Goal: Transaction & Acquisition: Download file/media

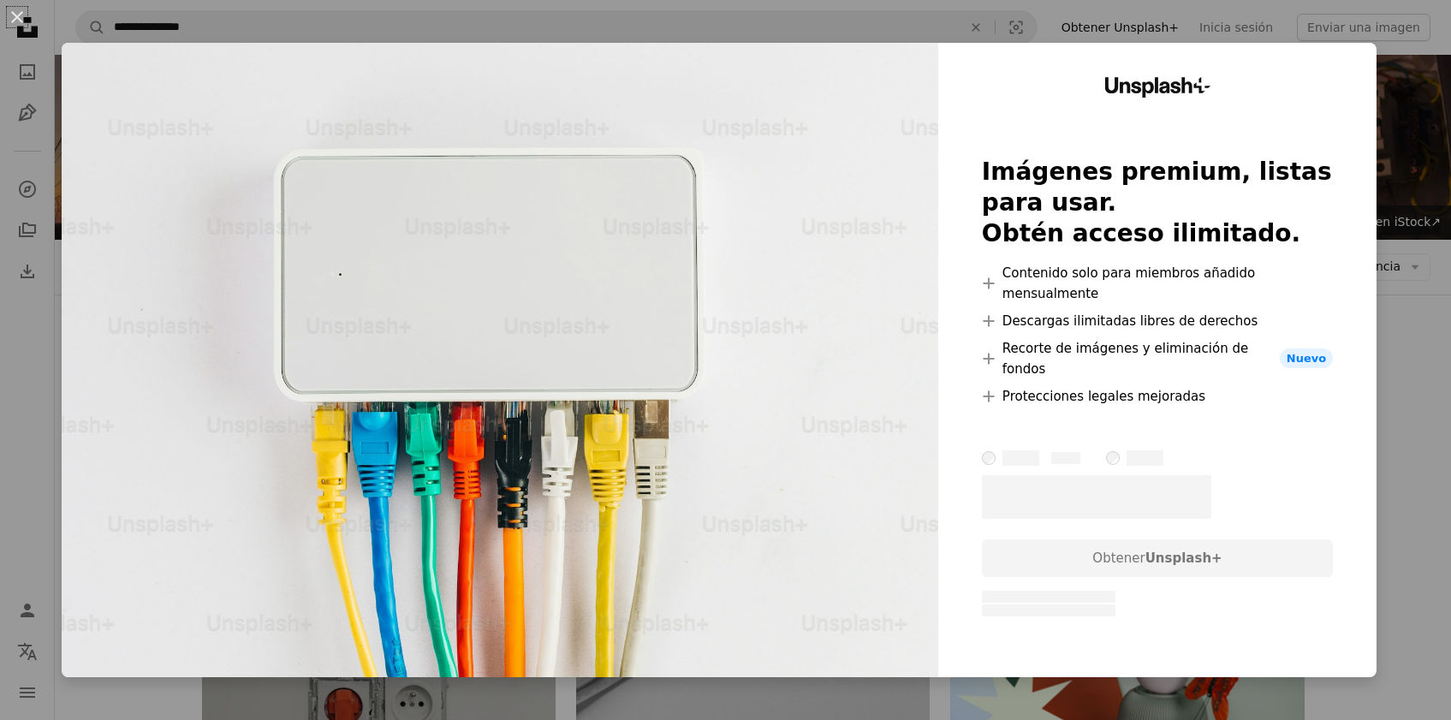
scroll to position [2260, 0]
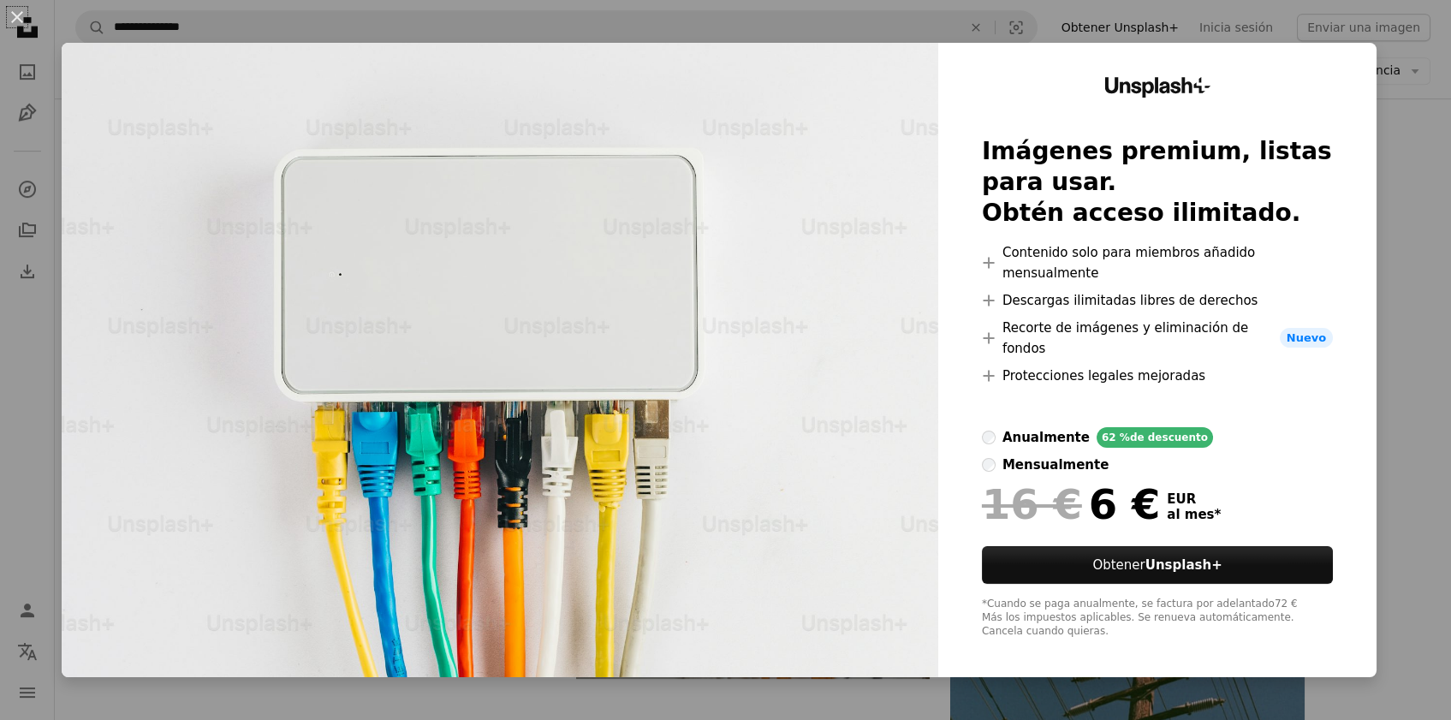
click at [1400, 118] on div "An X shape Unsplash+ Imágenes premium, listas para usar. Obtén acceso ilimitado…" at bounding box center [725, 360] width 1451 height 720
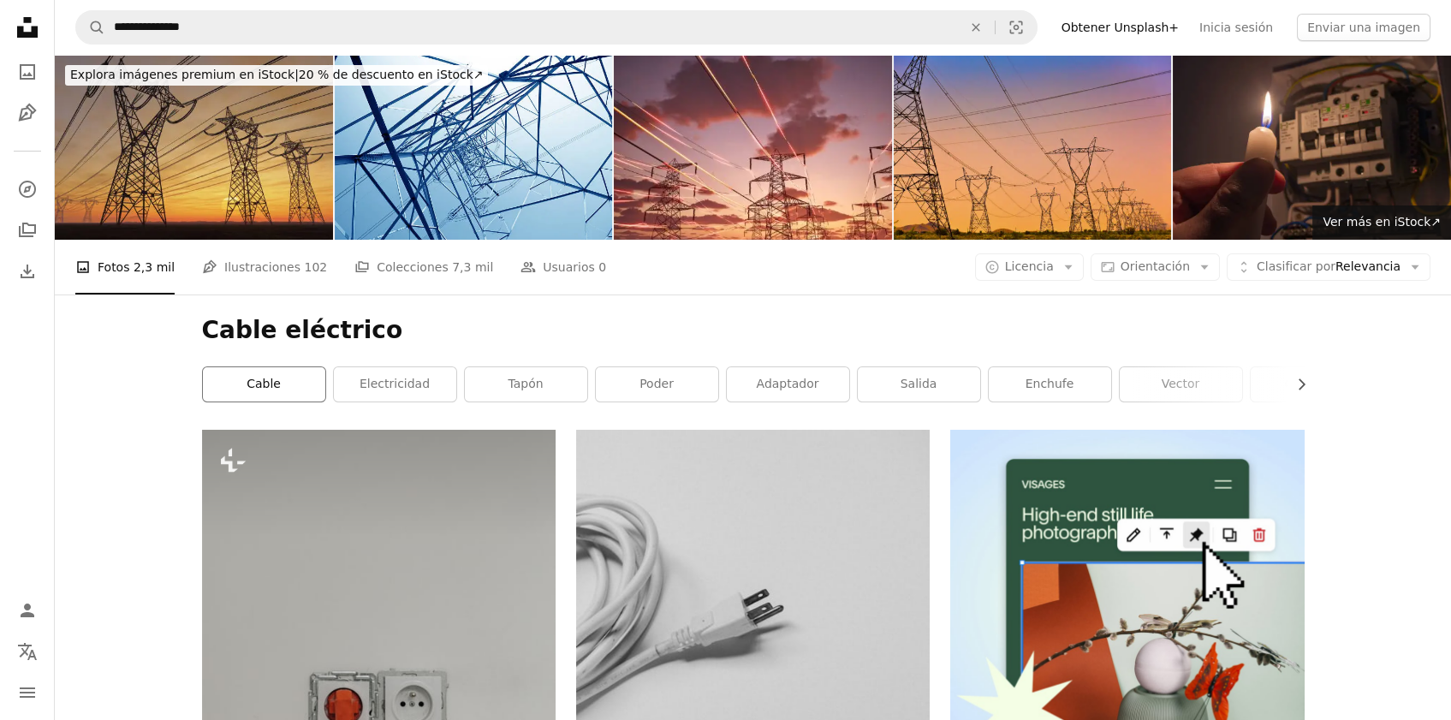
click at [259, 386] on link "cable" at bounding box center [264, 384] width 122 height 34
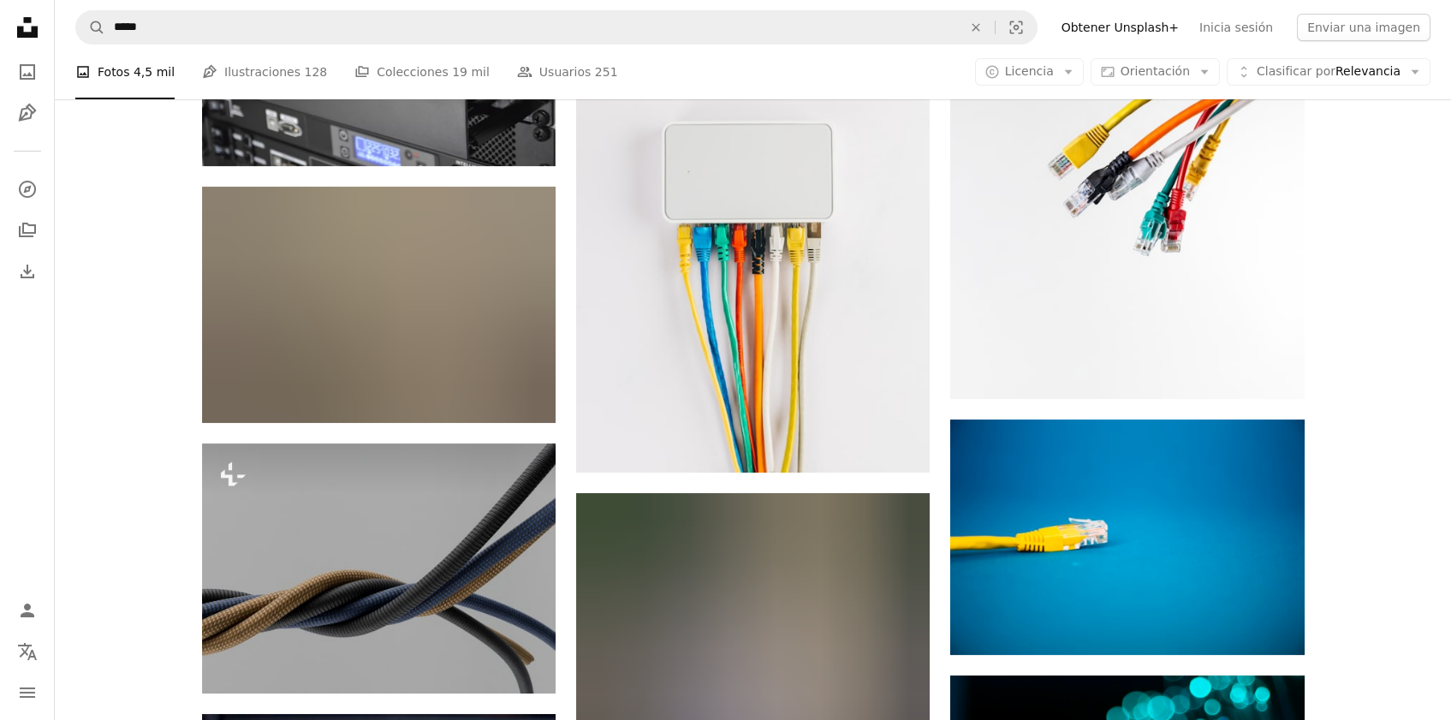
scroll to position [1318, 0]
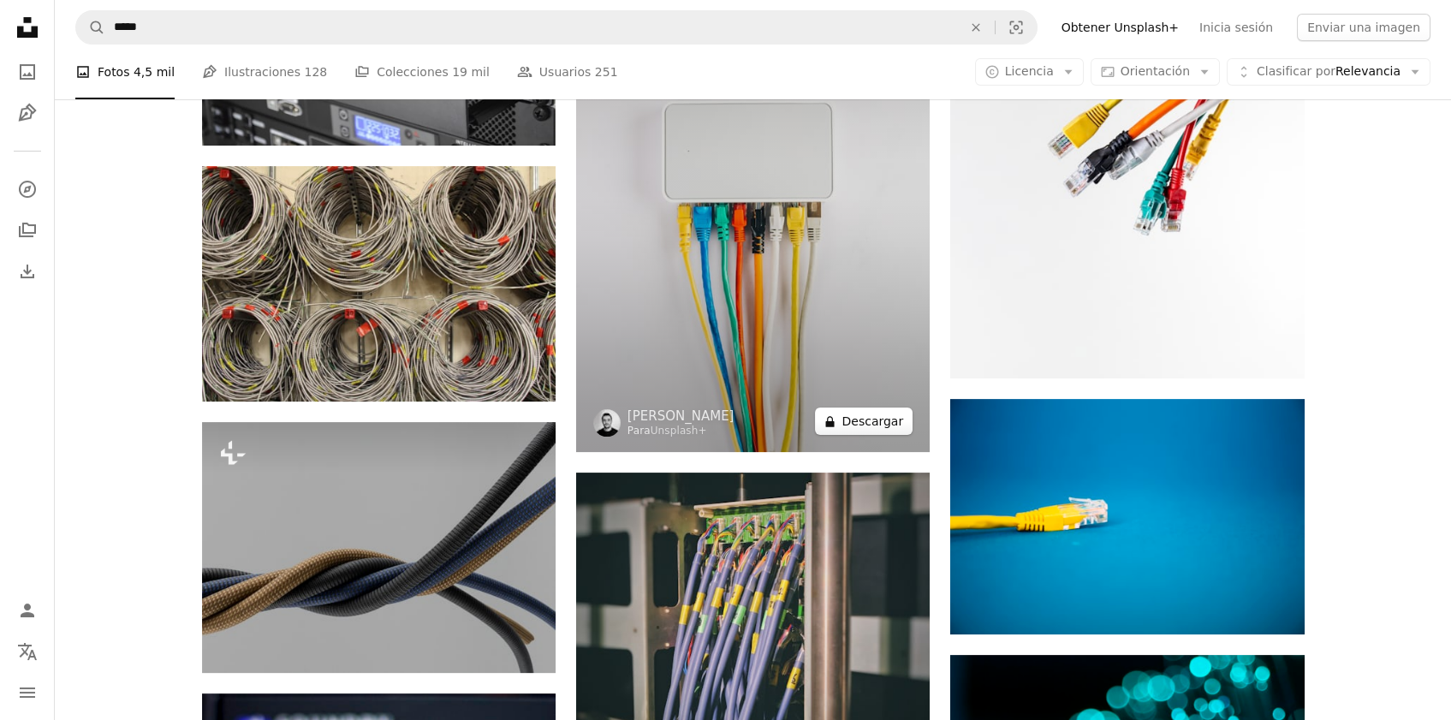
click at [858, 427] on button "A lock Descargar" at bounding box center [864, 420] width 98 height 27
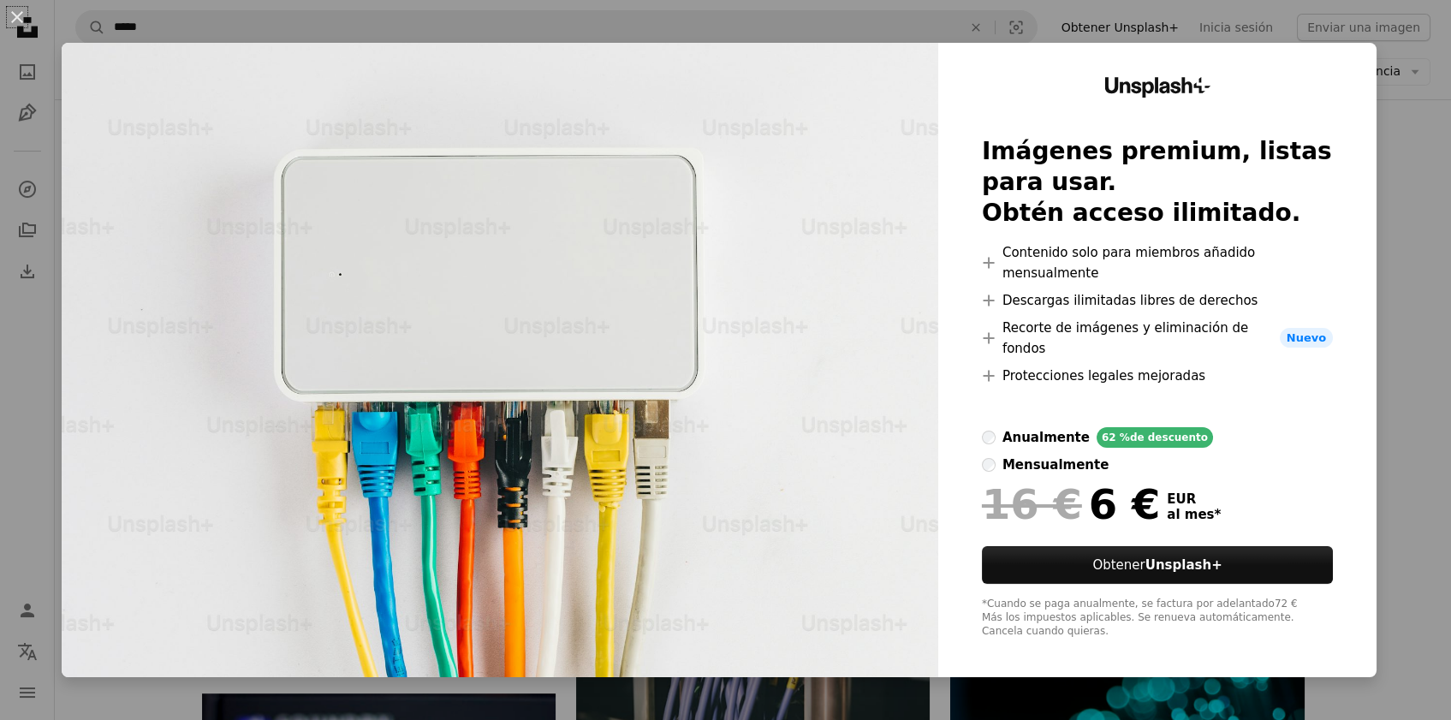
click at [1418, 182] on div "An X shape Unsplash+ Imágenes premium, listas para usar. Obtén acceso ilimitado…" at bounding box center [725, 360] width 1451 height 720
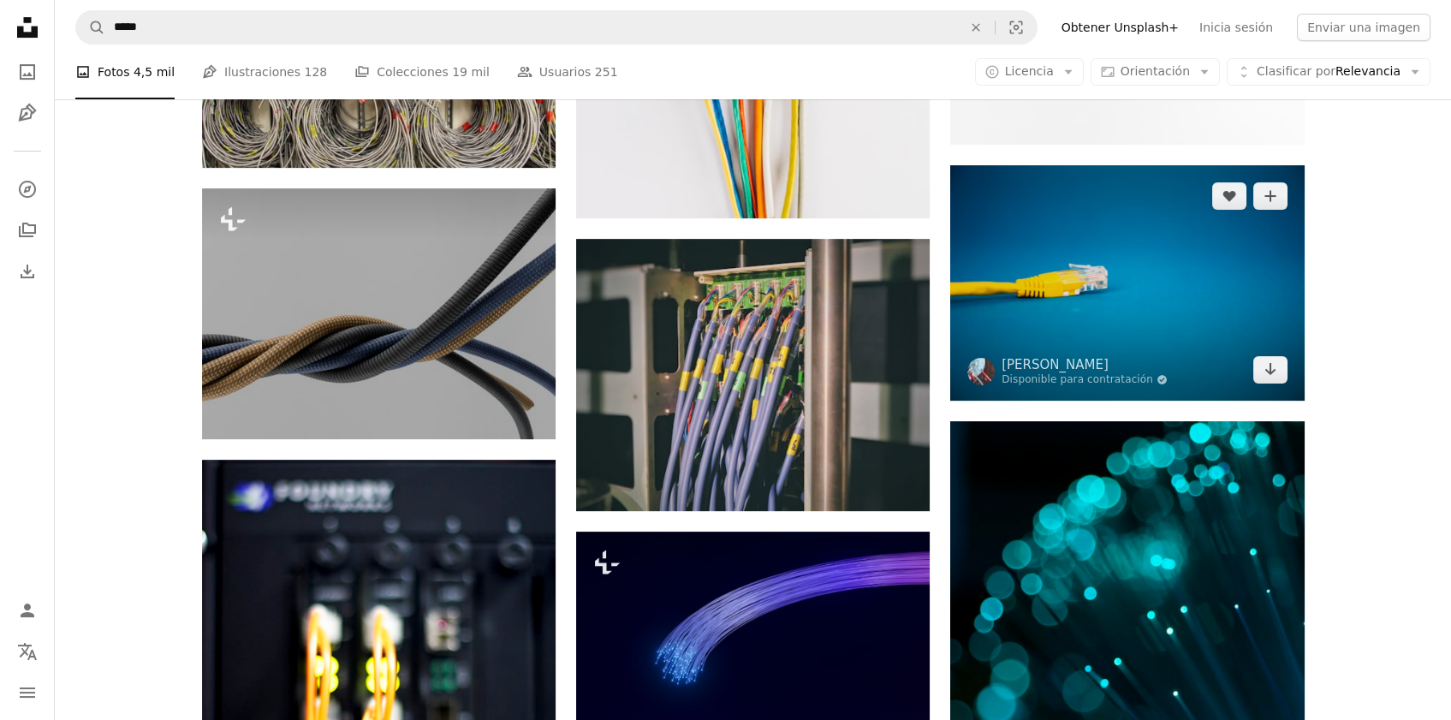
scroll to position [1601, 0]
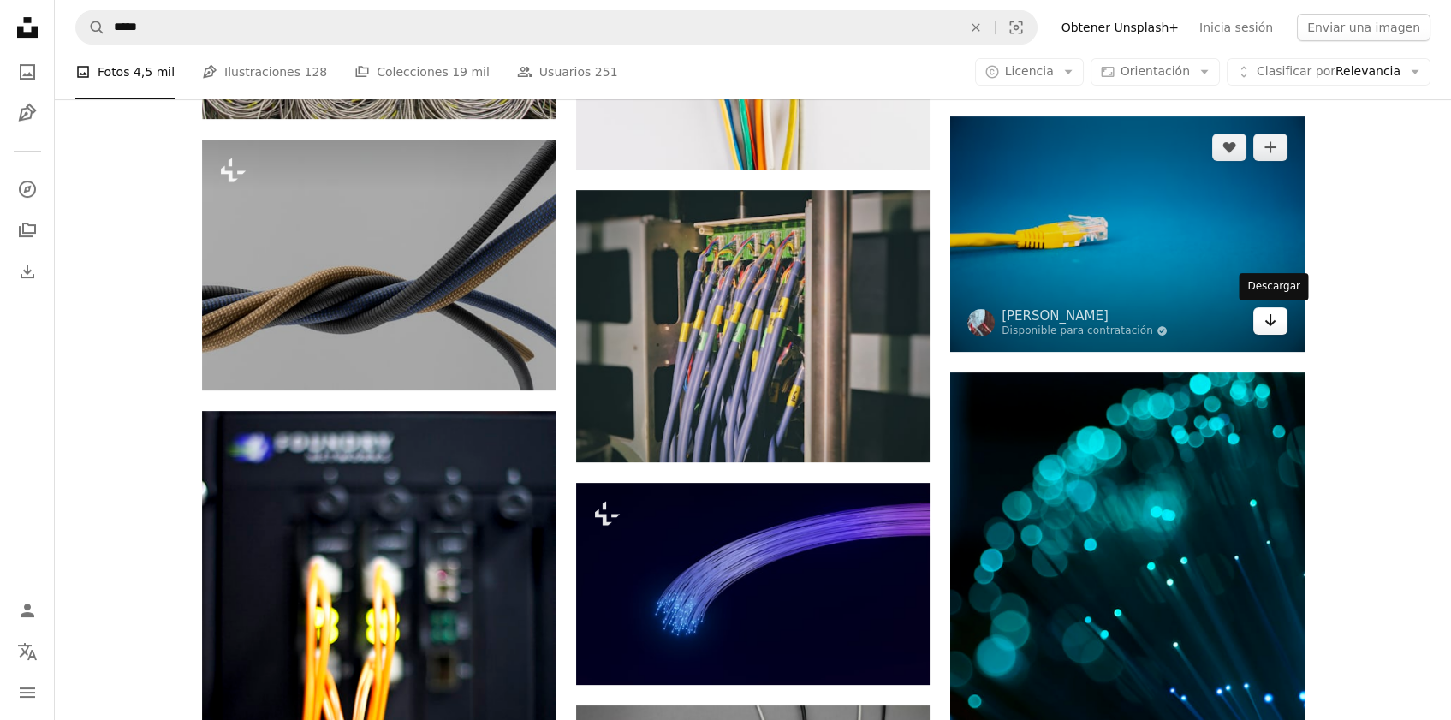
click at [1266, 324] on icon "Arrow pointing down" at bounding box center [1271, 320] width 14 height 21
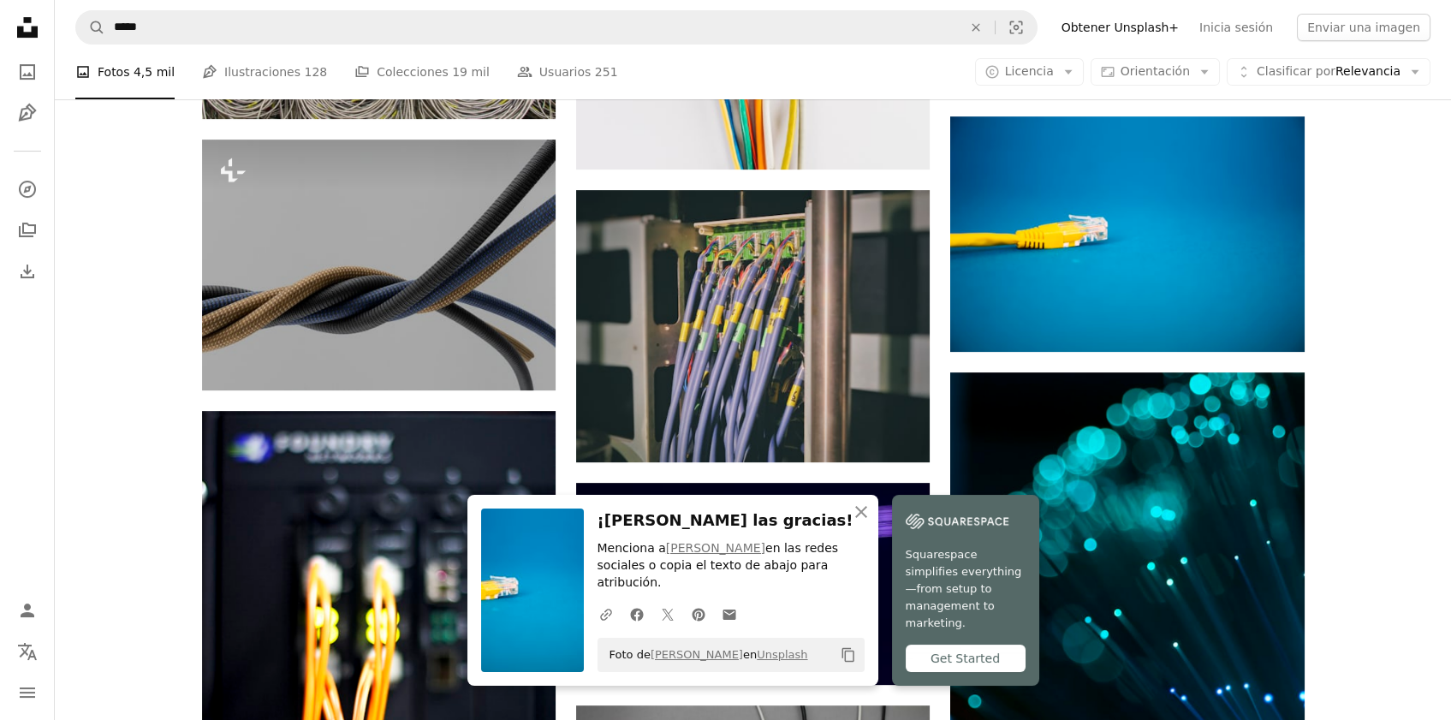
click at [1409, 261] on div "Plus sign for Unsplash+ A heart A plus sign Getty Images Para Unsplash+ A lock …" at bounding box center [753, 216] width 1396 height 2774
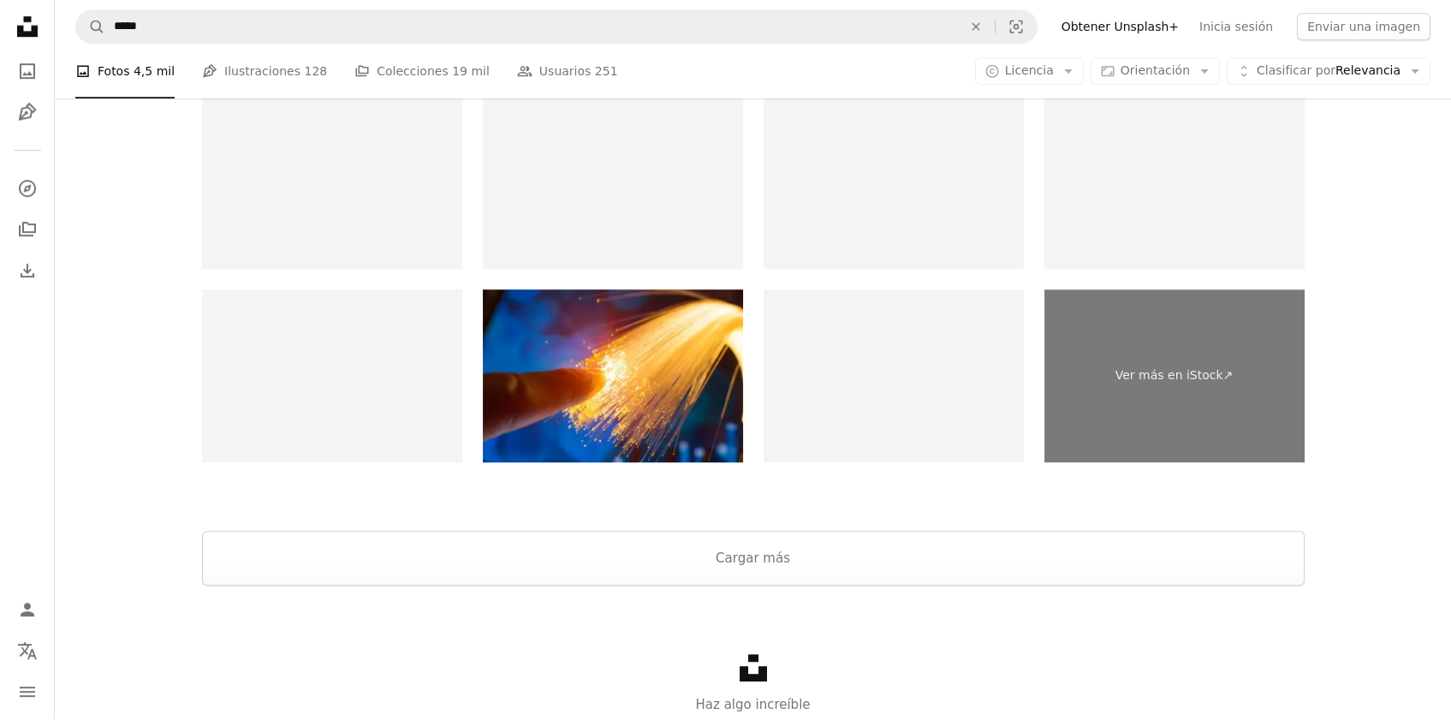
scroll to position [3296, 0]
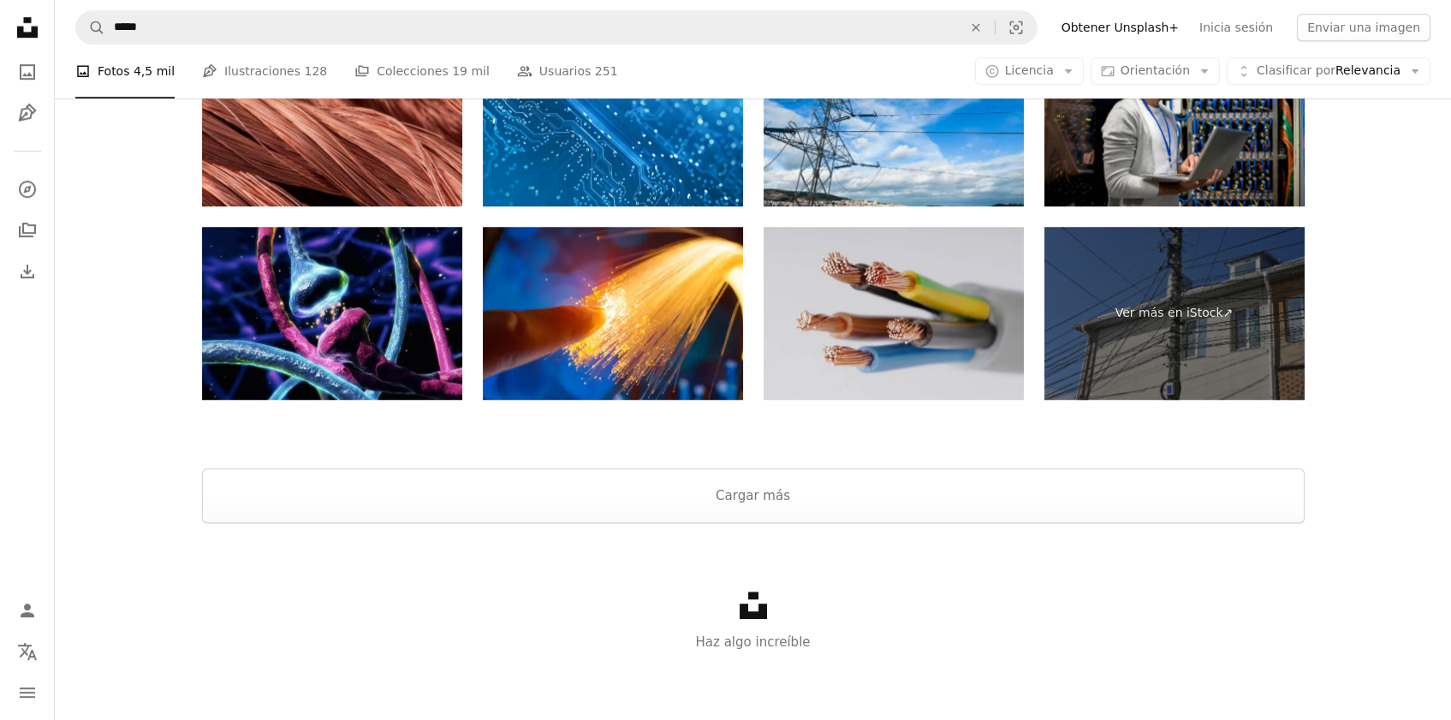
click at [890, 247] on img at bounding box center [894, 314] width 260 height 174
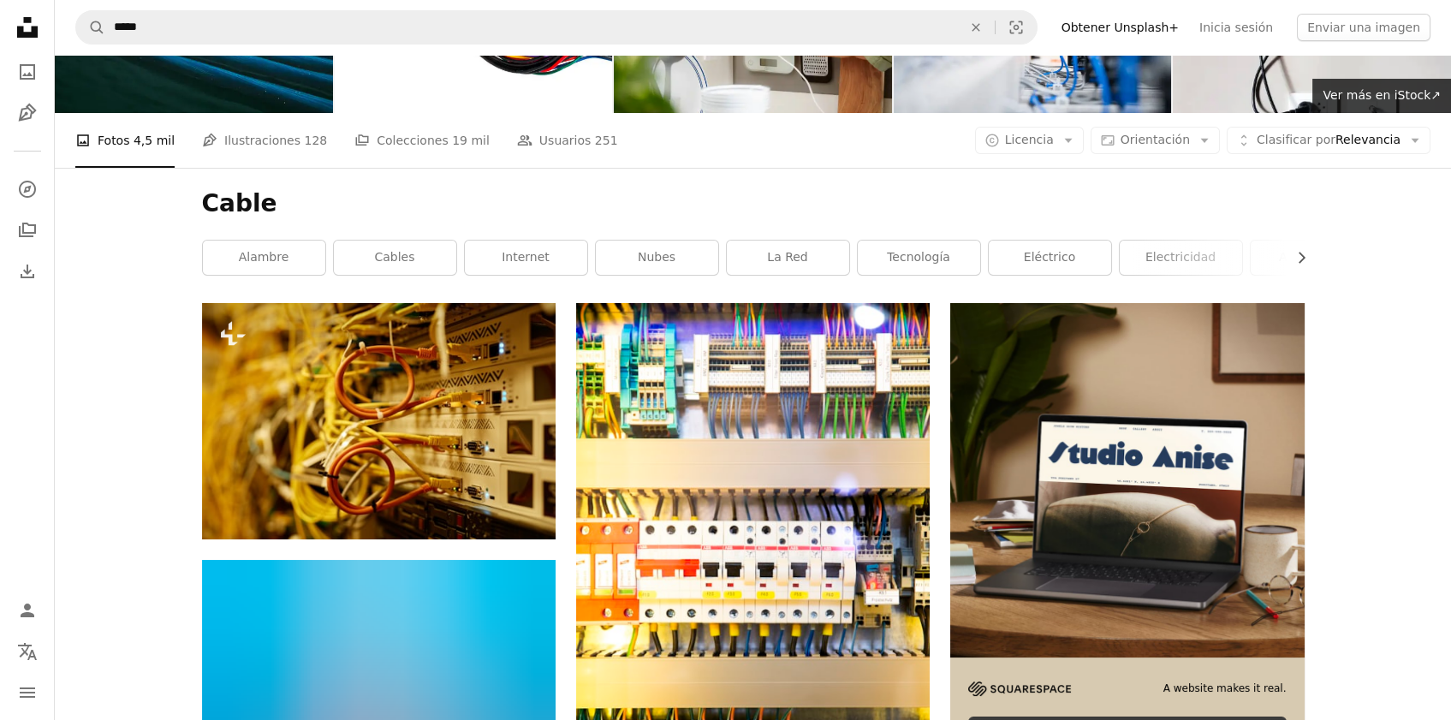
scroll to position [0, 0]
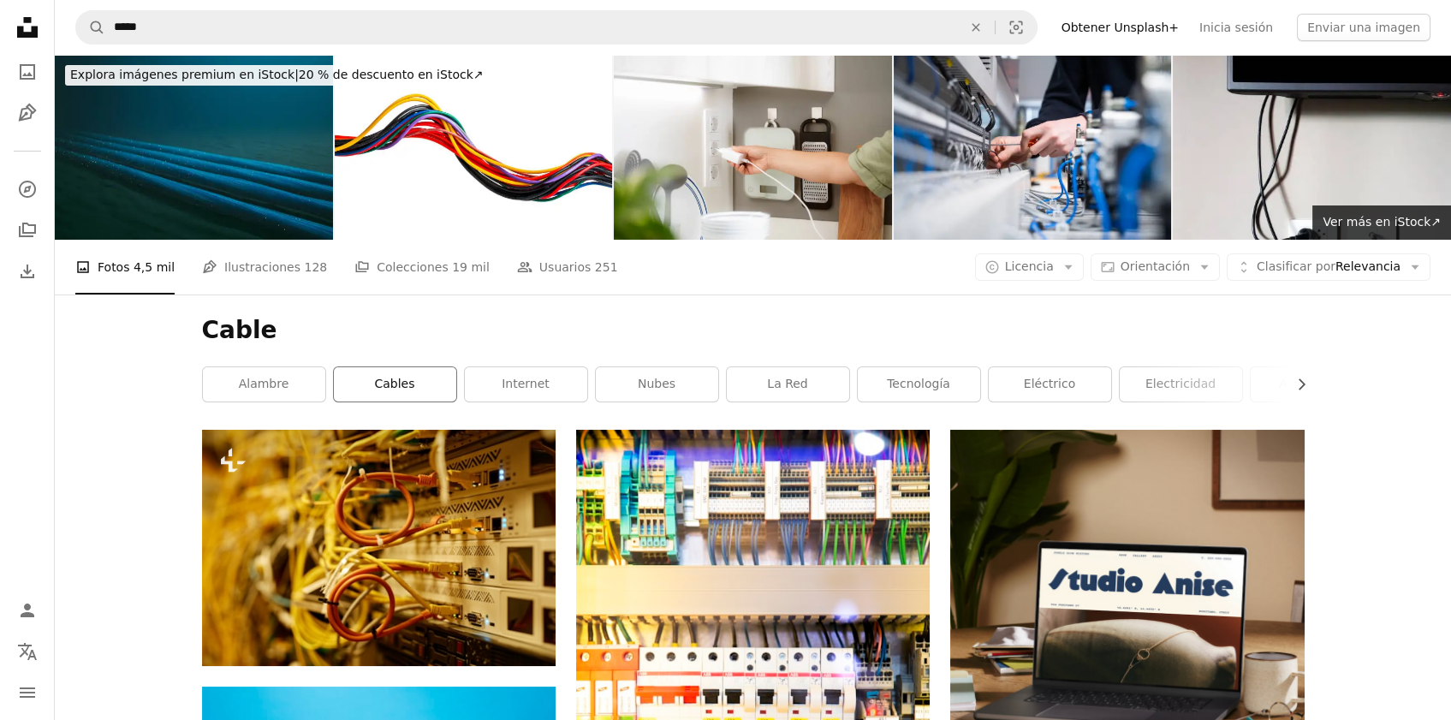
click at [412, 396] on link "Cables" at bounding box center [395, 384] width 122 height 34
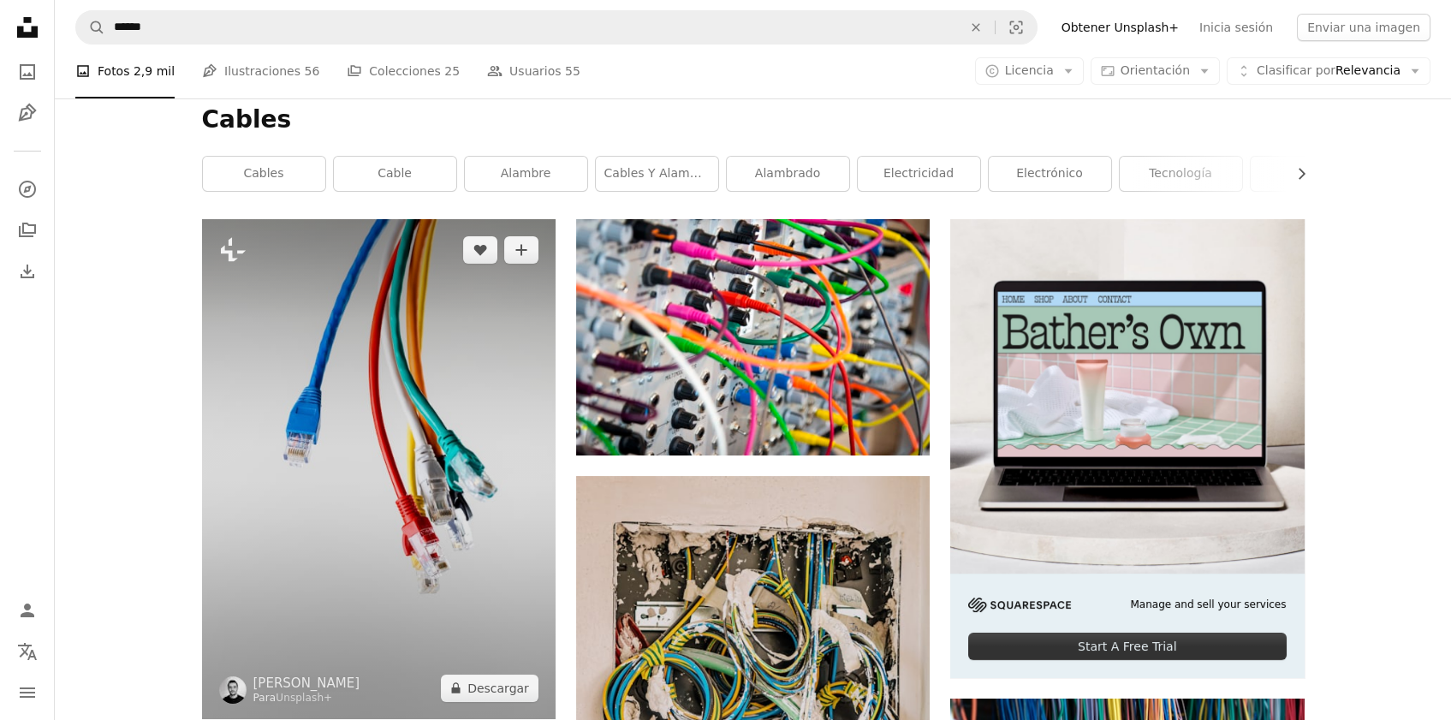
scroll to position [282, 0]
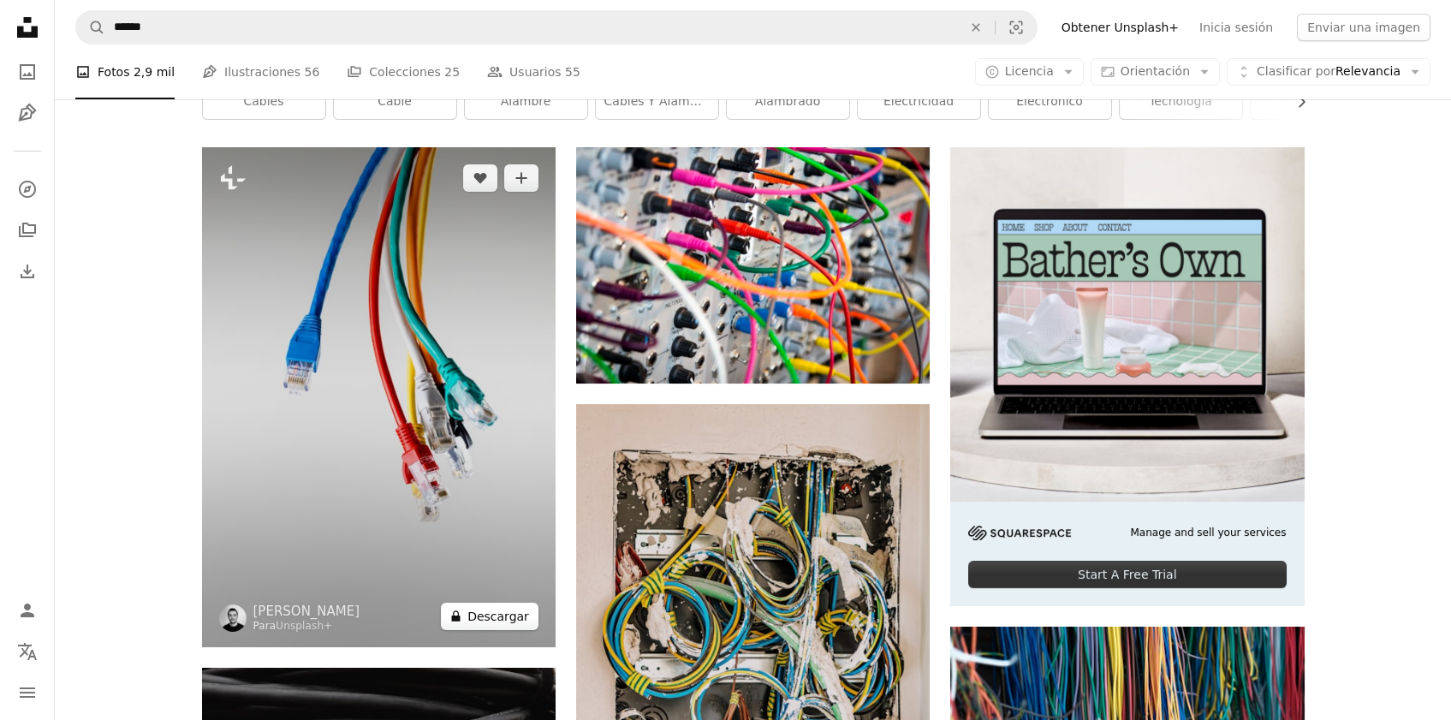
click at [488, 621] on button "A lock Descargar" at bounding box center [490, 616] width 98 height 27
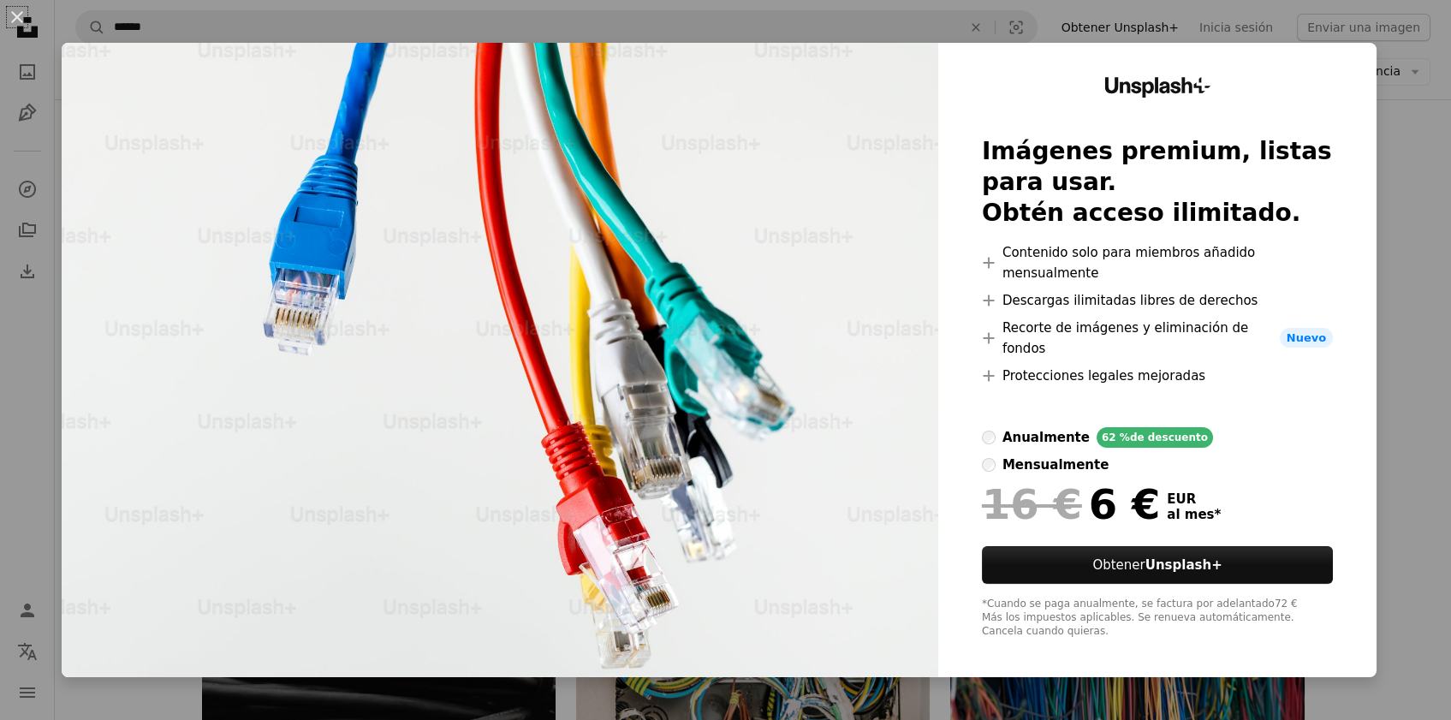
click at [1408, 165] on div "An X shape Unsplash+ Imágenes premium, listas para usar. Obtén acceso ilimitado…" at bounding box center [725, 360] width 1451 height 720
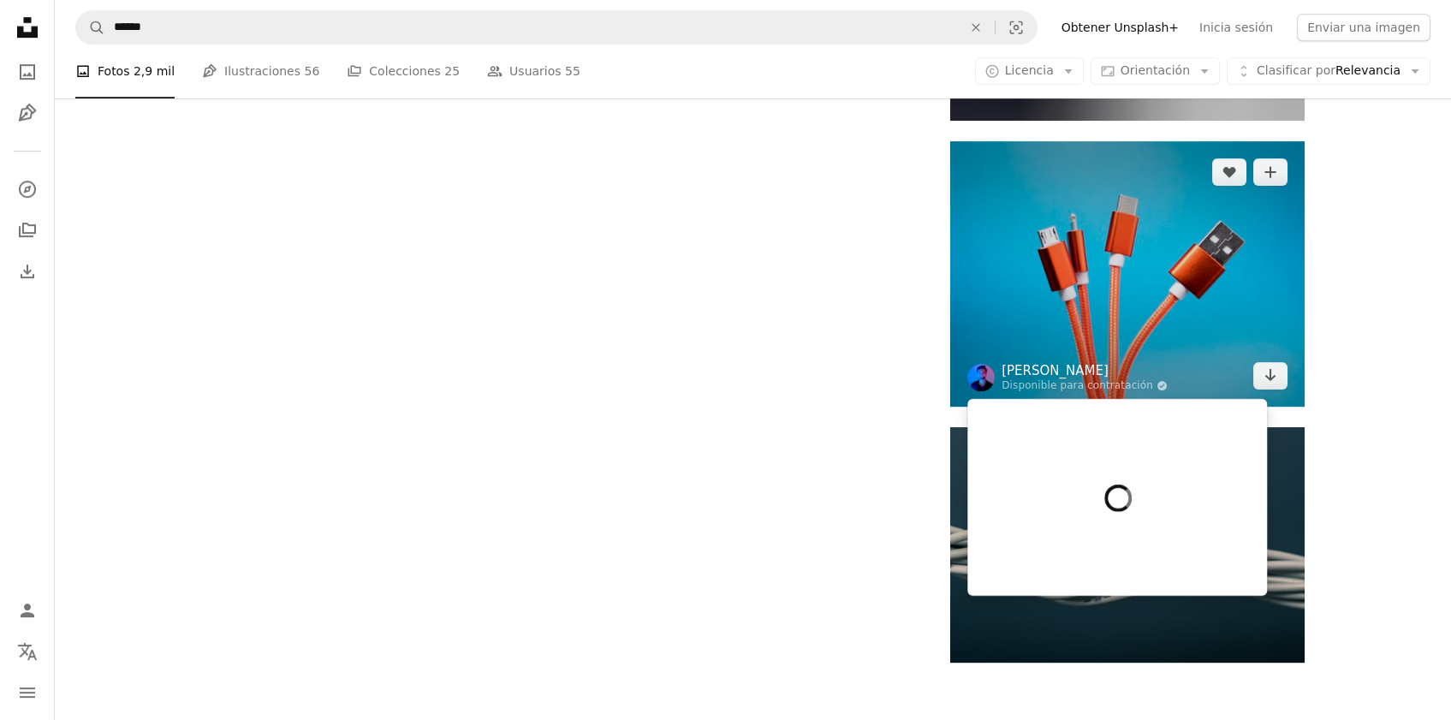
scroll to position [2825, 0]
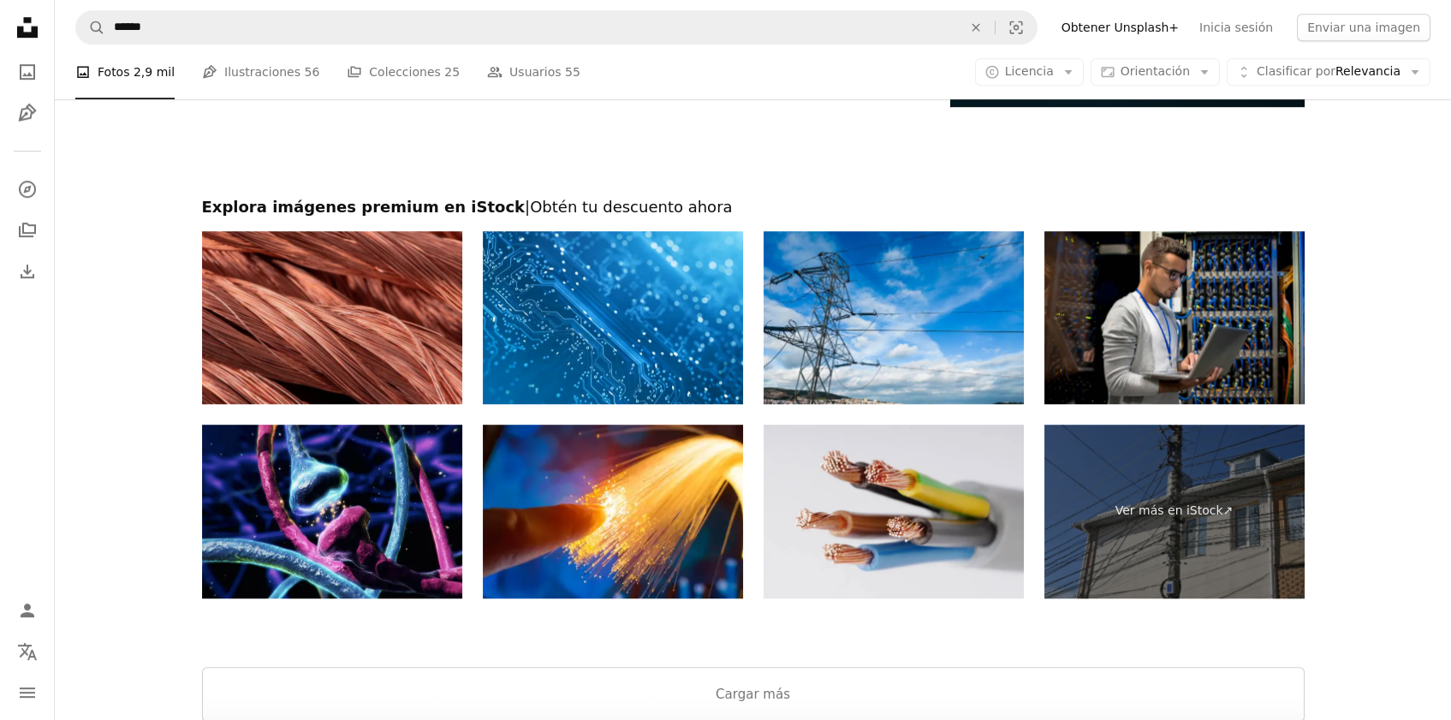
scroll to position [3202, 0]
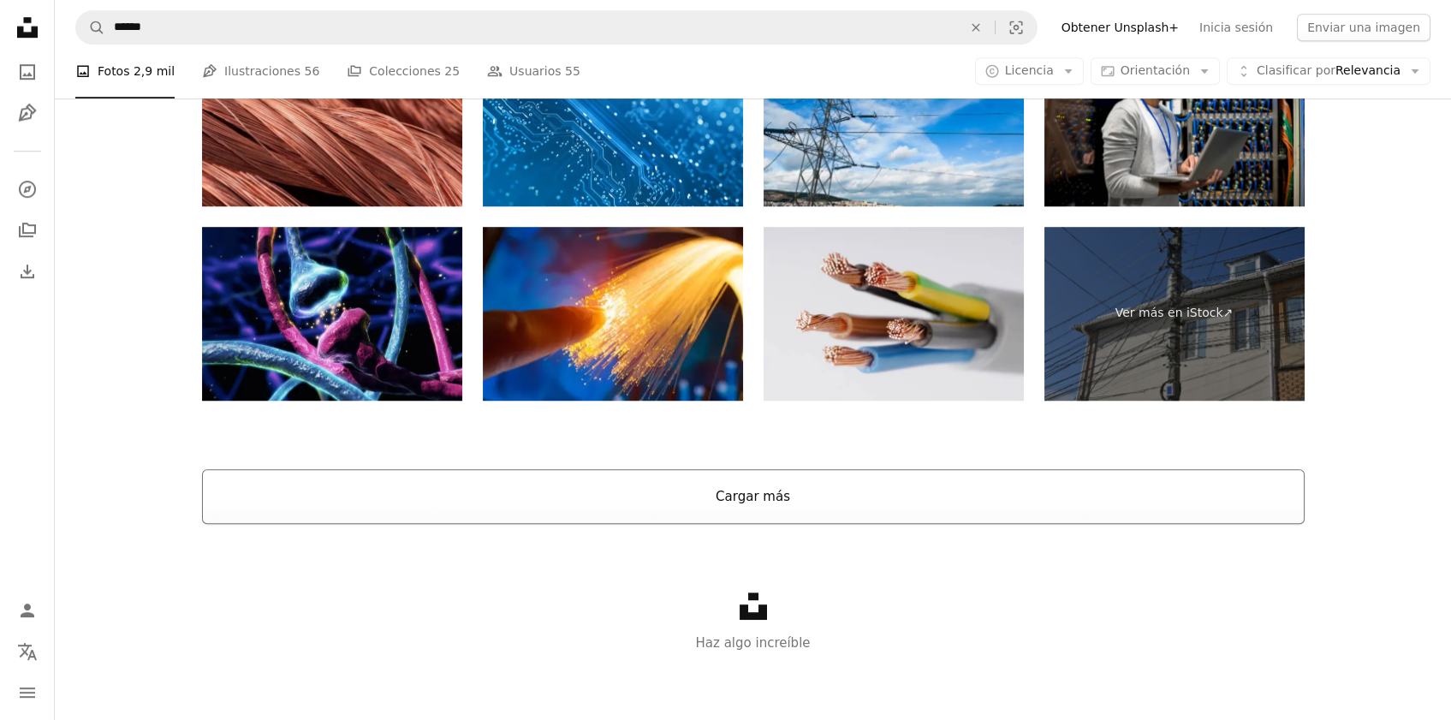
click at [788, 496] on button "Cargar más" at bounding box center [753, 496] width 1103 height 55
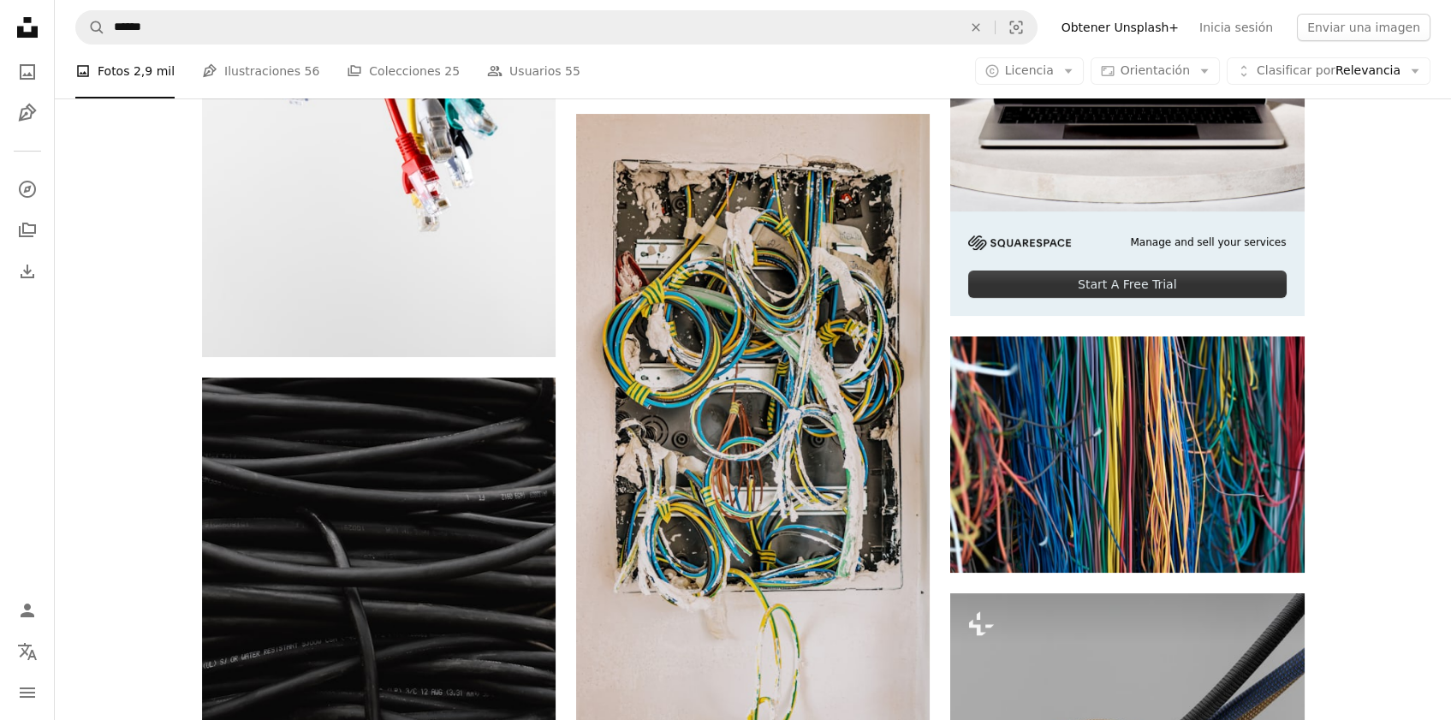
scroll to position [0, 0]
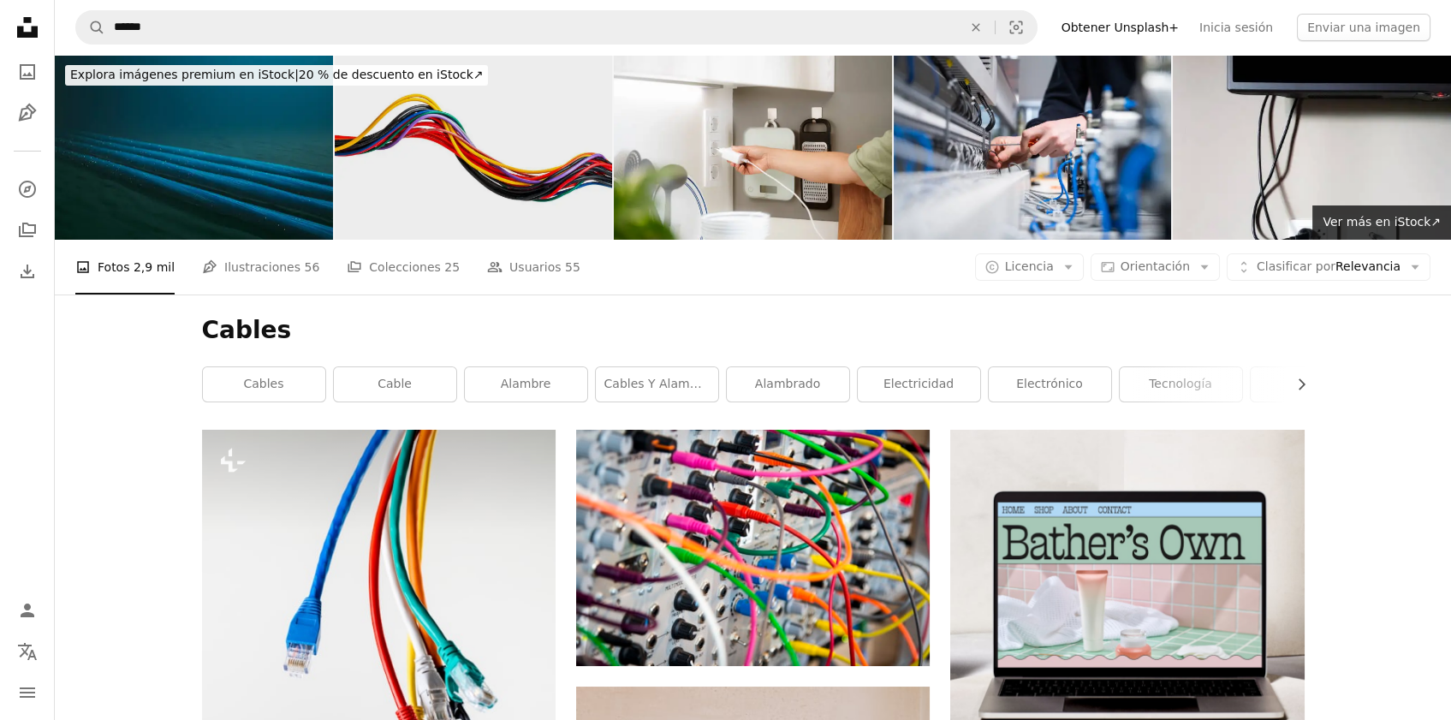
click at [465, 140] on img at bounding box center [474, 147] width 278 height 185
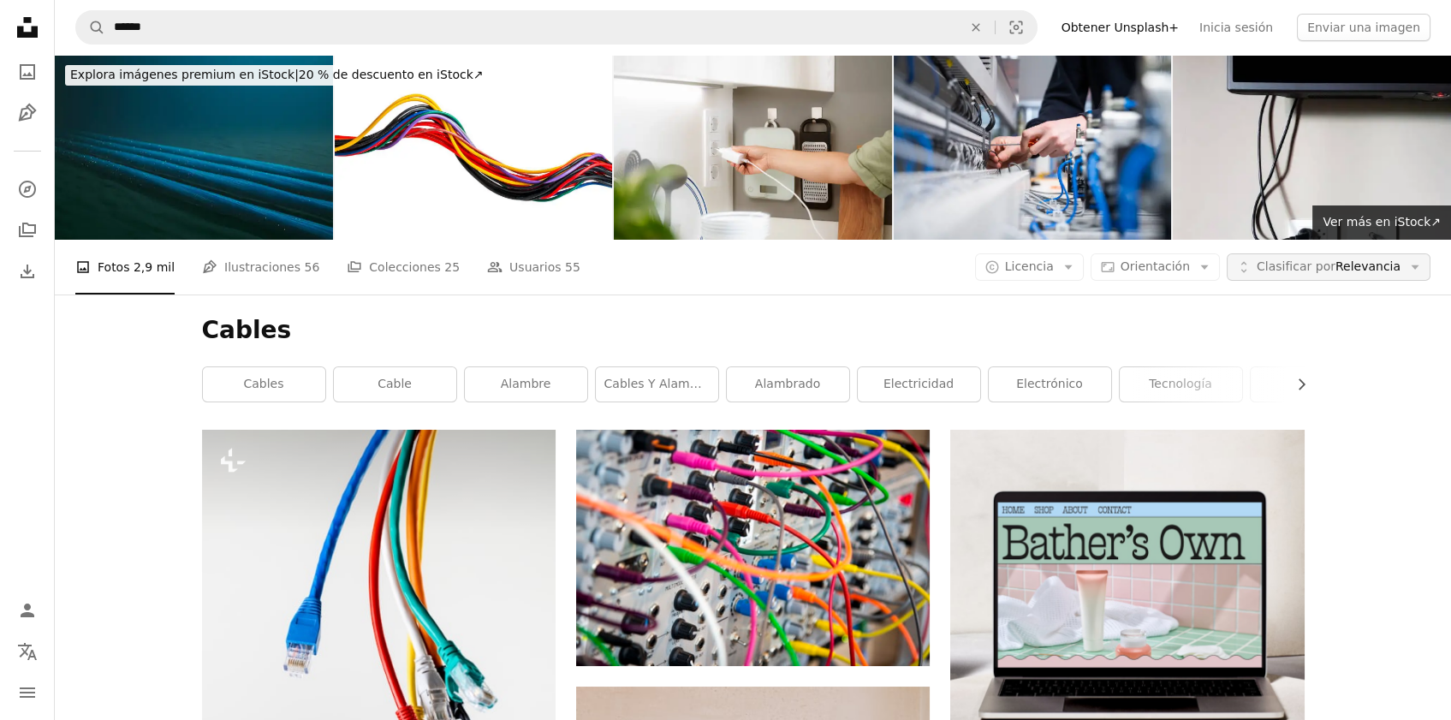
click at [1367, 268] on span "Clasificar por Relevancia" at bounding box center [1329, 267] width 144 height 17
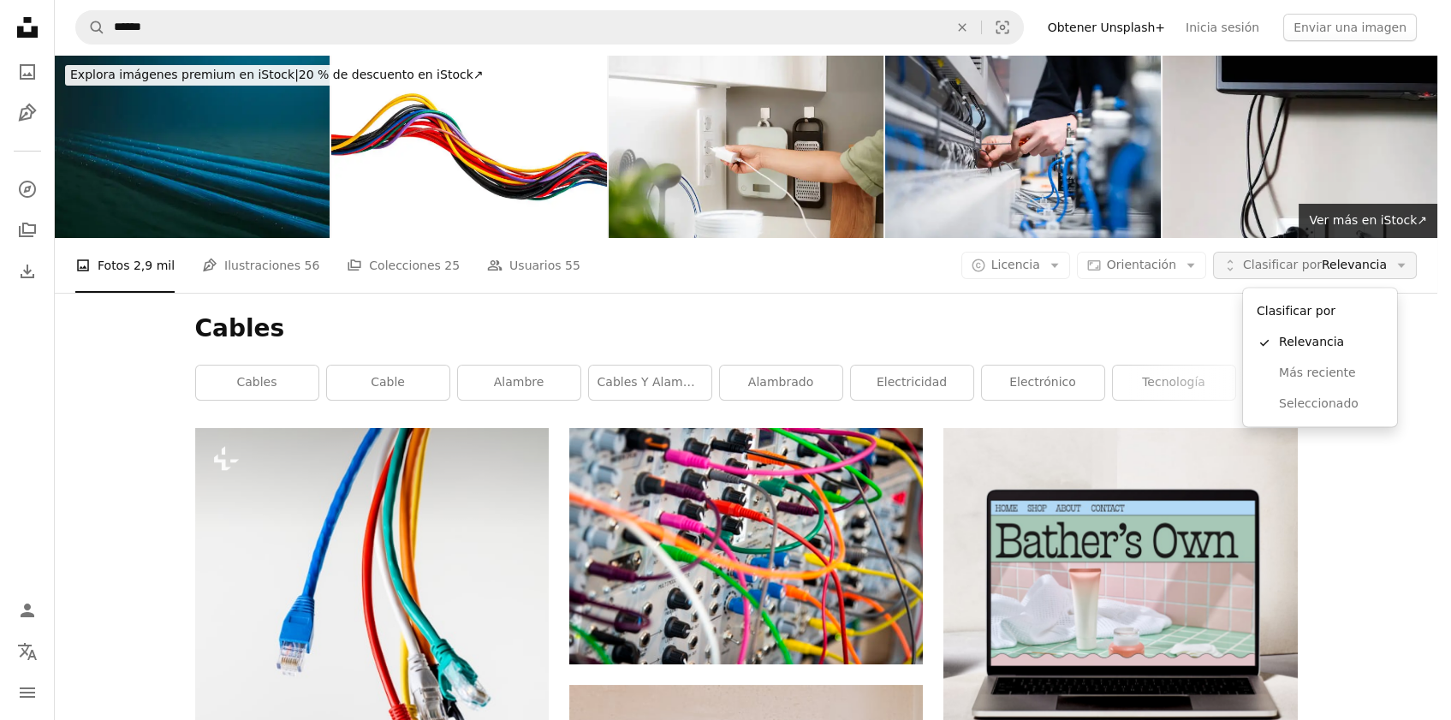
click at [1367, 268] on span "Clasificar por Relevancia" at bounding box center [1315, 265] width 144 height 17
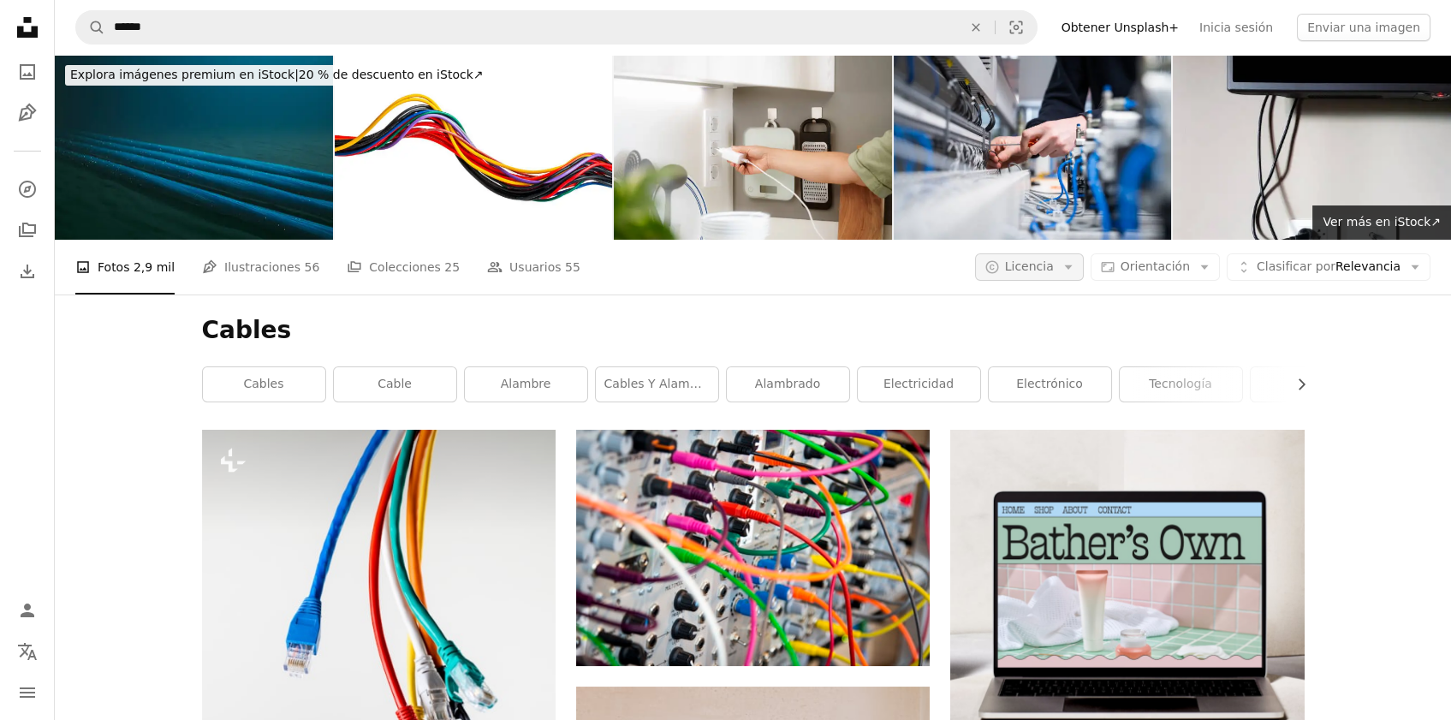
click at [1076, 269] on icon "Arrow down" at bounding box center [1068, 266] width 15 height 15
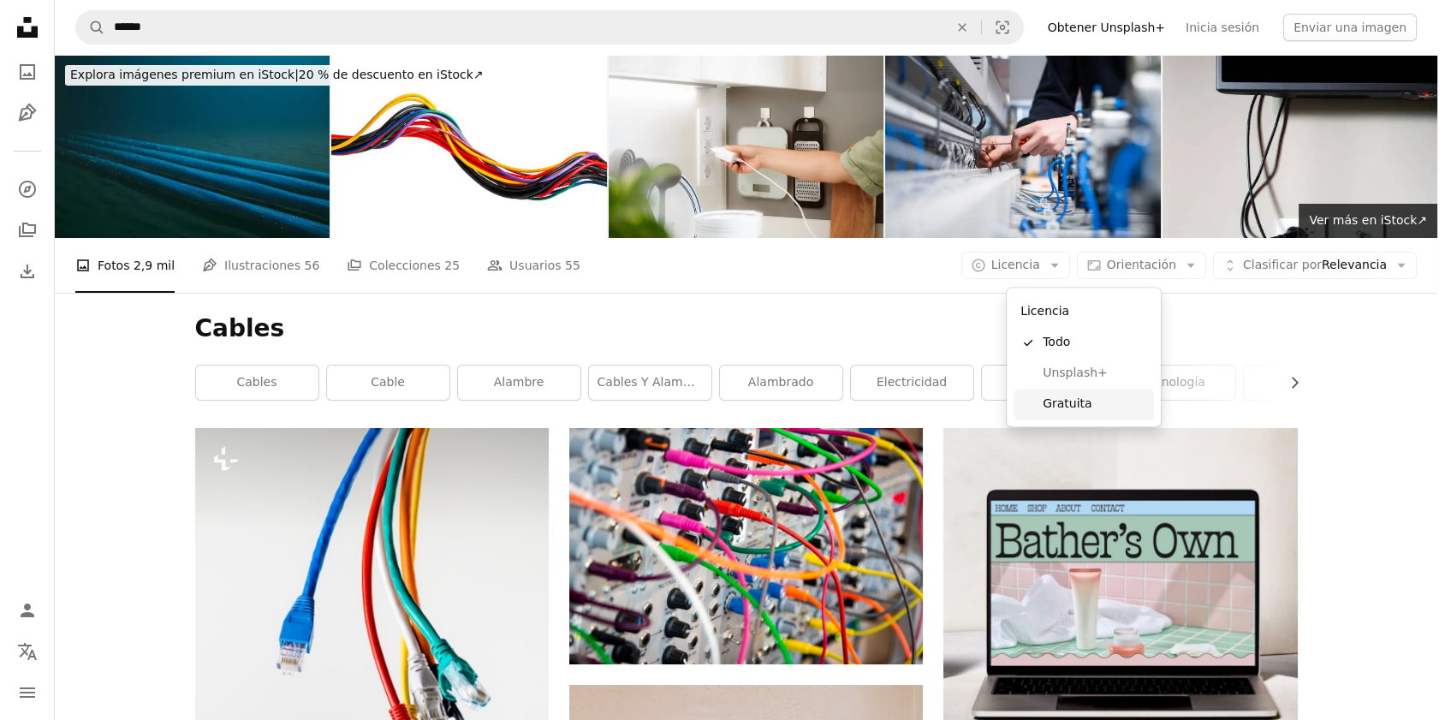
click at [1071, 410] on span "Gratuita" at bounding box center [1095, 403] width 104 height 17
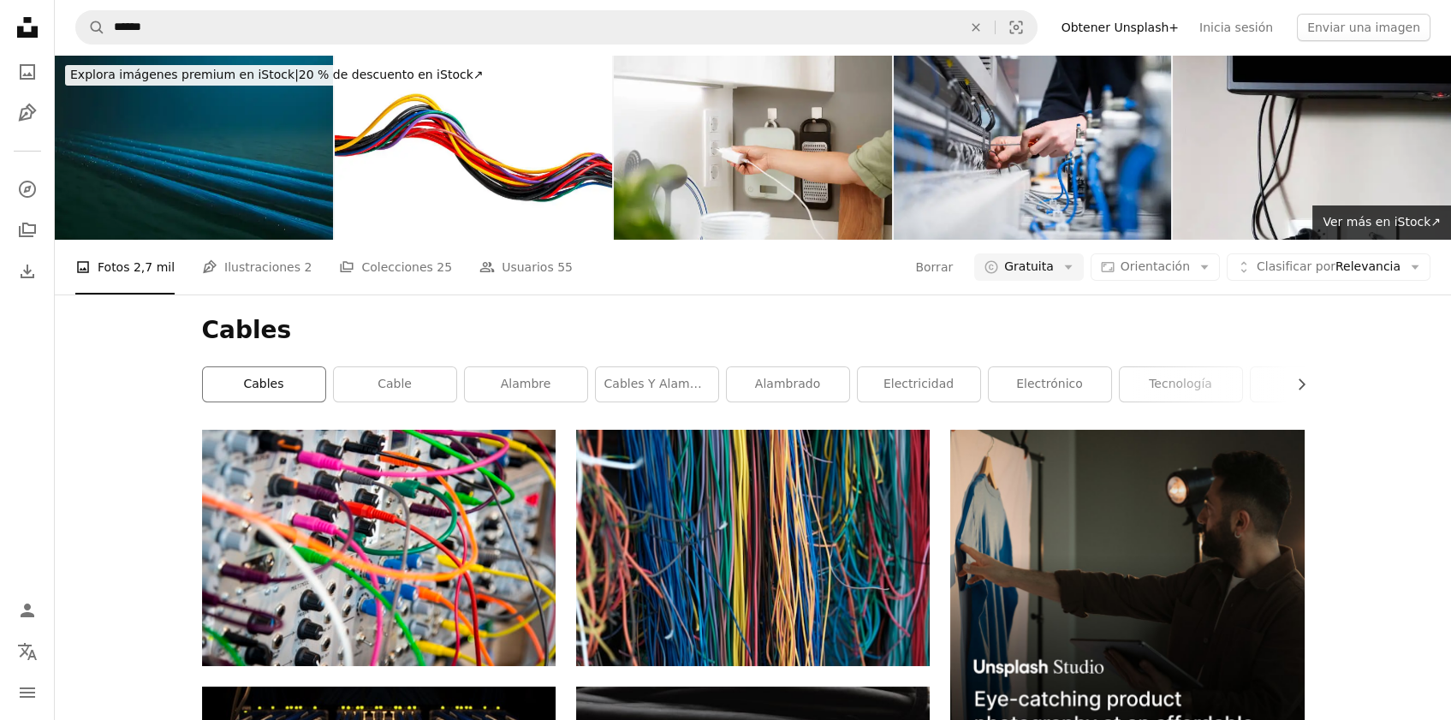
click at [282, 380] on link "Cables" at bounding box center [264, 384] width 122 height 34
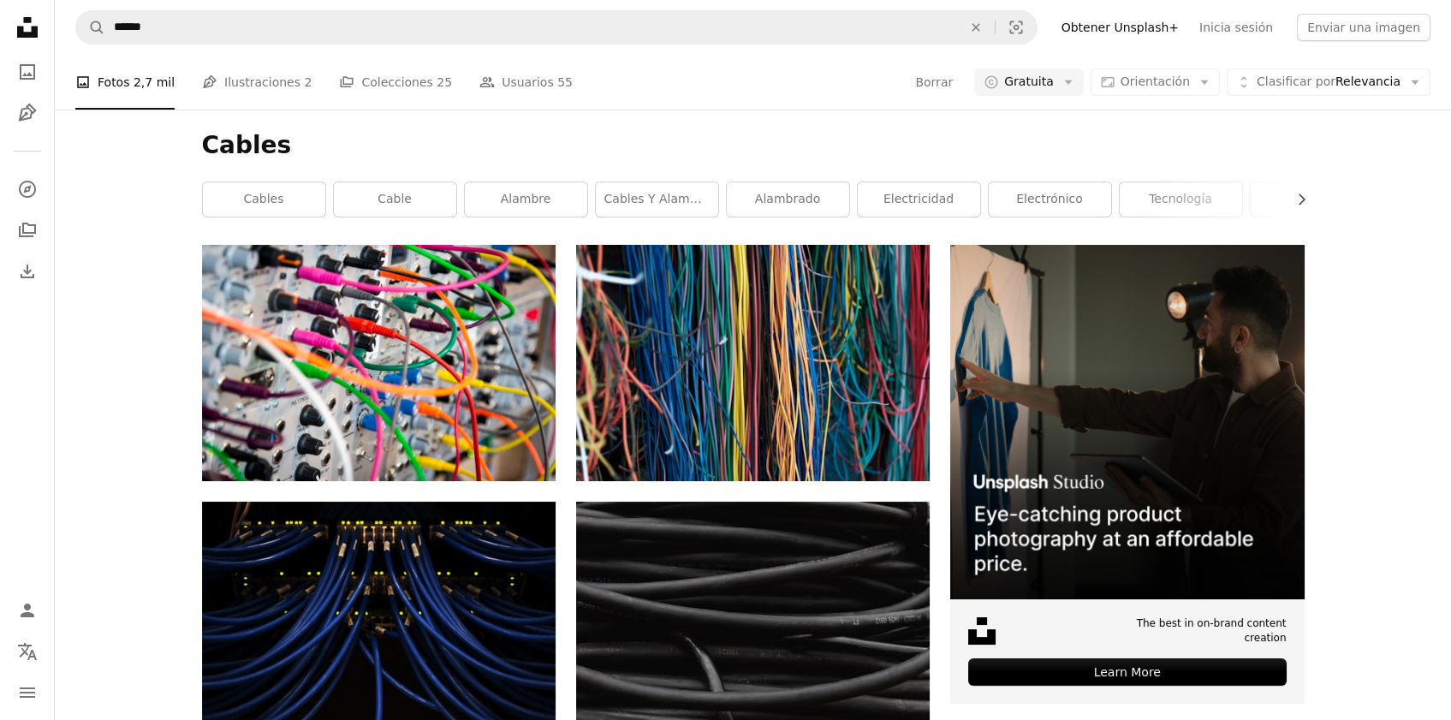
scroll to position [188, 0]
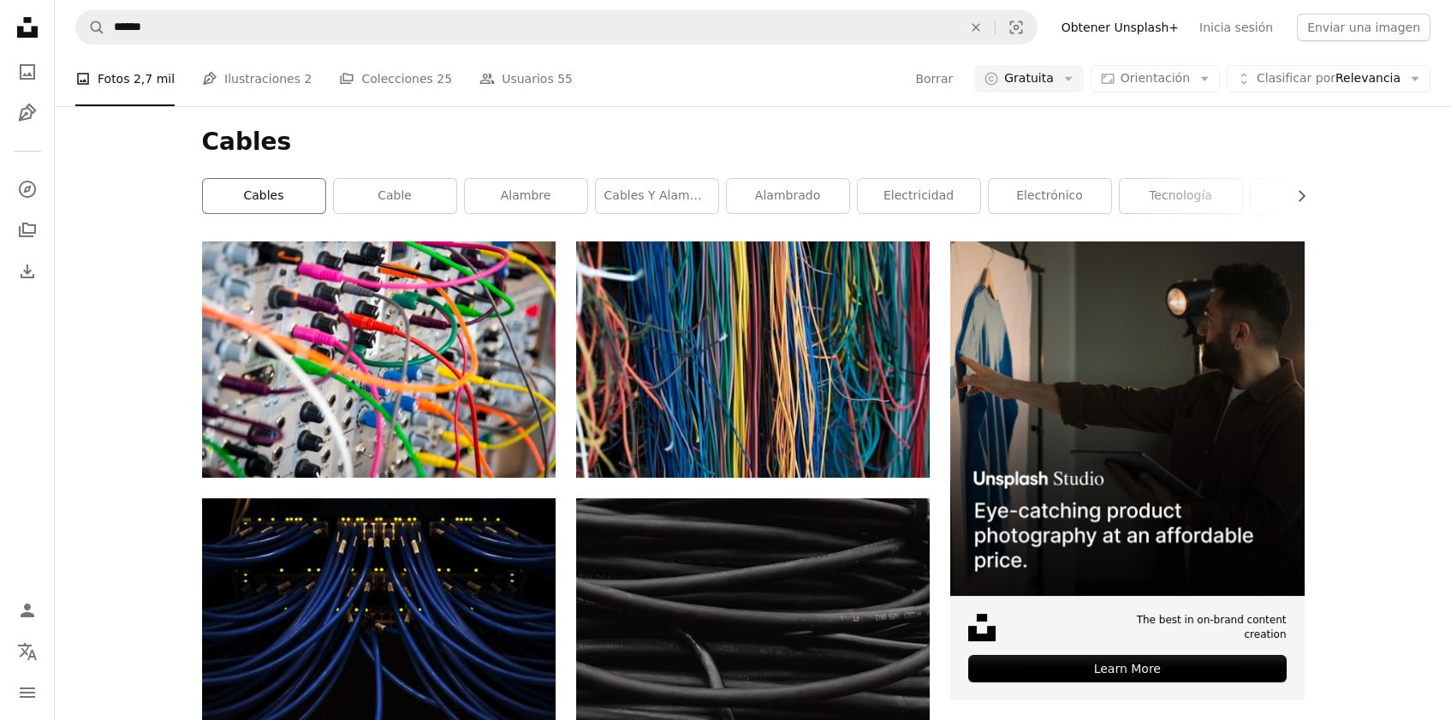
click at [248, 206] on link "Cables" at bounding box center [264, 196] width 122 height 34
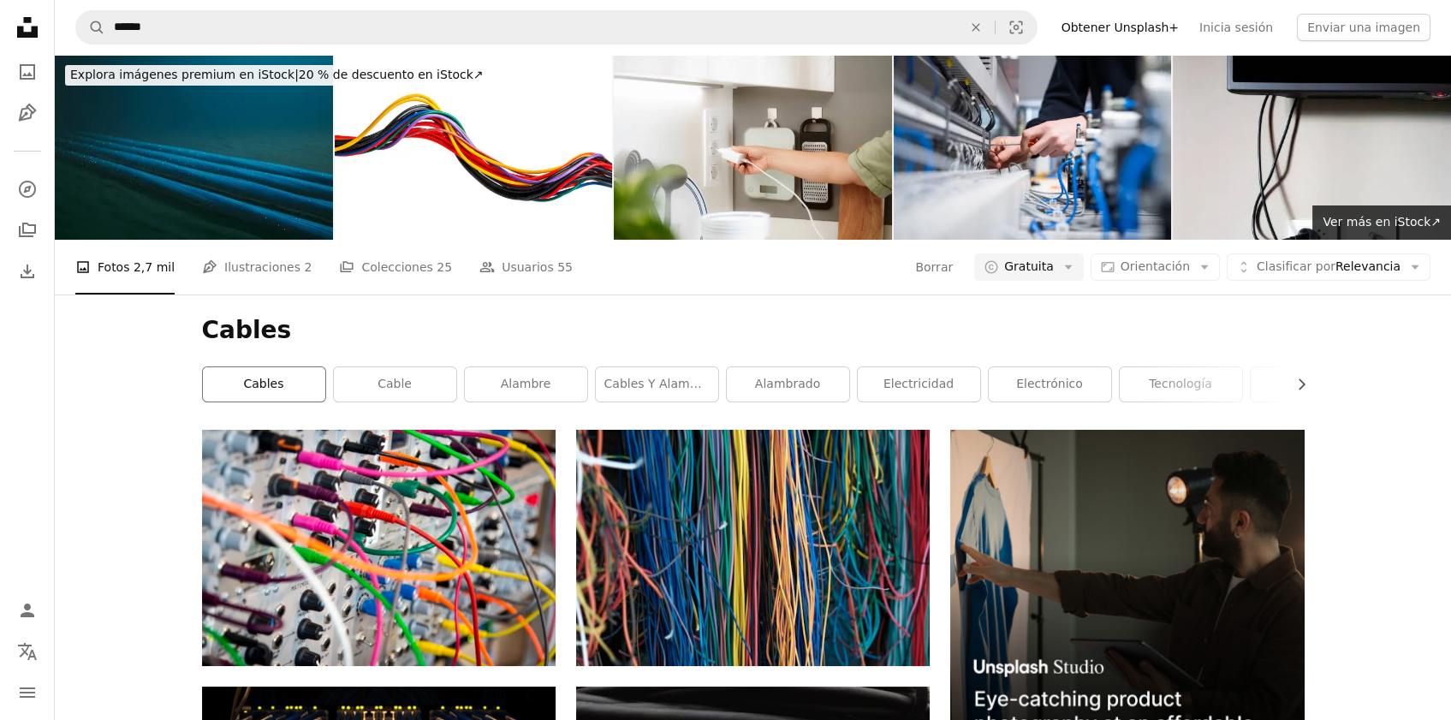
click at [262, 398] on link "Cables" at bounding box center [264, 384] width 122 height 34
click at [1325, 271] on span "Clasificar por" at bounding box center [1296, 266] width 79 height 14
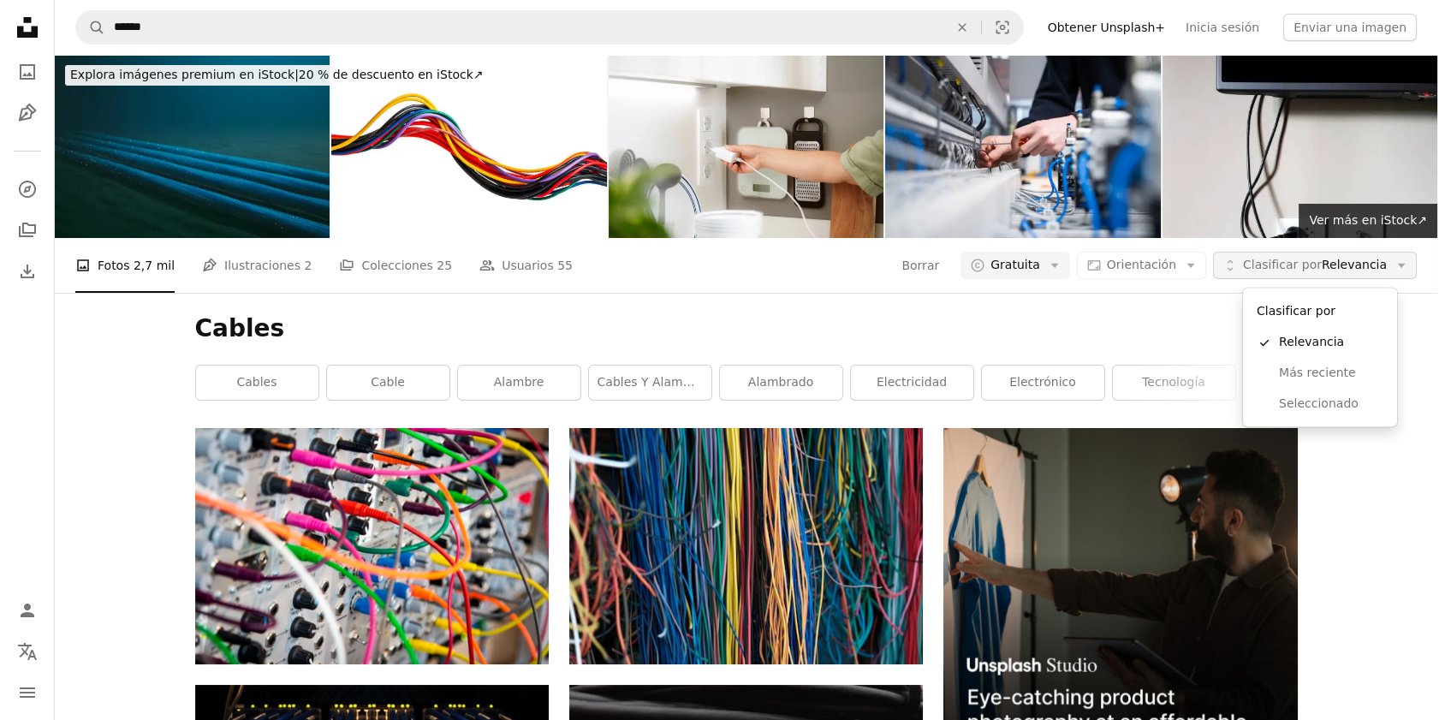
click at [1322, 271] on span "Clasificar por" at bounding box center [1282, 265] width 79 height 14
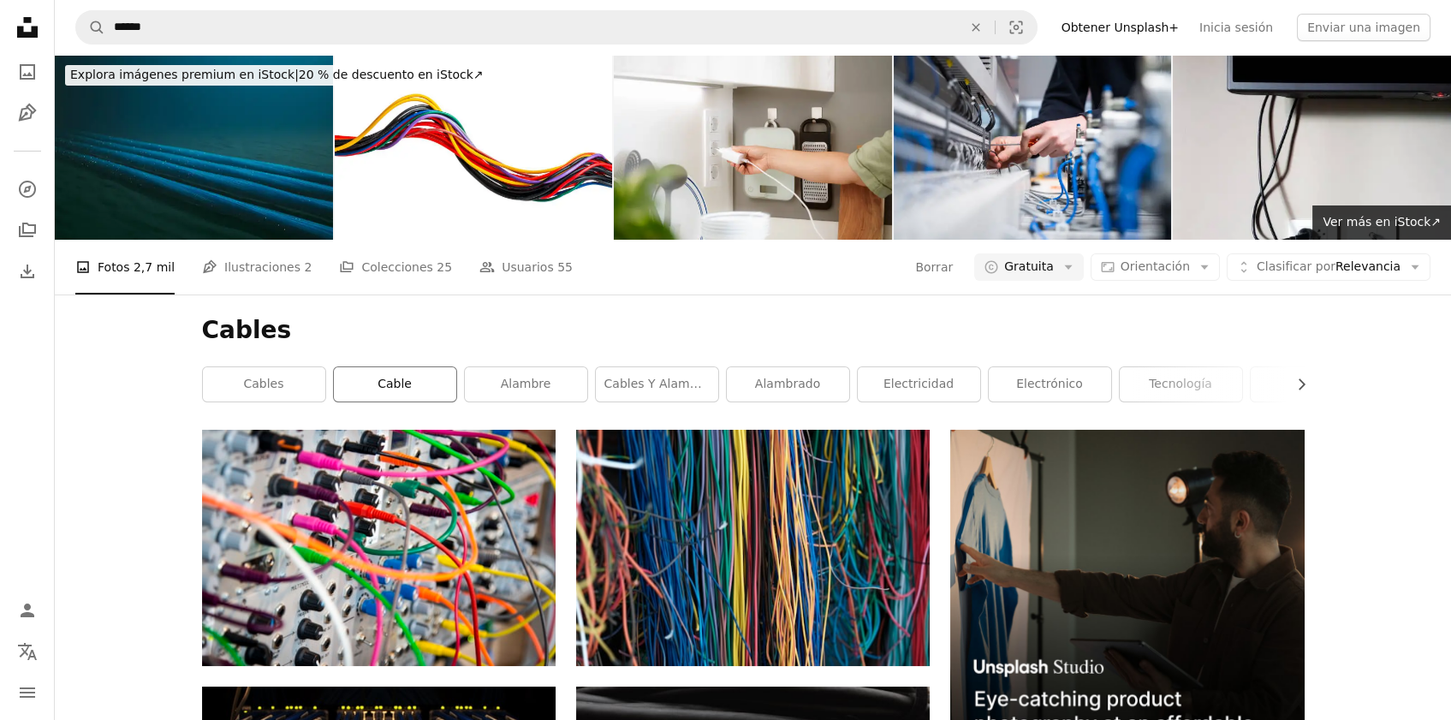
click at [413, 388] on link "cable" at bounding box center [395, 384] width 122 height 34
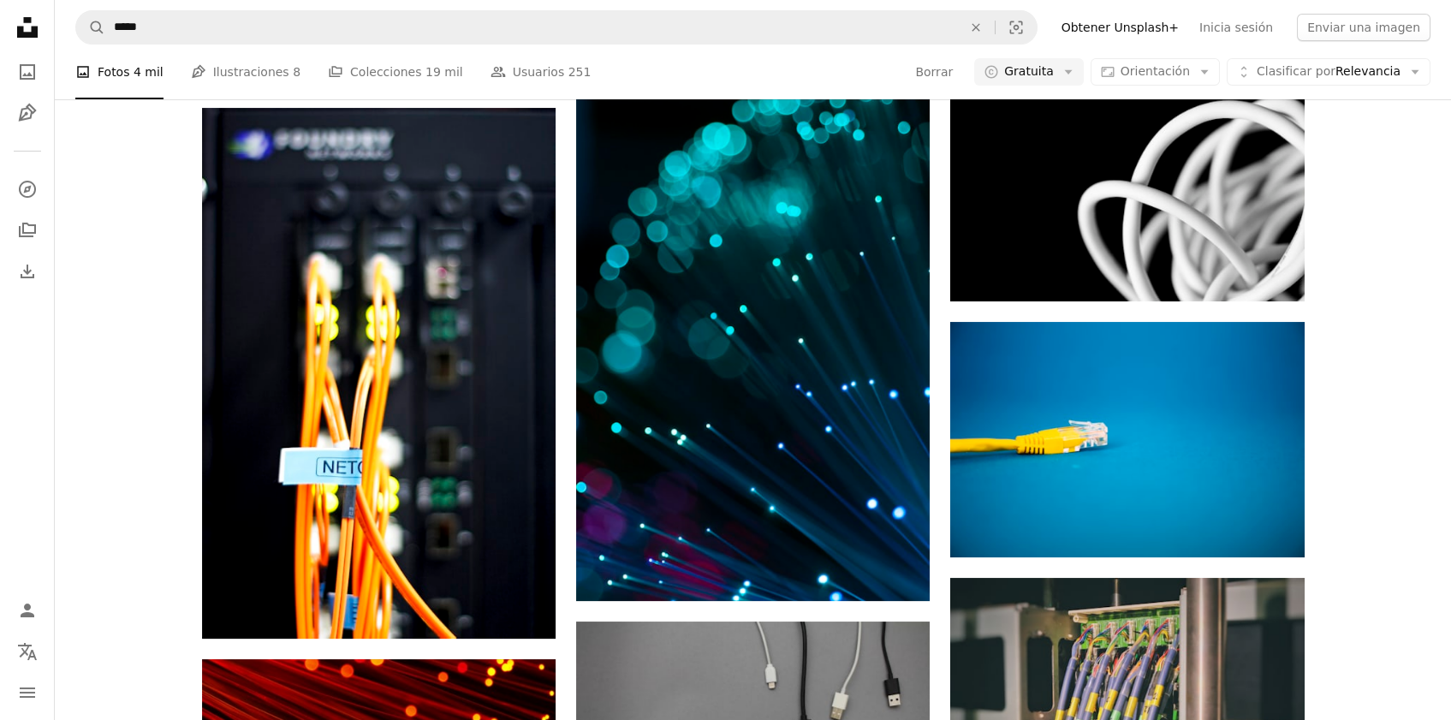
scroll to position [1224, 0]
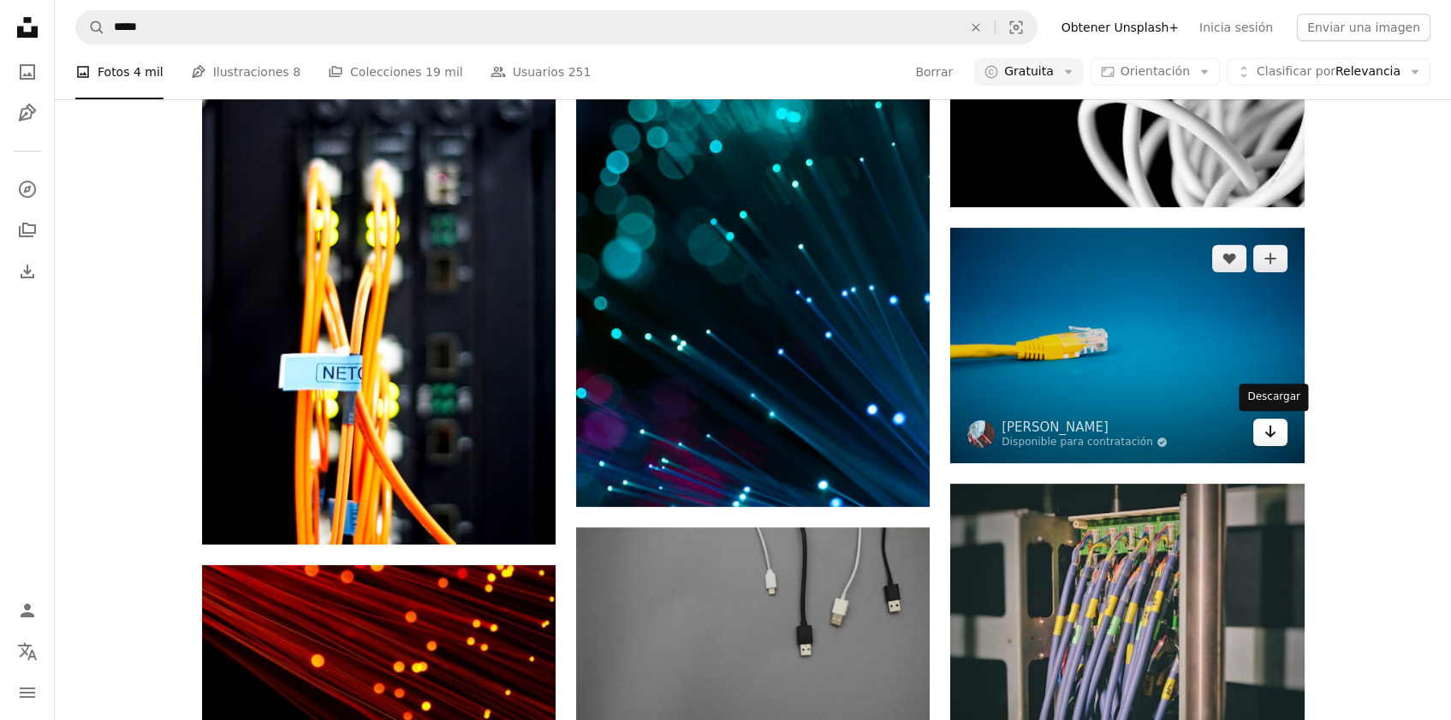
click at [1282, 438] on link "Arrow pointing down" at bounding box center [1270, 432] width 34 height 27
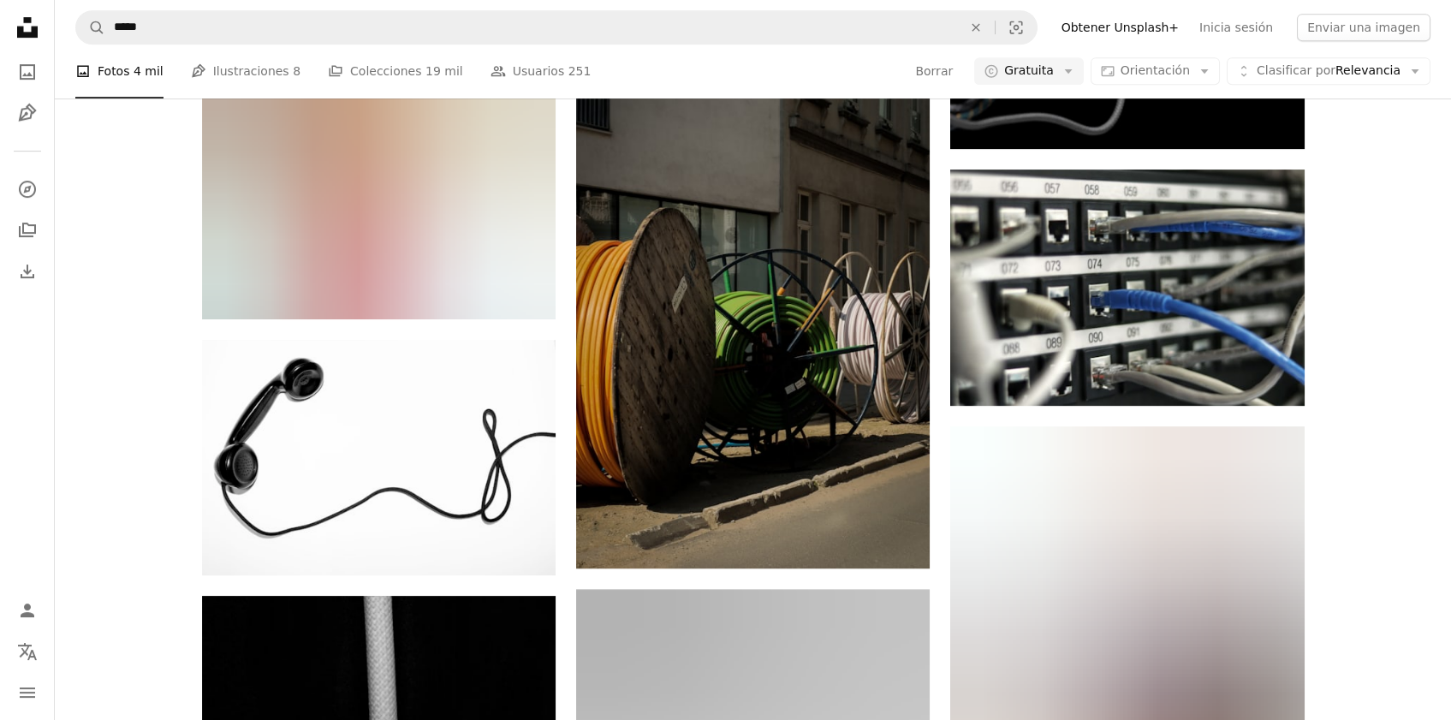
scroll to position [2354, 0]
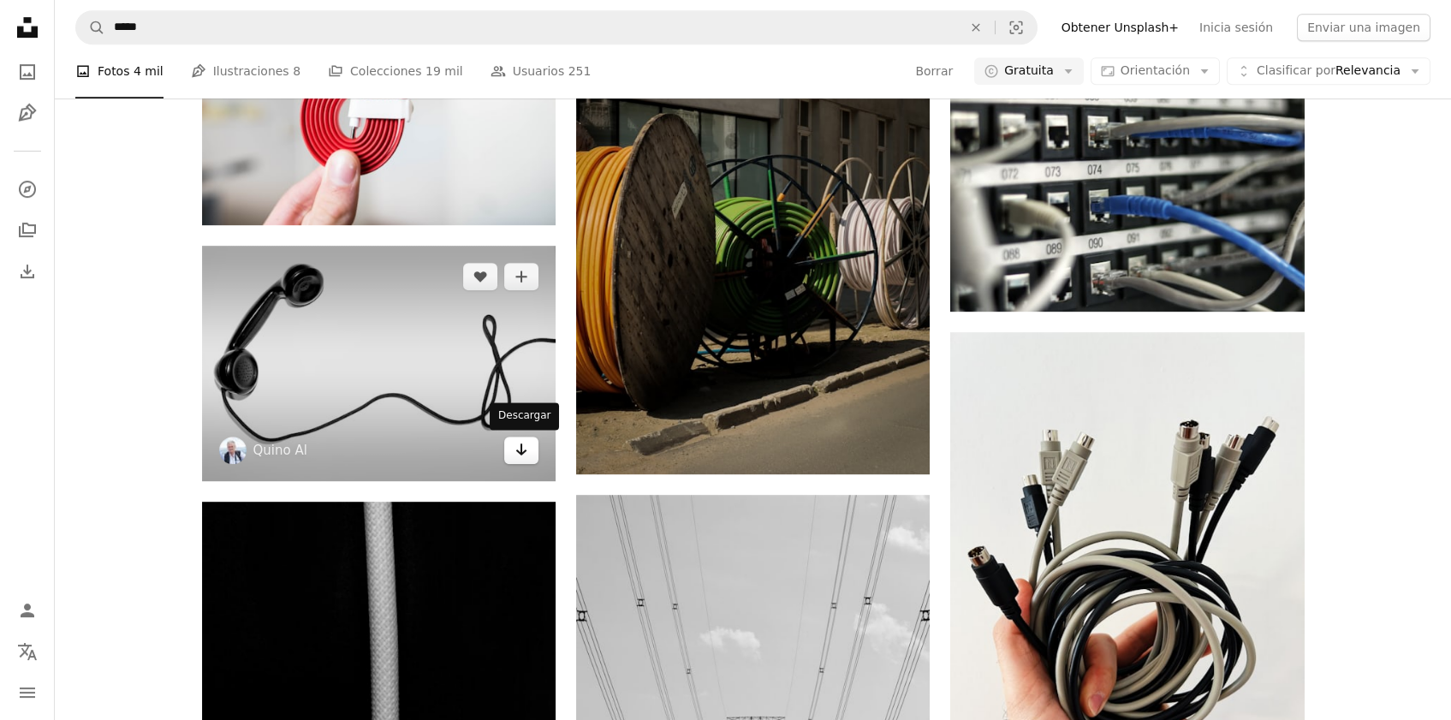
click at [526, 454] on icon "Arrow pointing down" at bounding box center [521, 449] width 14 height 21
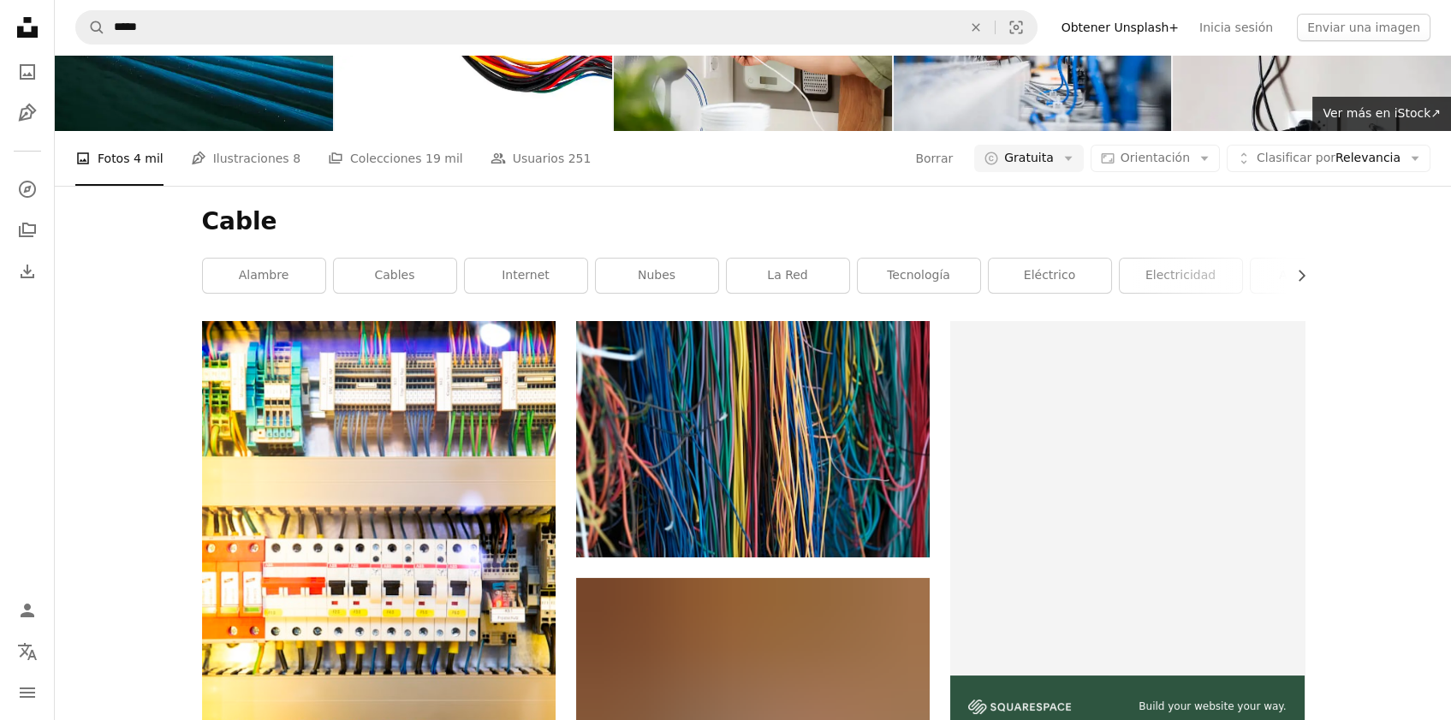
scroll to position [0, 0]
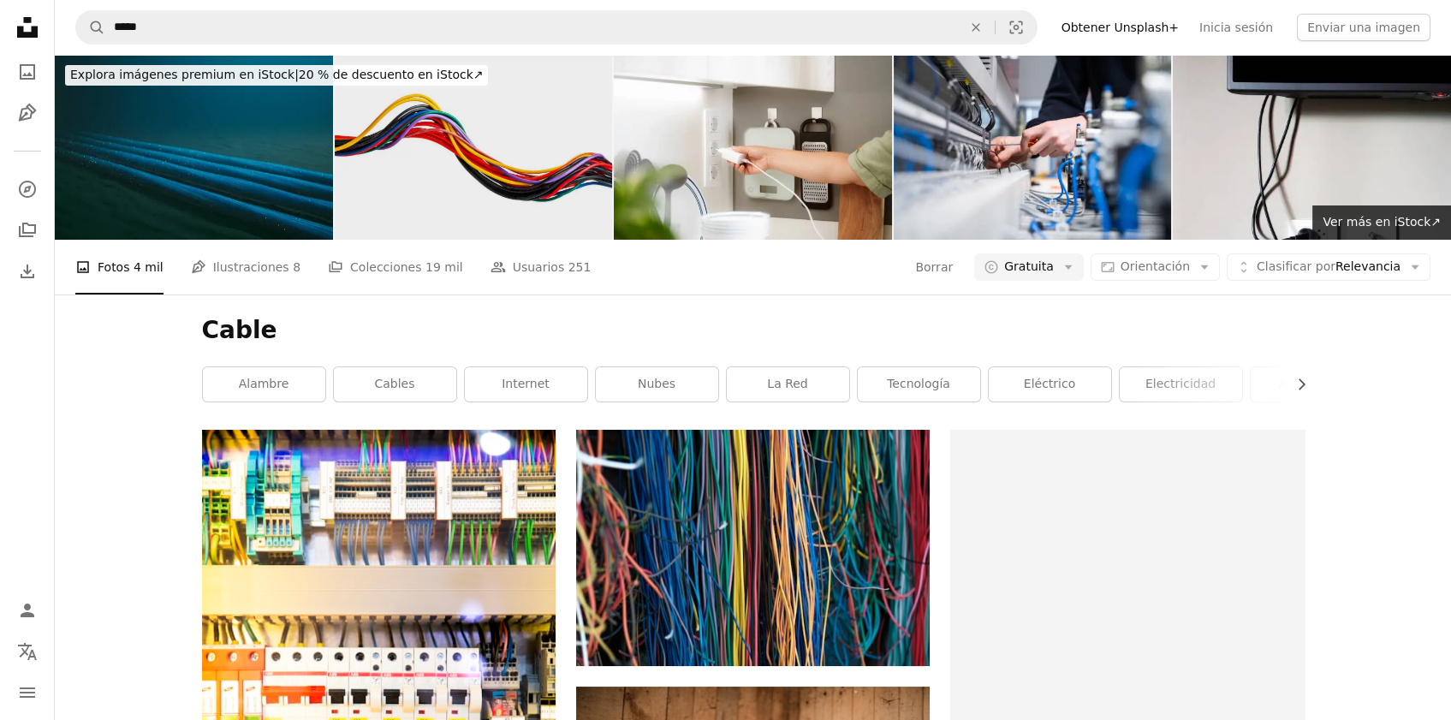
click at [506, 177] on img at bounding box center [474, 147] width 278 height 185
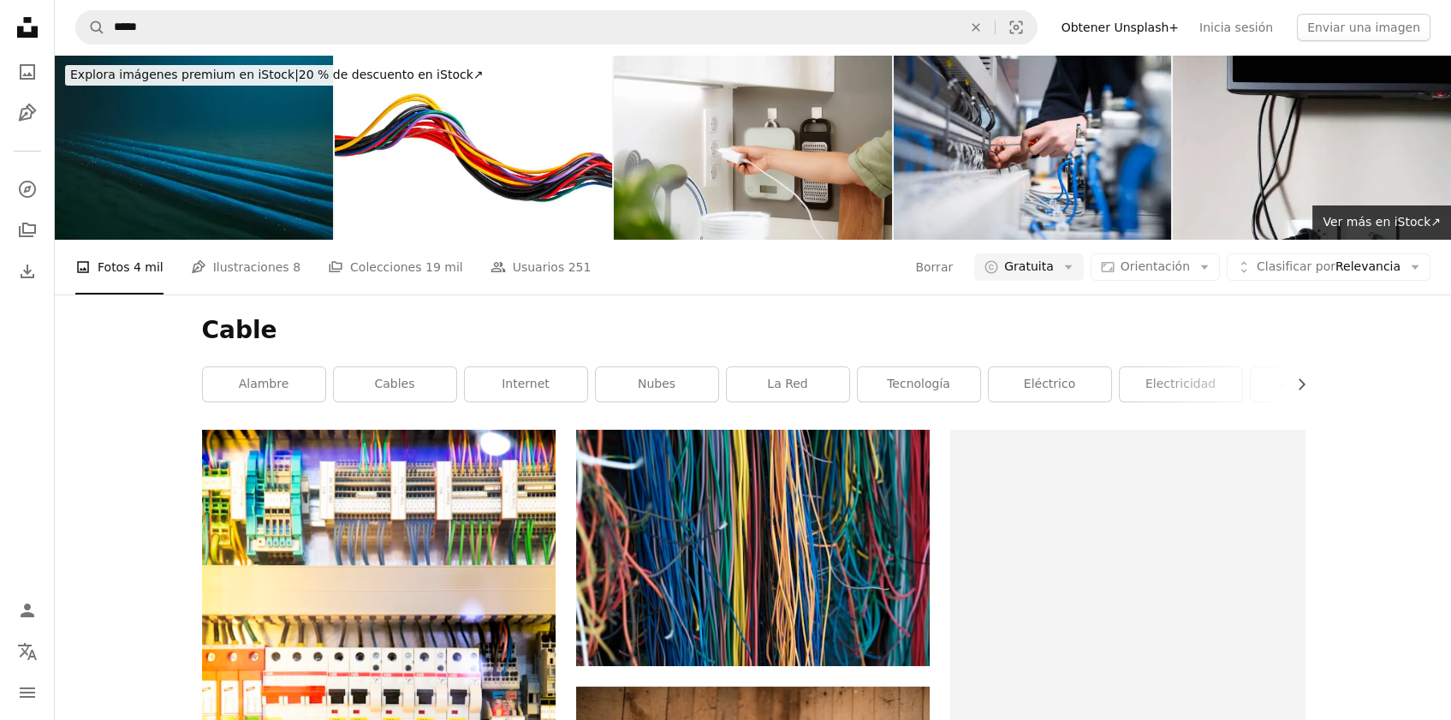
scroll to position [94, 0]
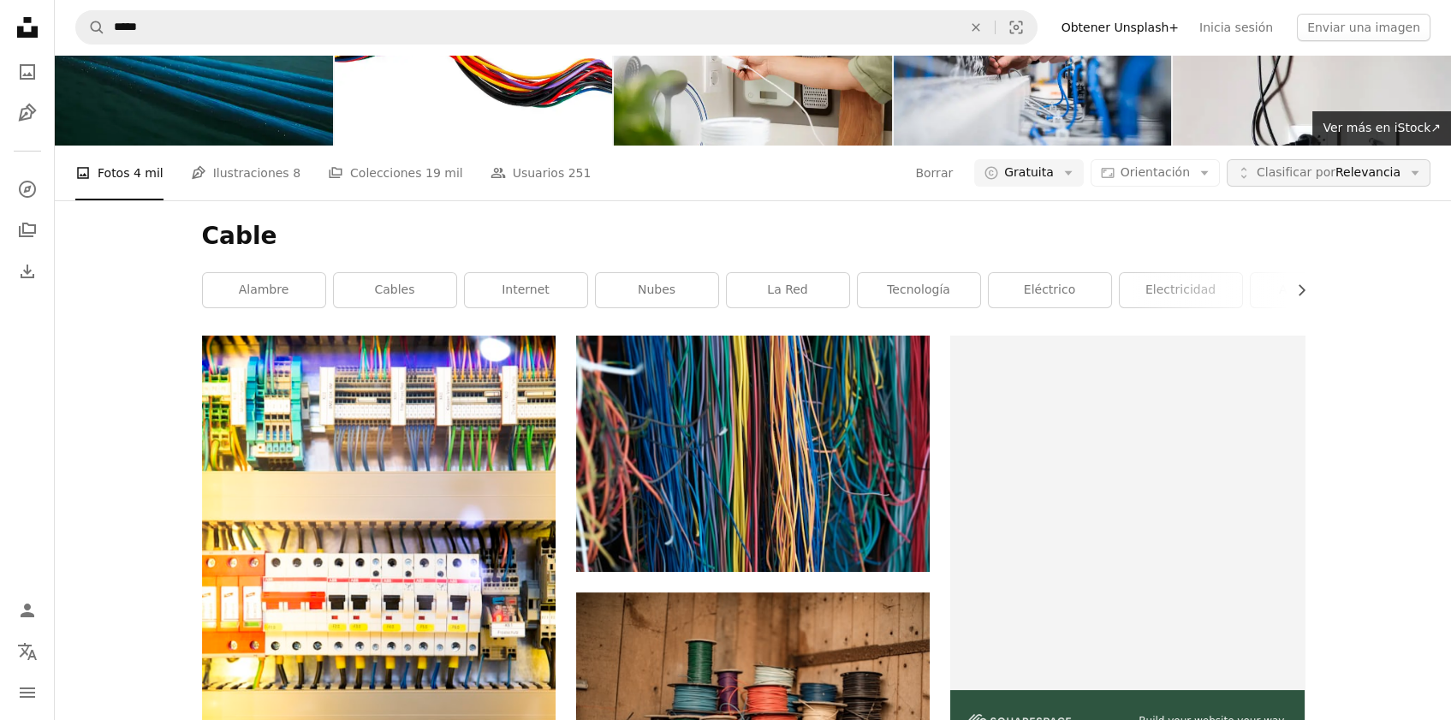
click at [1330, 179] on span "Clasificar por" at bounding box center [1296, 172] width 79 height 14
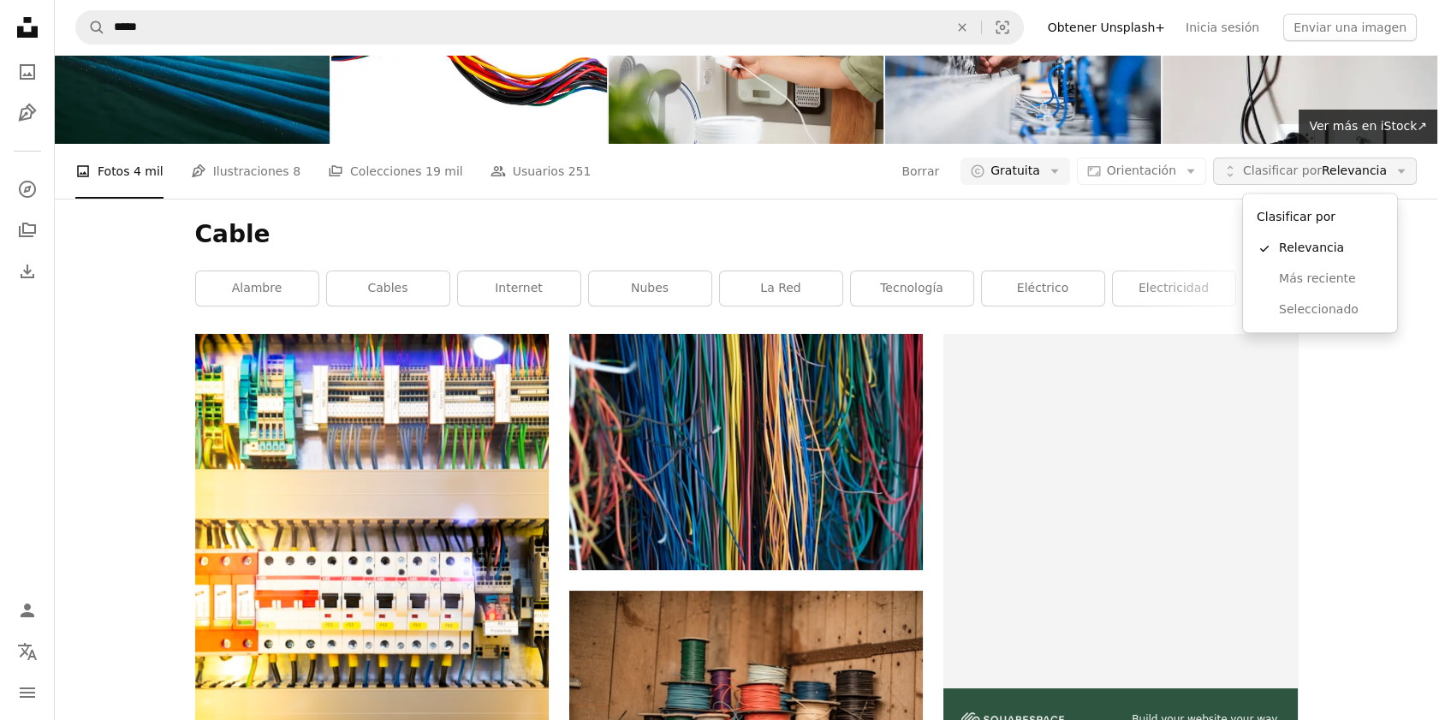
click at [1322, 177] on span "Clasificar por" at bounding box center [1282, 171] width 79 height 14
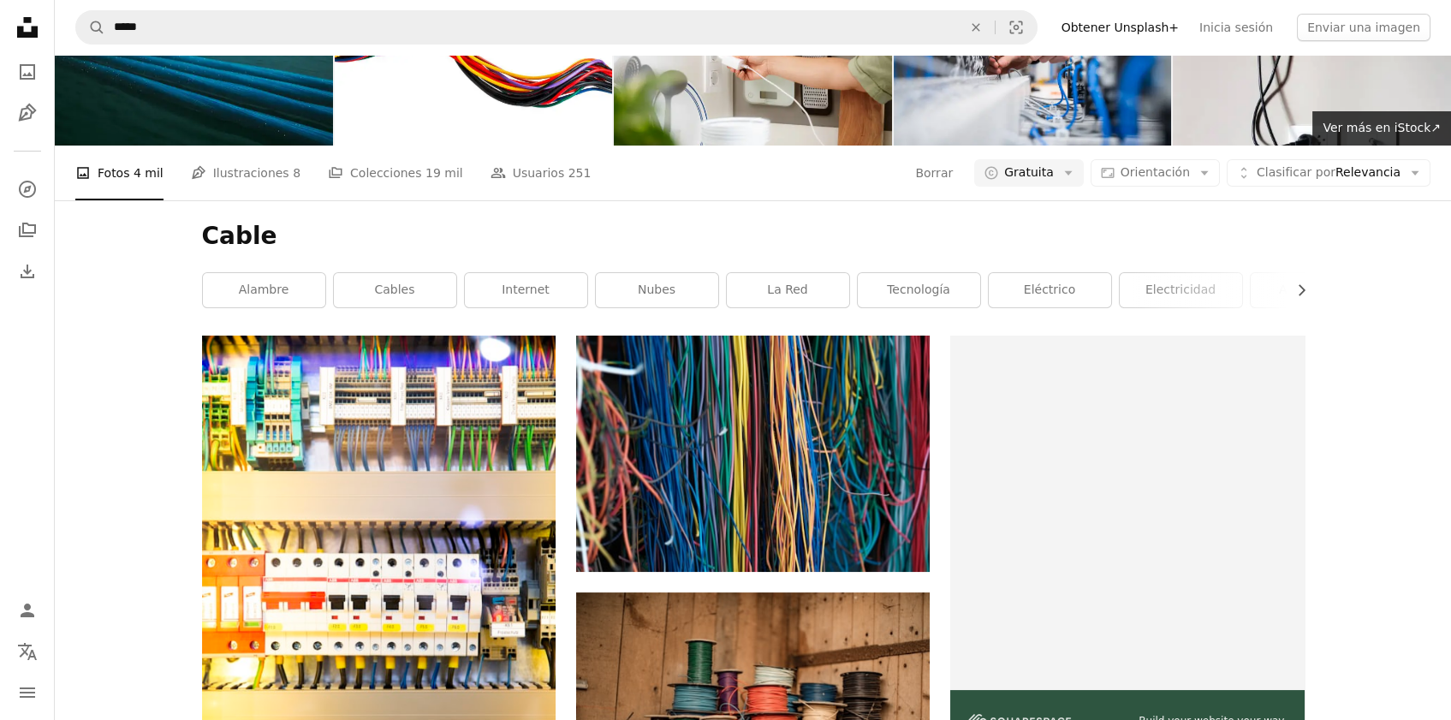
scroll to position [0, 0]
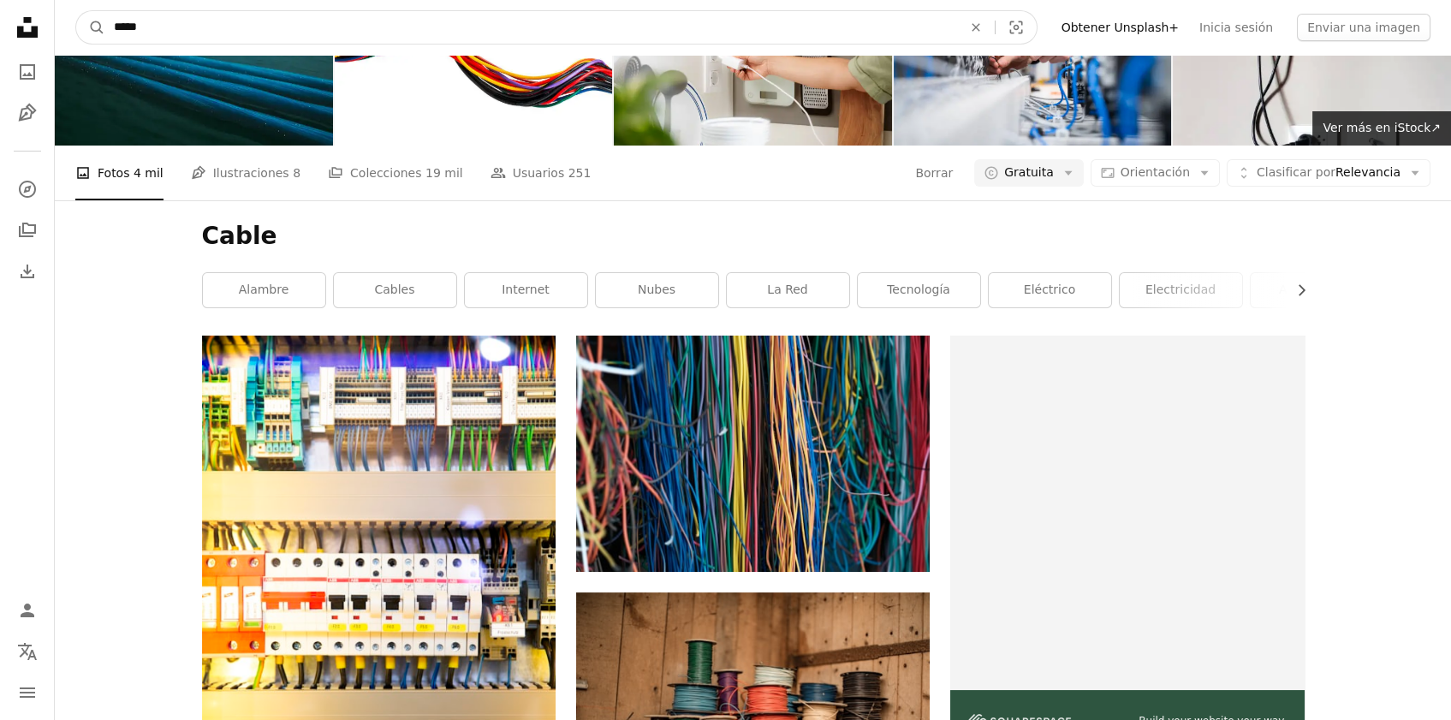
click at [318, 34] on input "*****" at bounding box center [531, 27] width 852 height 33
drag, startPoint x: 318, startPoint y: 34, endPoint x: 155, endPoint y: 46, distance: 163.1
click at [155, 44] on input "*****" at bounding box center [531, 27] width 852 height 33
type input "*"
type input "********"
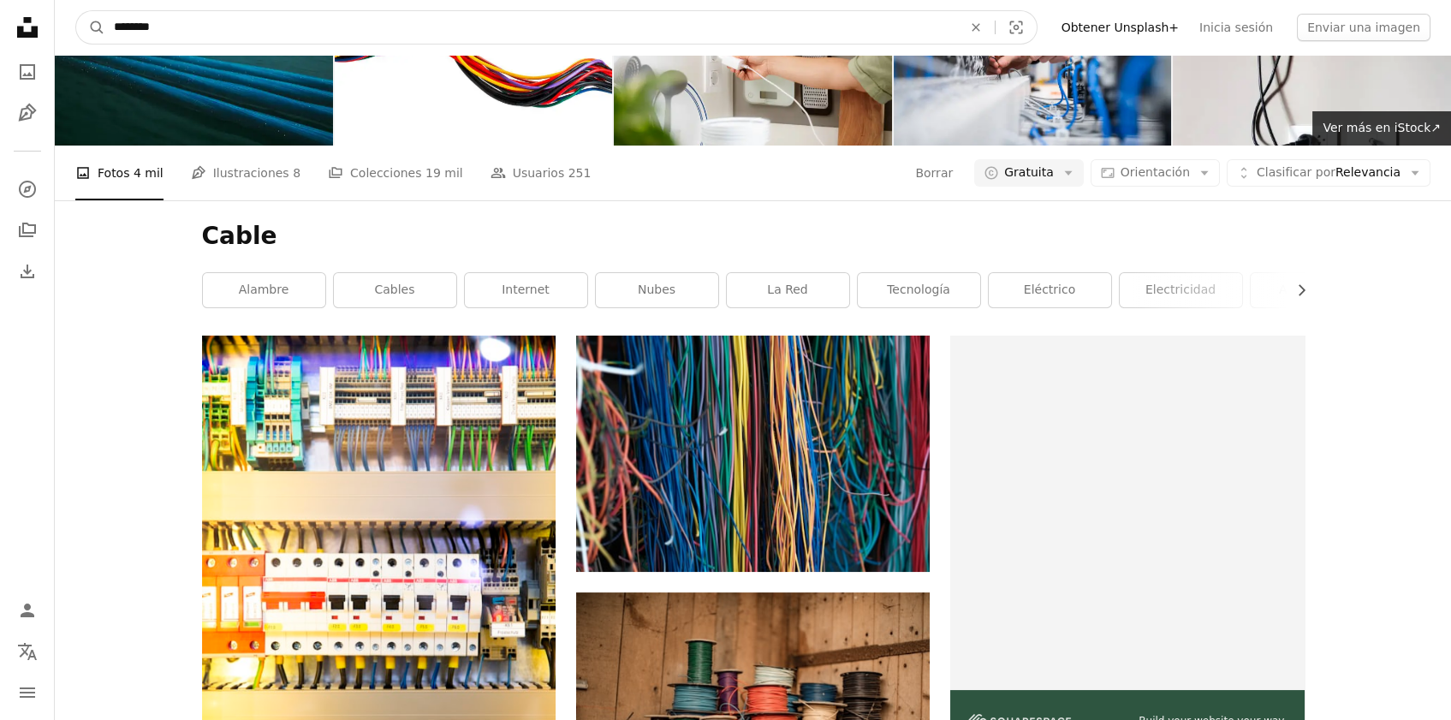
click at [76, 11] on button "A magnifying glass" at bounding box center [90, 27] width 29 height 33
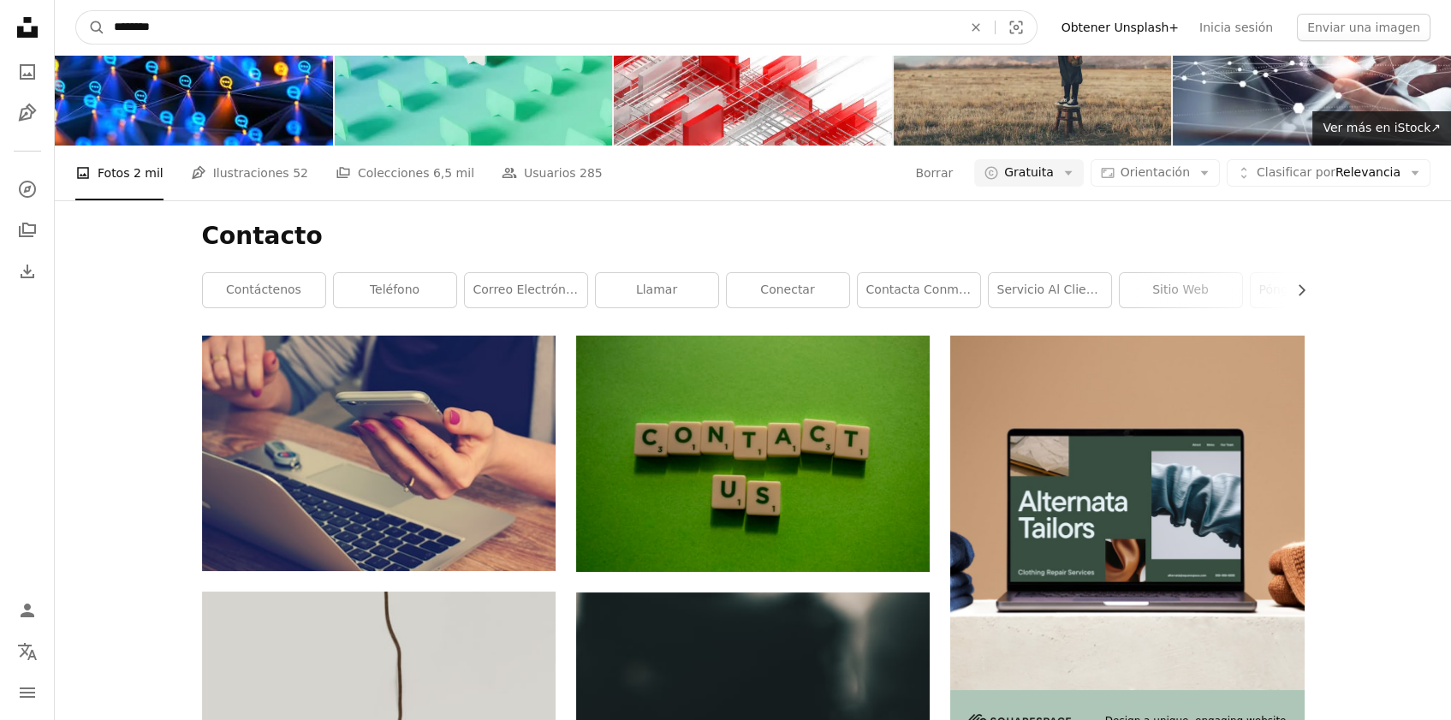
click at [222, 16] on input "********" at bounding box center [531, 27] width 852 height 33
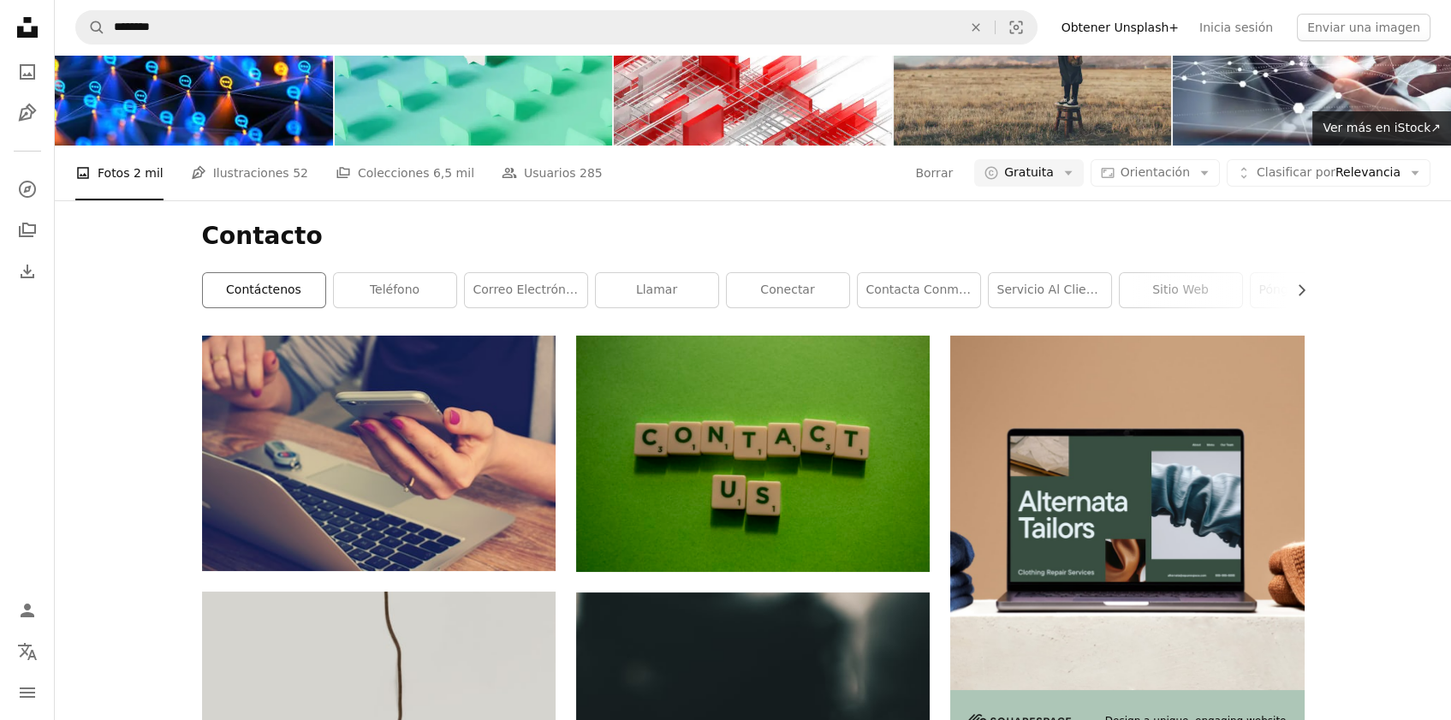
click at [282, 307] on link "contáctenos" at bounding box center [264, 290] width 122 height 34
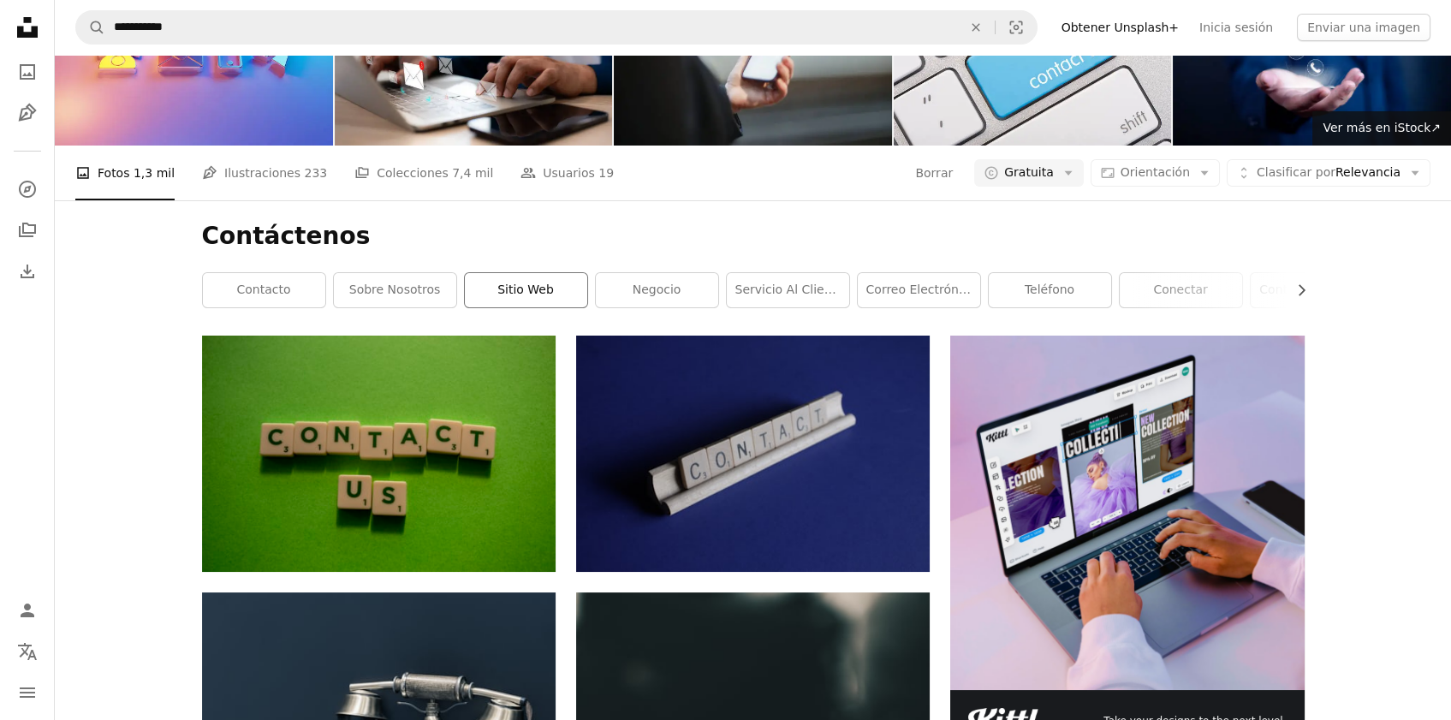
click at [514, 307] on link "sitio web" at bounding box center [526, 290] width 122 height 34
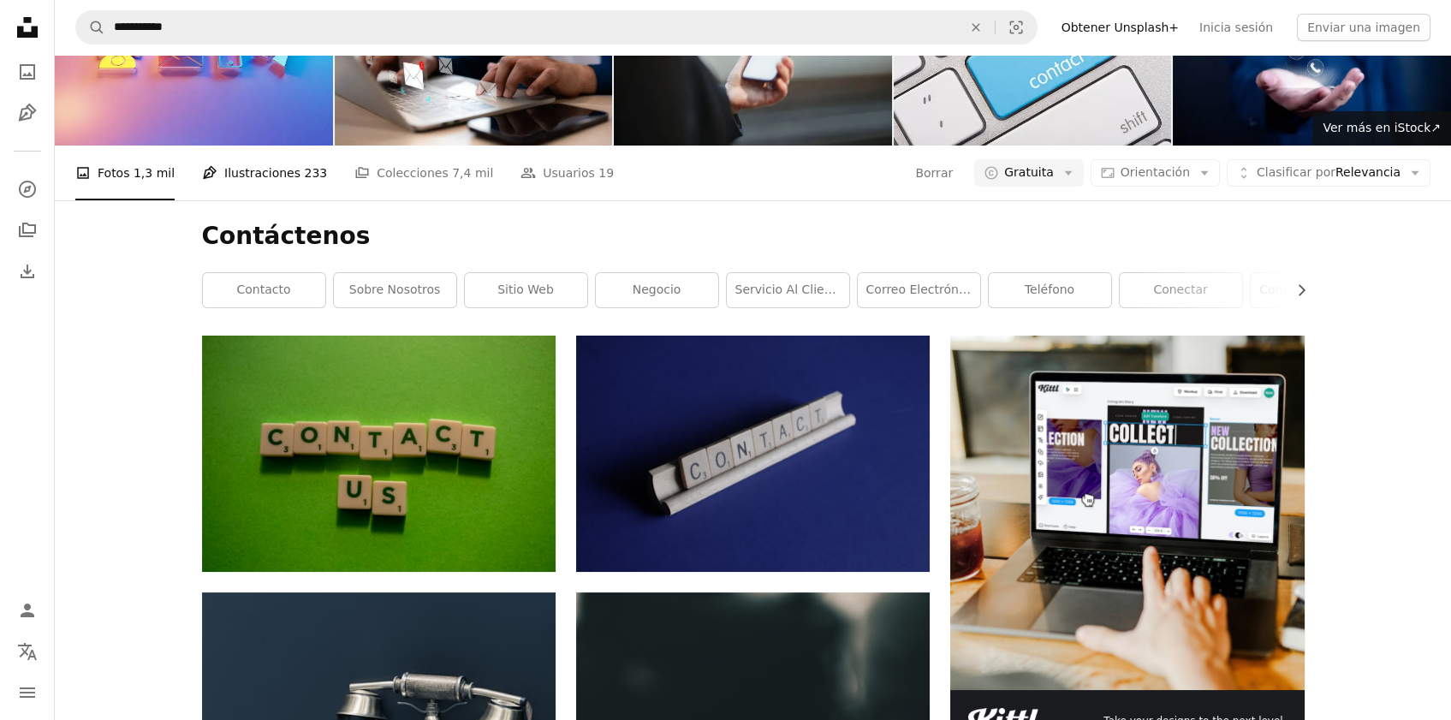
scroll to position [471, 0]
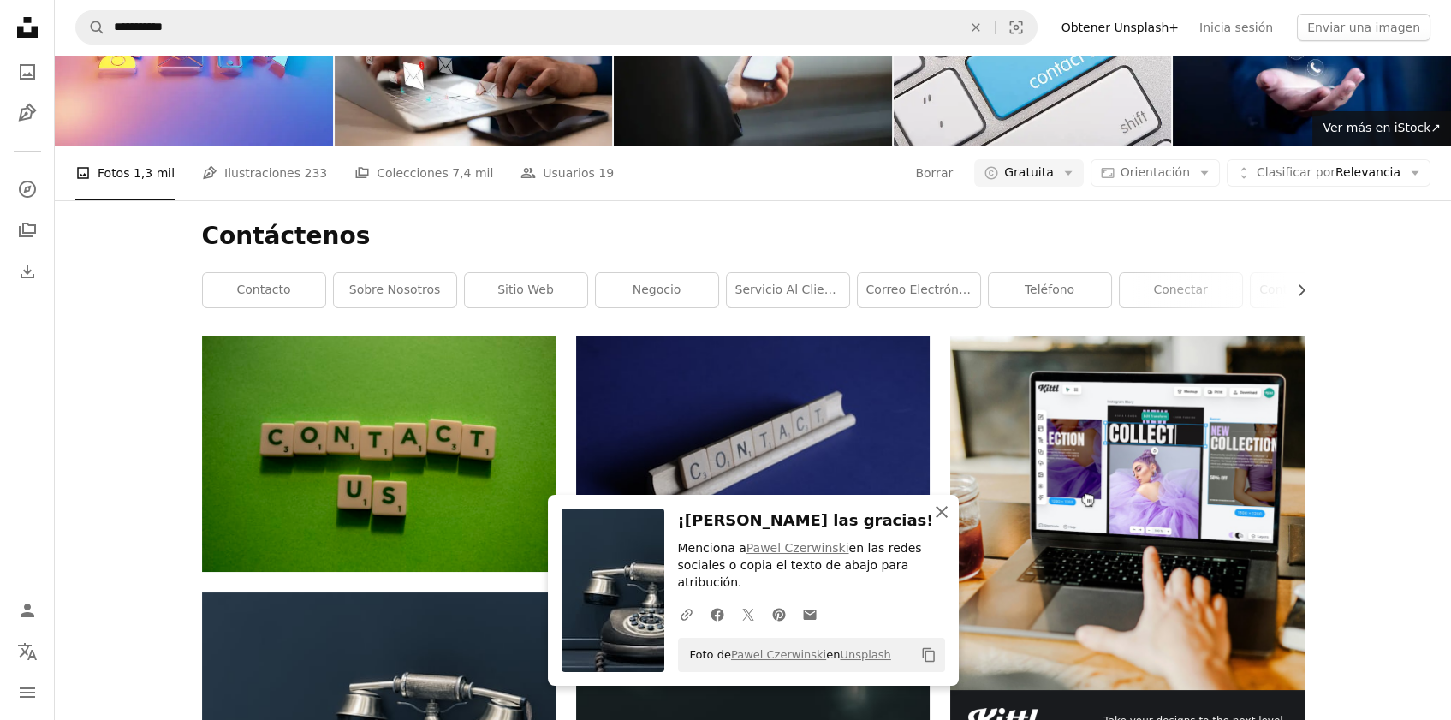
click at [950, 522] on icon "An X shape" at bounding box center [941, 512] width 21 height 21
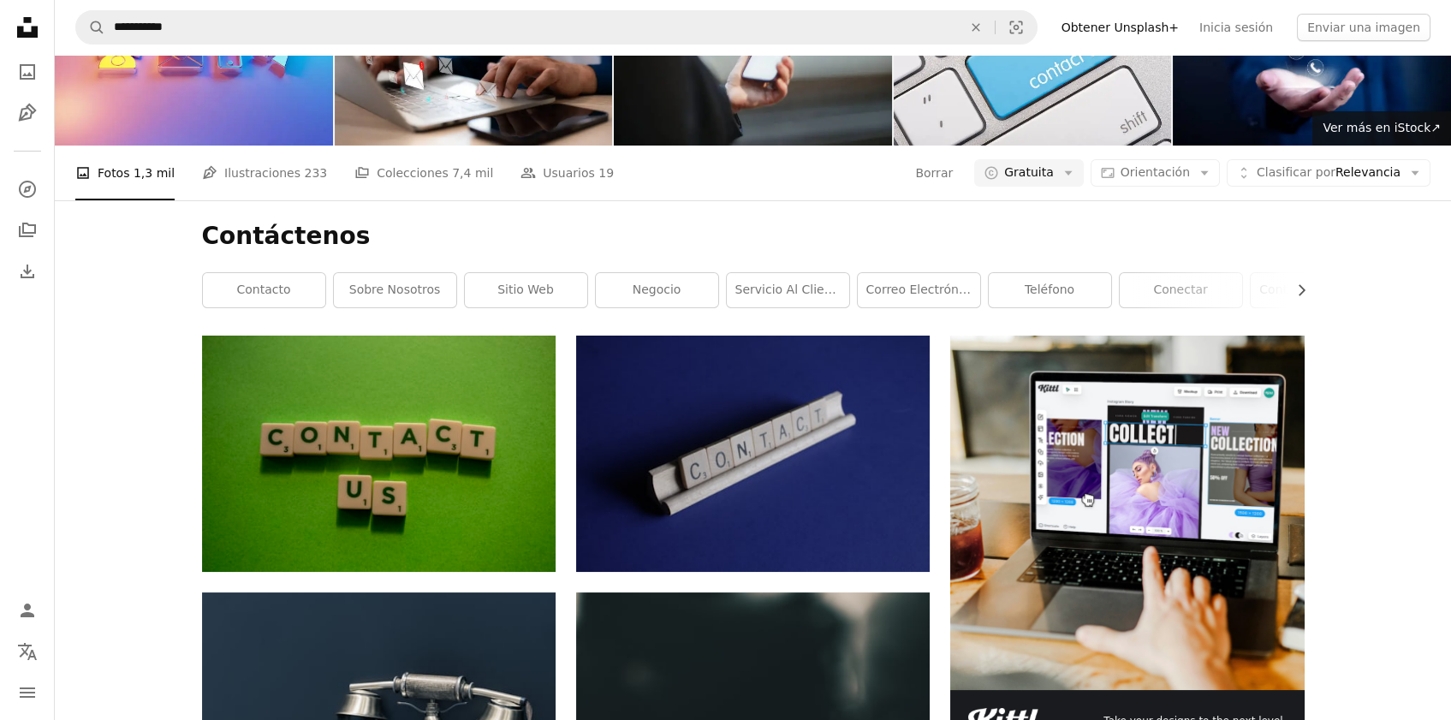
scroll to position [1224, 0]
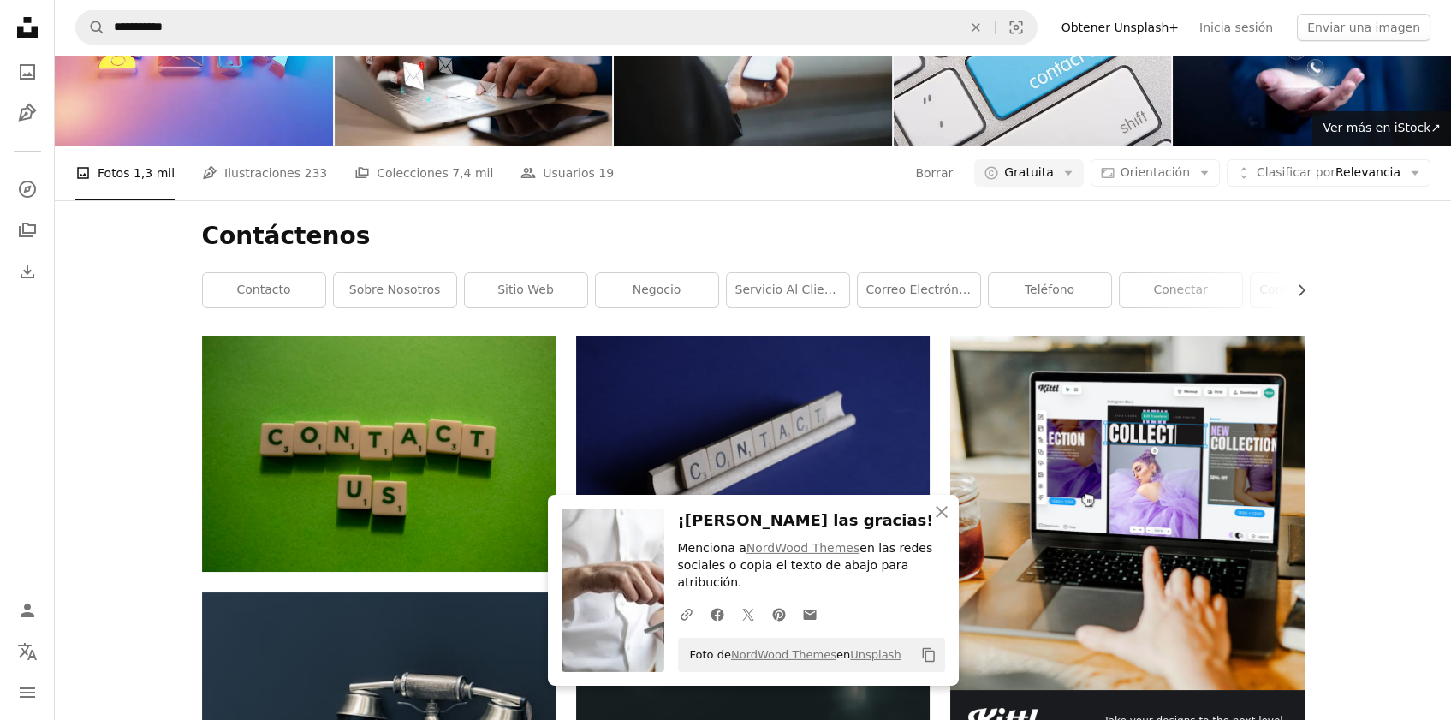
scroll to position [1318, 0]
click at [944, 518] on icon "button" at bounding box center [942, 512] width 12 height 12
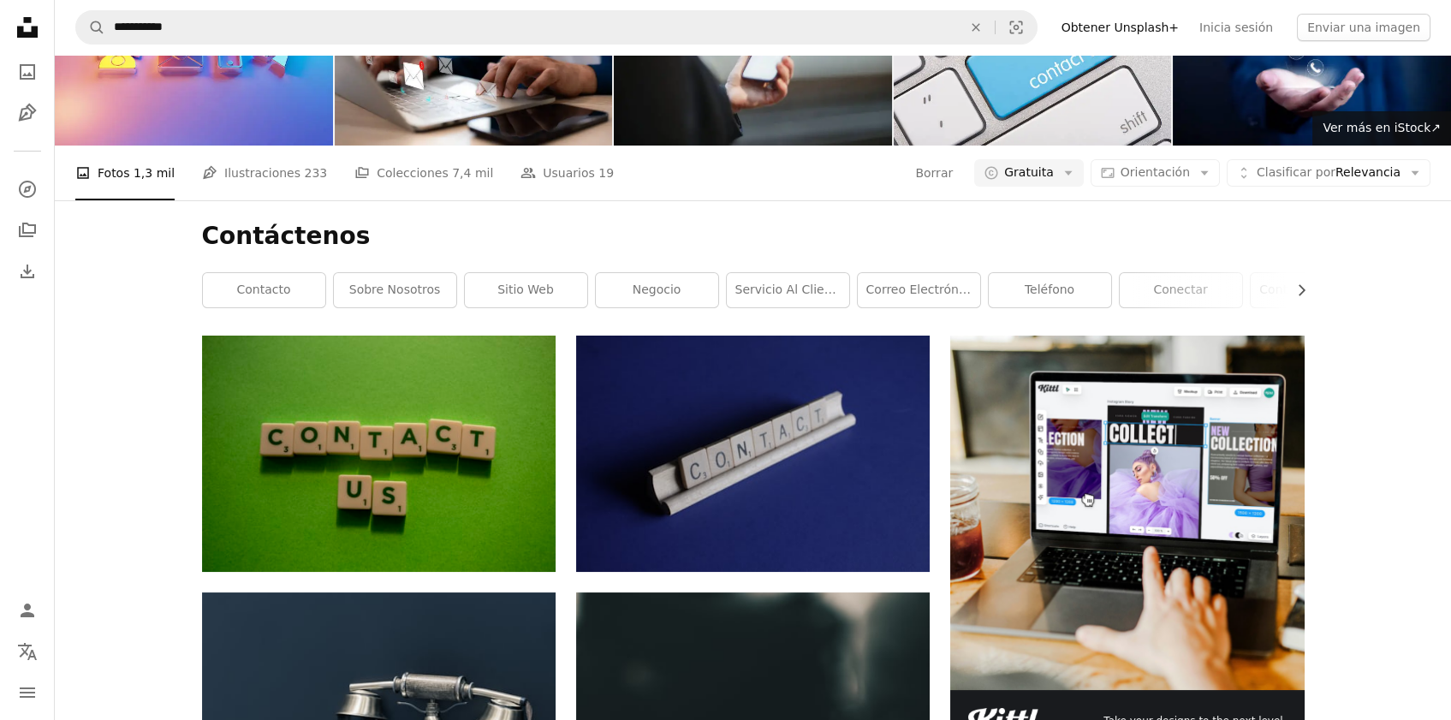
scroll to position [26, 0]
click at [1026, 307] on link "teléfono" at bounding box center [1050, 290] width 122 height 34
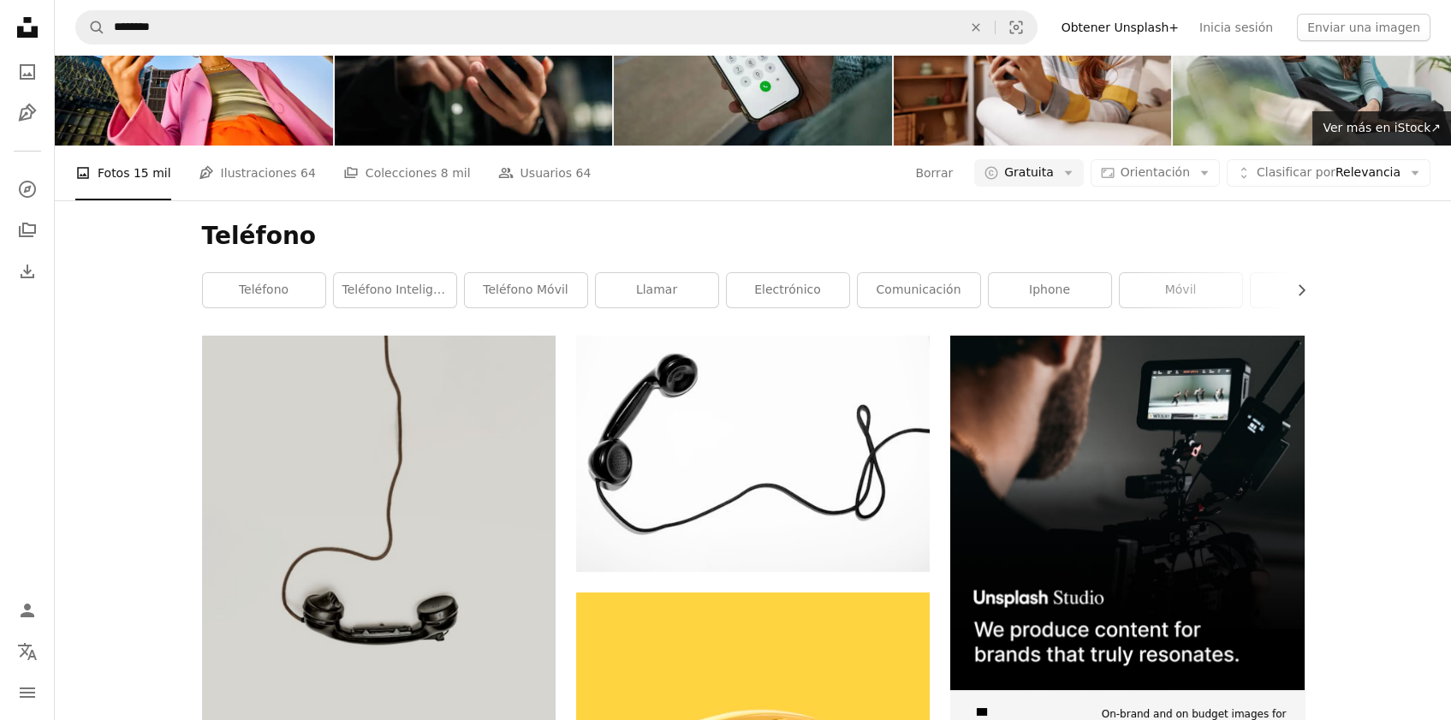
scroll to position [2354, 0]
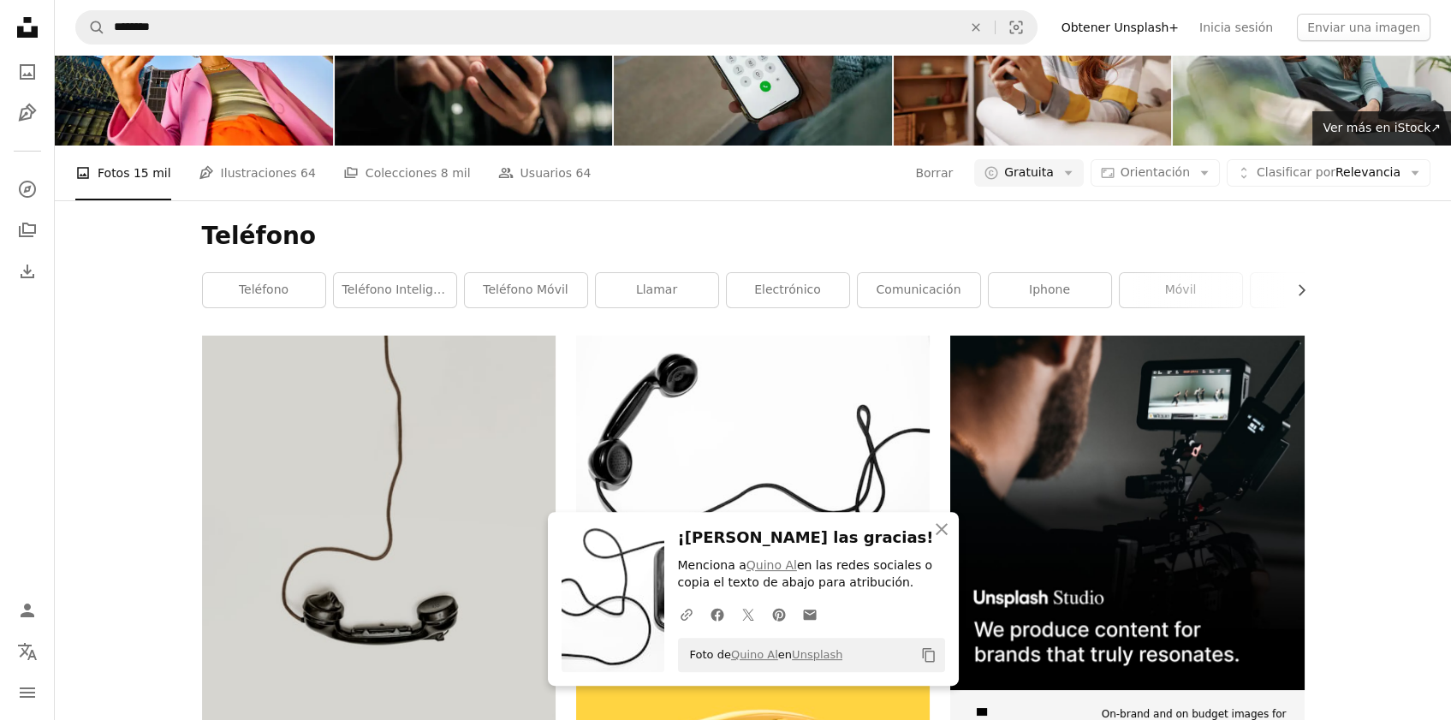
scroll to position [2731, 0]
click at [946, 521] on icon "An X shape" at bounding box center [941, 529] width 21 height 21
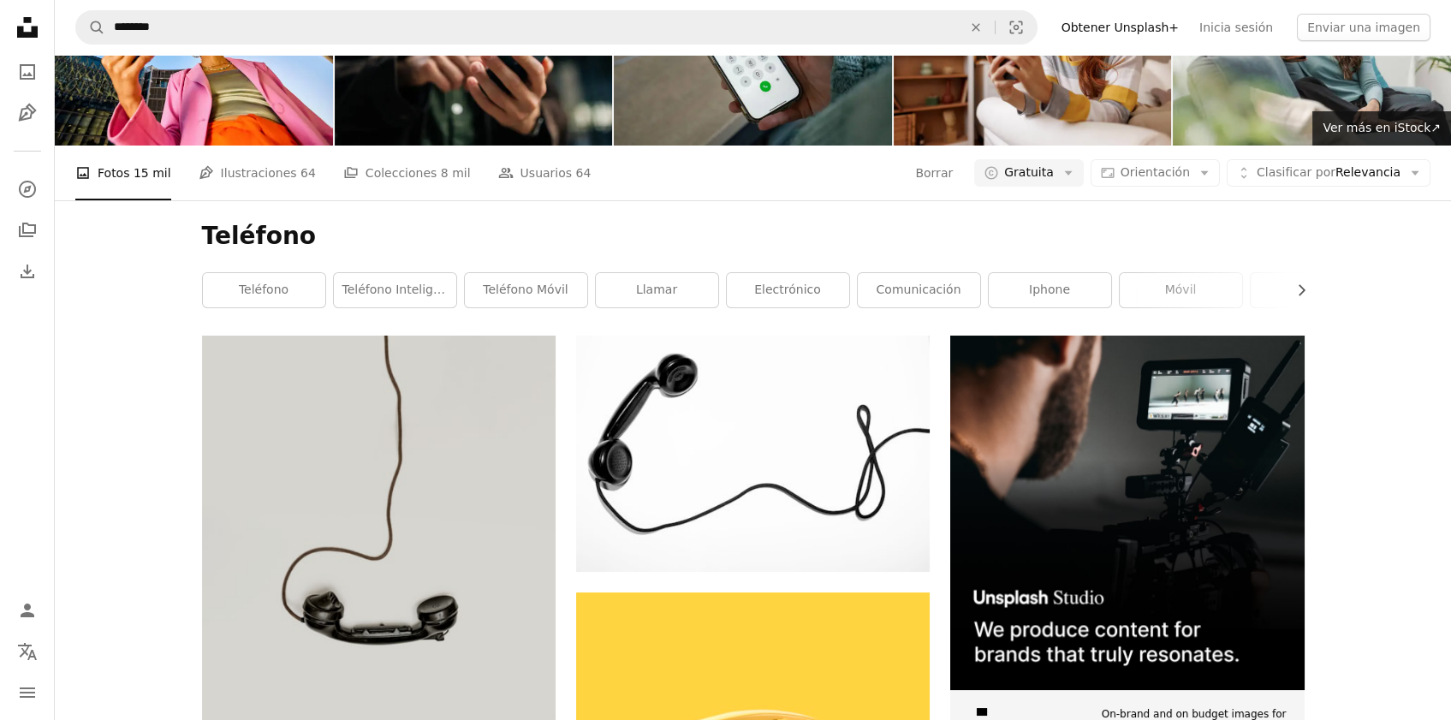
scroll to position [0, 0]
click at [1139, 307] on link "móvil" at bounding box center [1181, 290] width 122 height 34
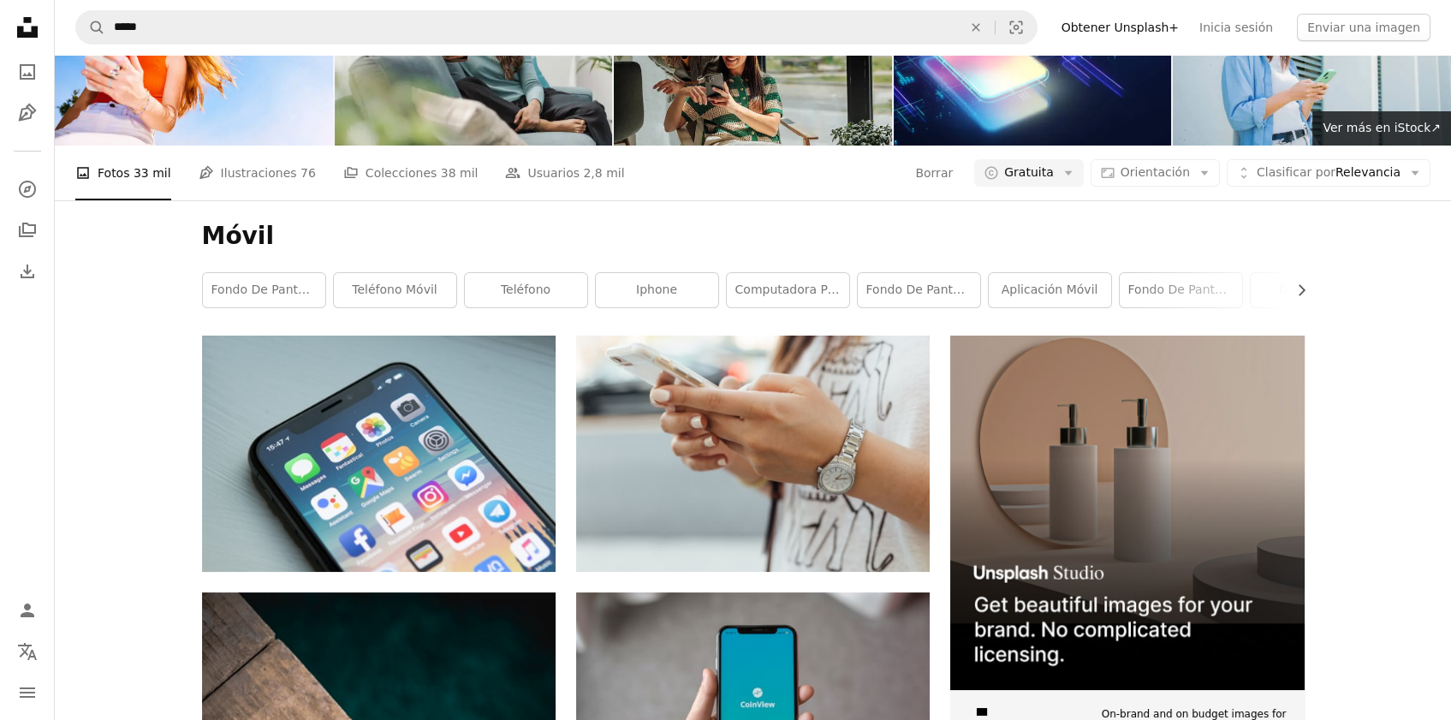
scroll to position [753, 0]
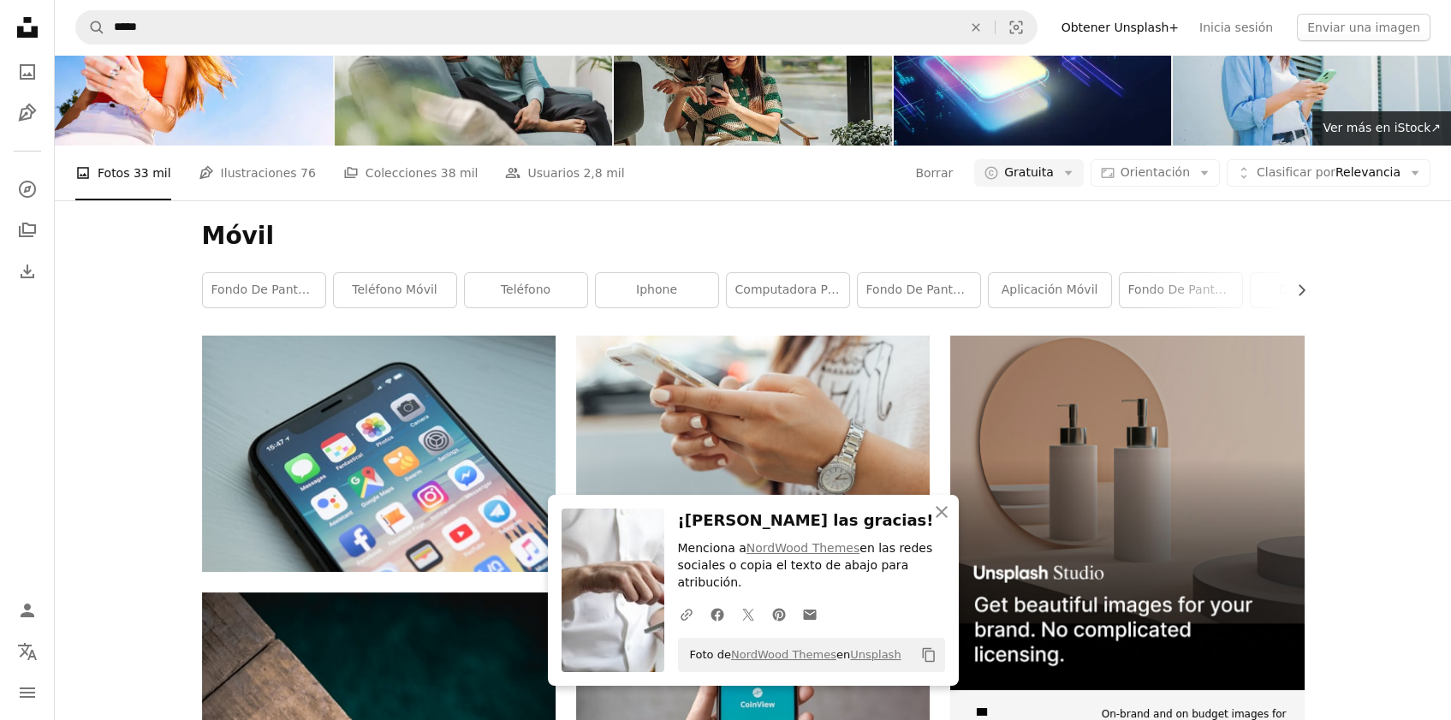
scroll to position [1036, 0]
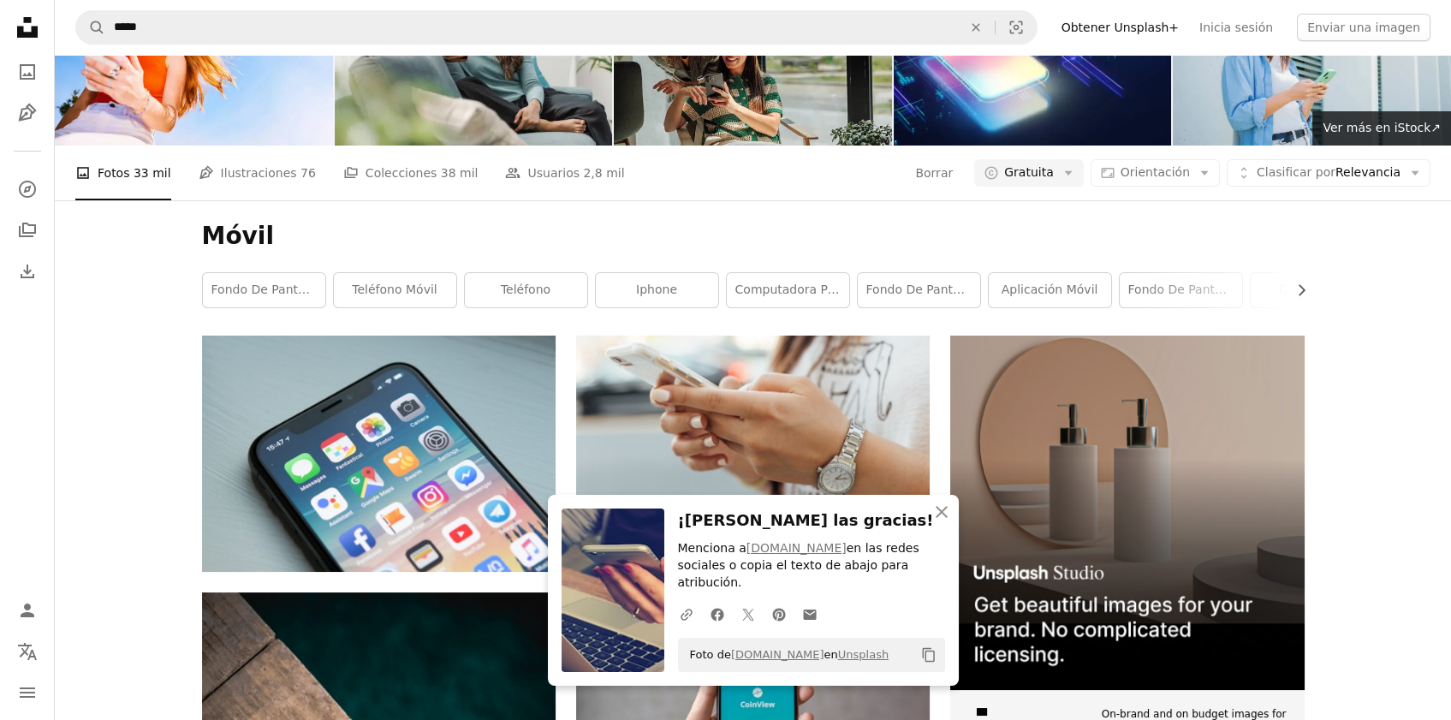
scroll to position [1224, 0]
click at [941, 522] on icon "An X shape" at bounding box center [941, 512] width 21 height 21
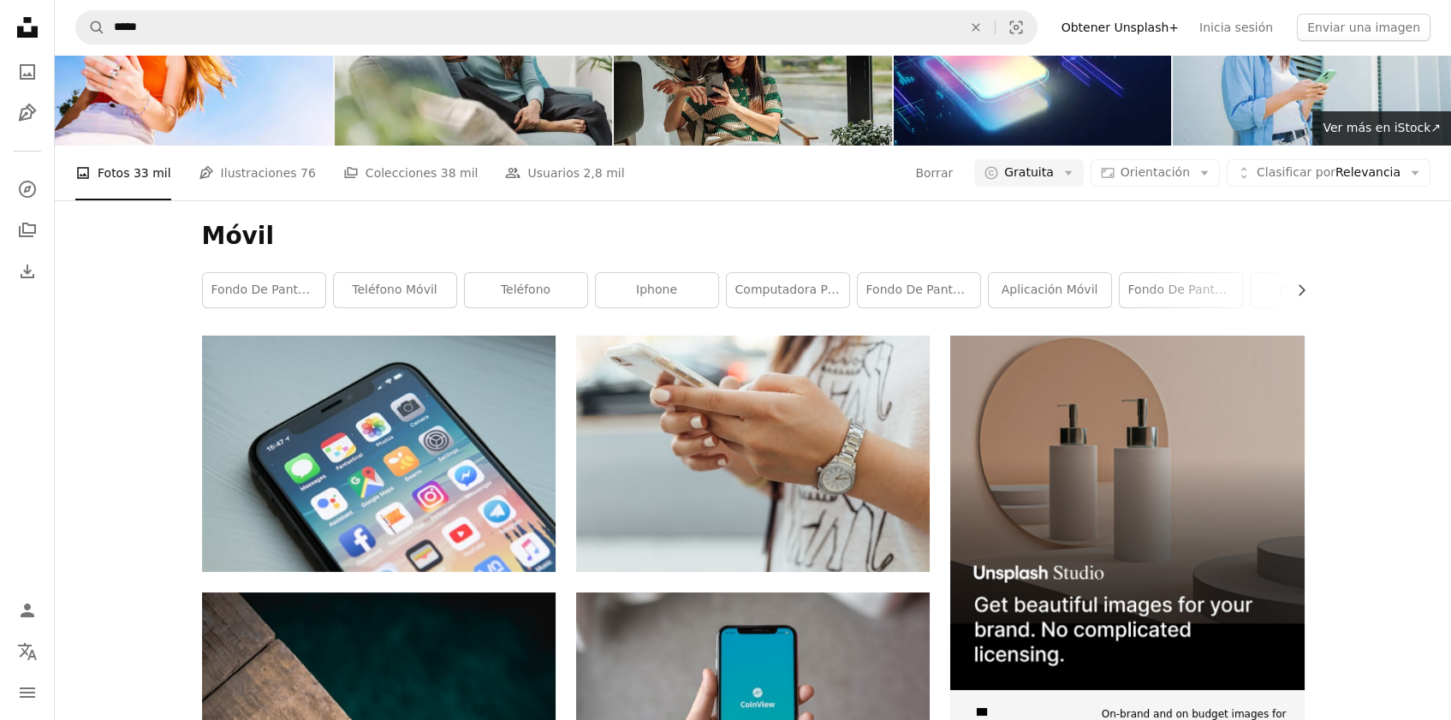
scroll to position [3181, 0]
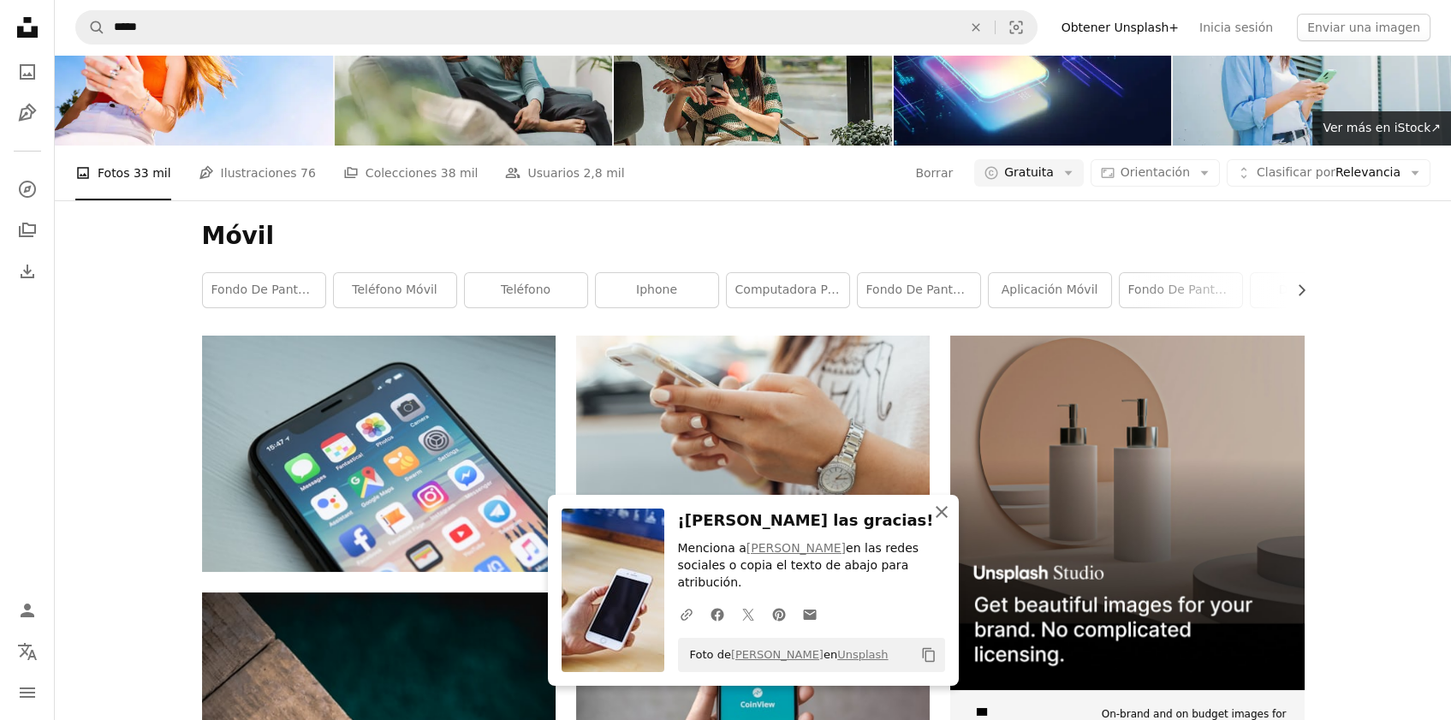
click at [945, 522] on icon "An X shape" at bounding box center [941, 512] width 21 height 21
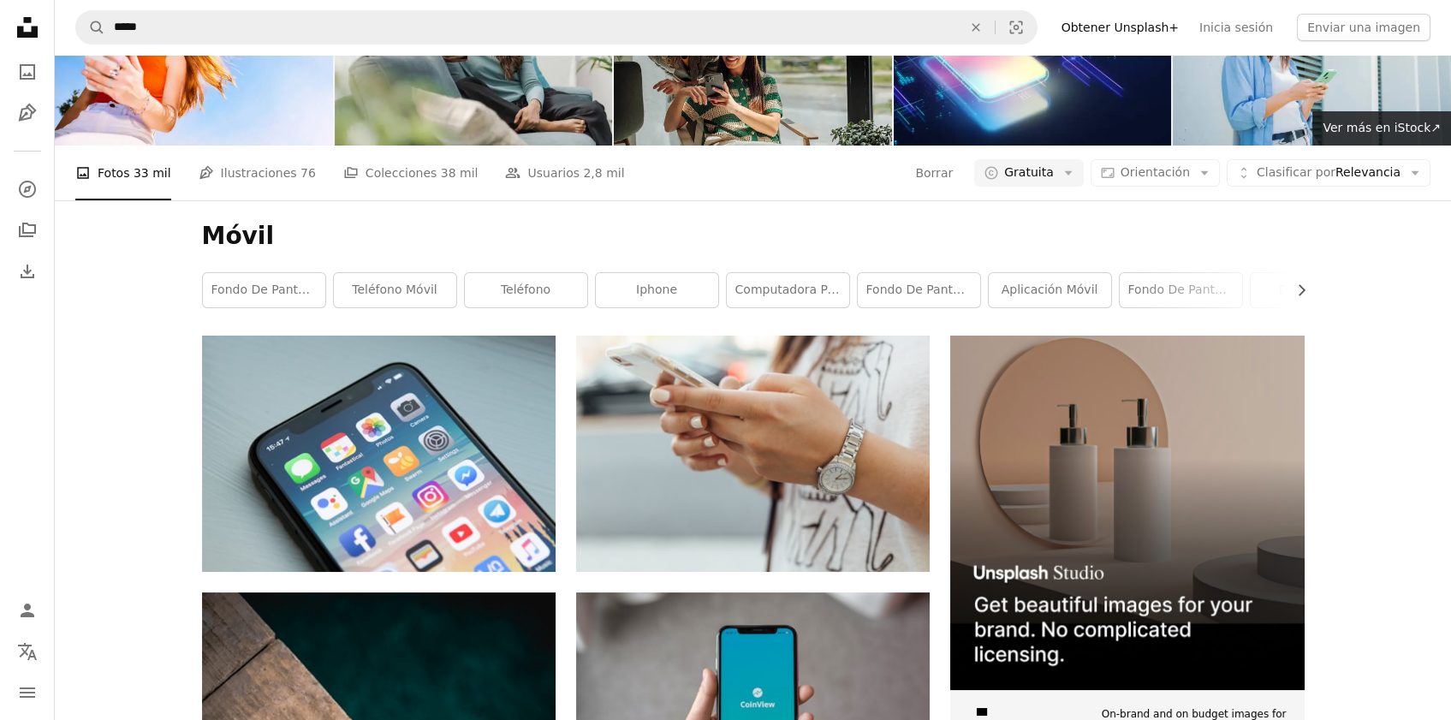
scroll to position [5471, 0]
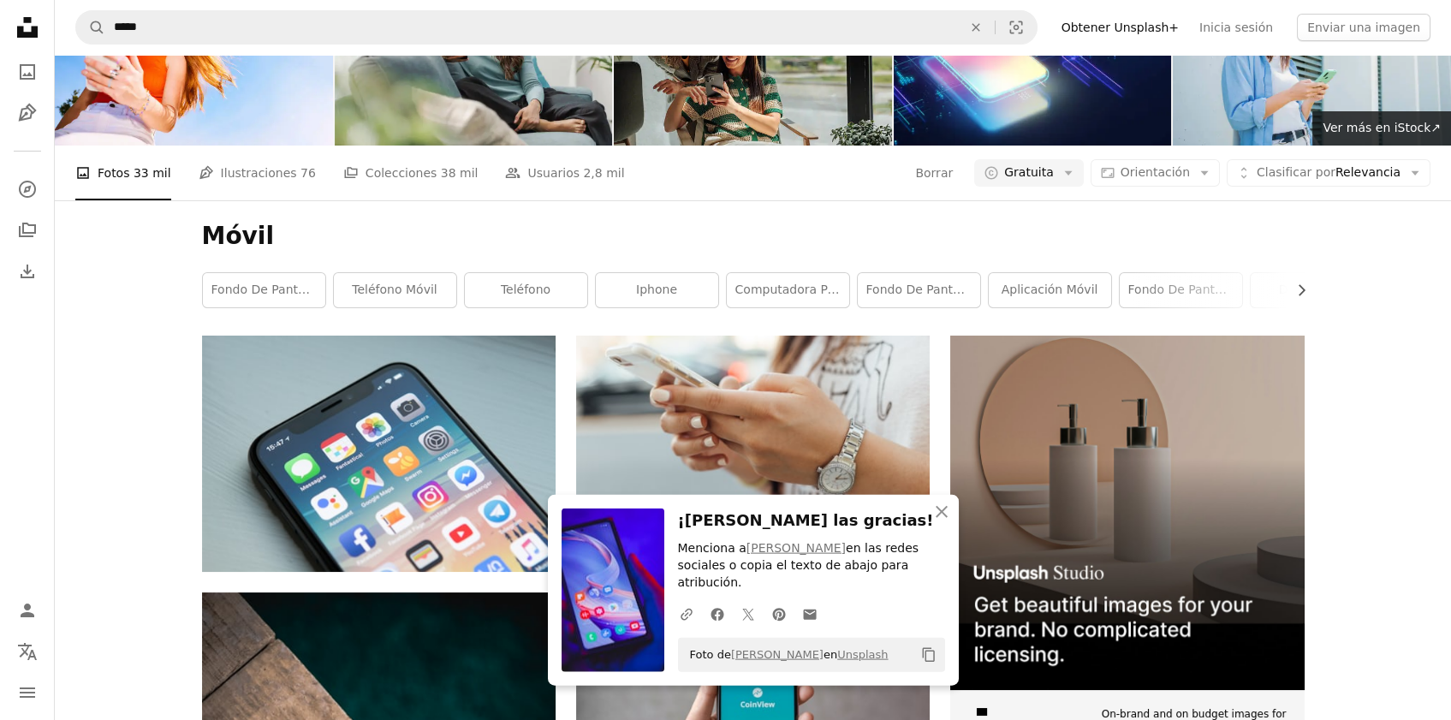
scroll to position [5942, 0]
click at [948, 522] on icon "An X shape" at bounding box center [941, 512] width 21 height 21
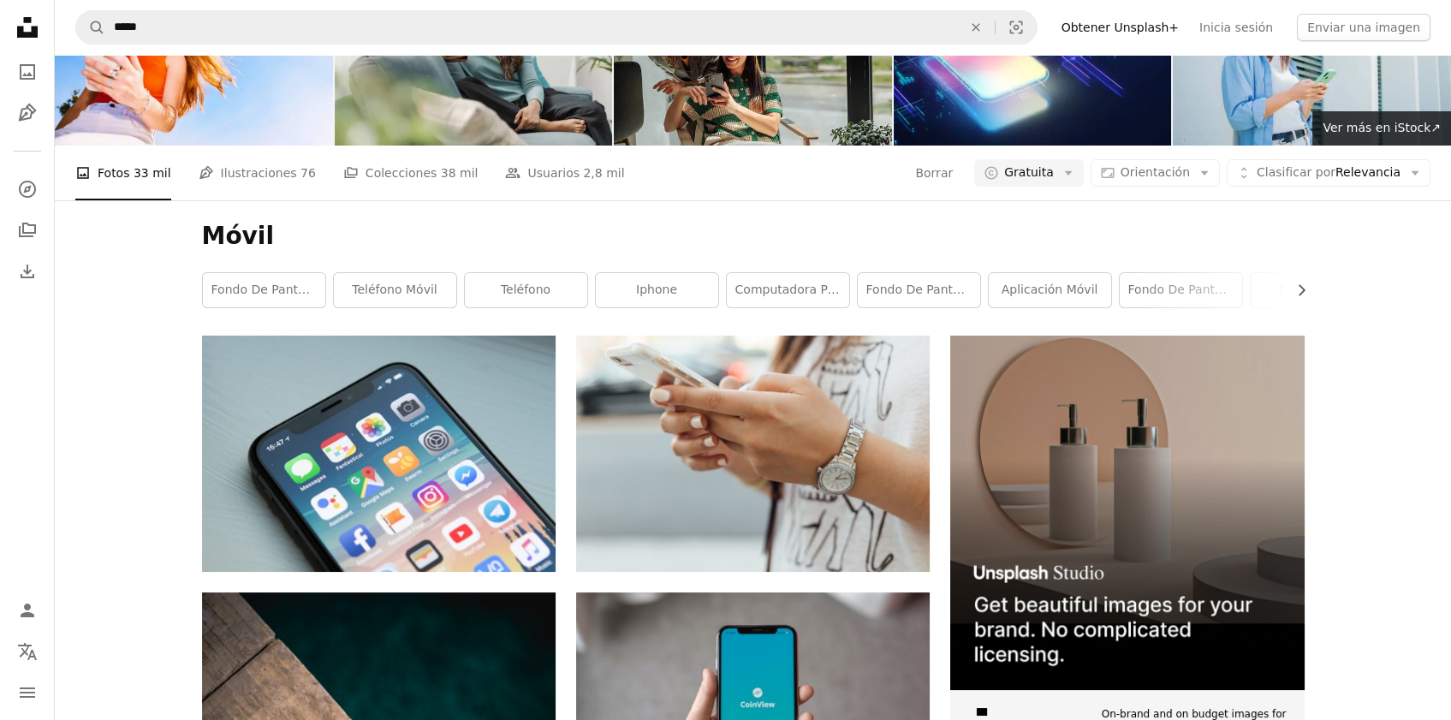
scroll to position [6601, 0]
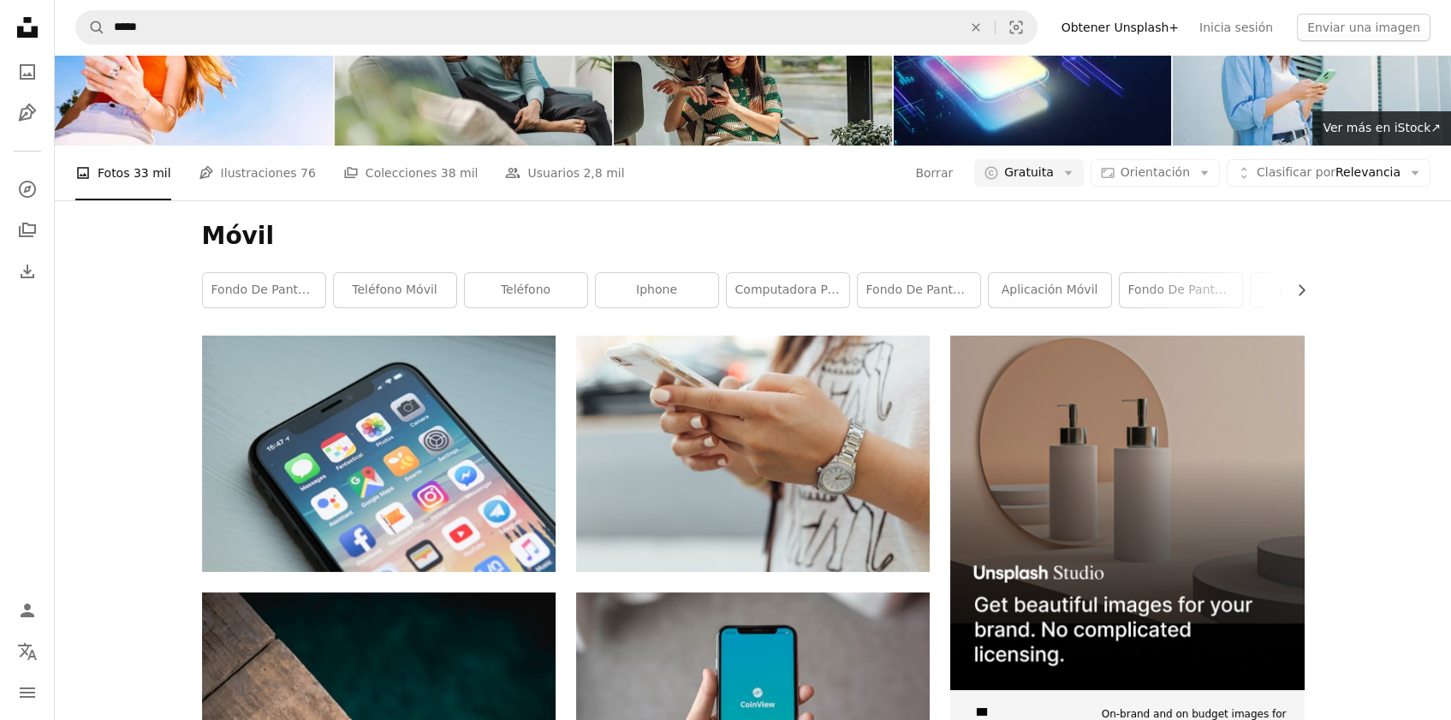
scroll to position [0, 0]
click at [488, 307] on link "teléfono" at bounding box center [526, 290] width 122 height 34
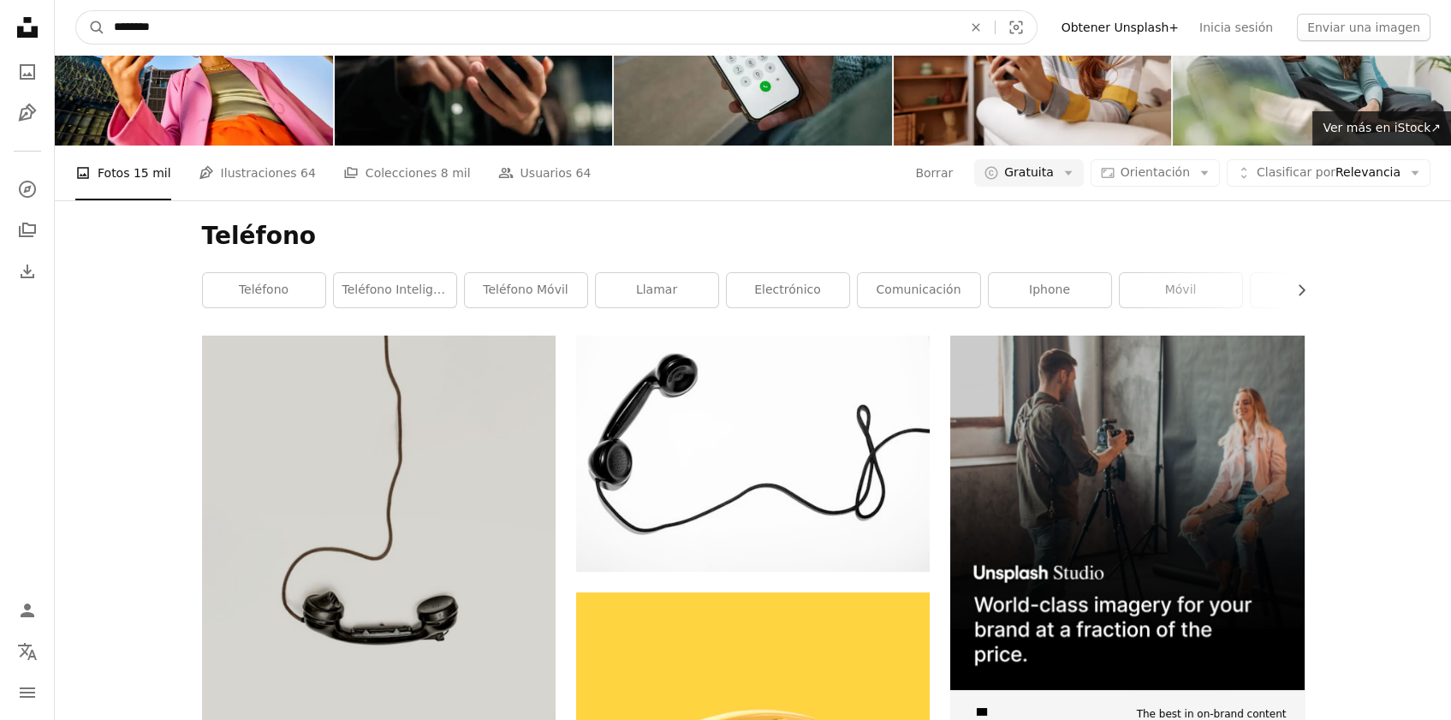
drag, startPoint x: 230, startPoint y: 26, endPoint x: 37, endPoint y: 21, distance: 193.5
click at [105, 21] on input "********" at bounding box center [531, 27] width 852 height 33
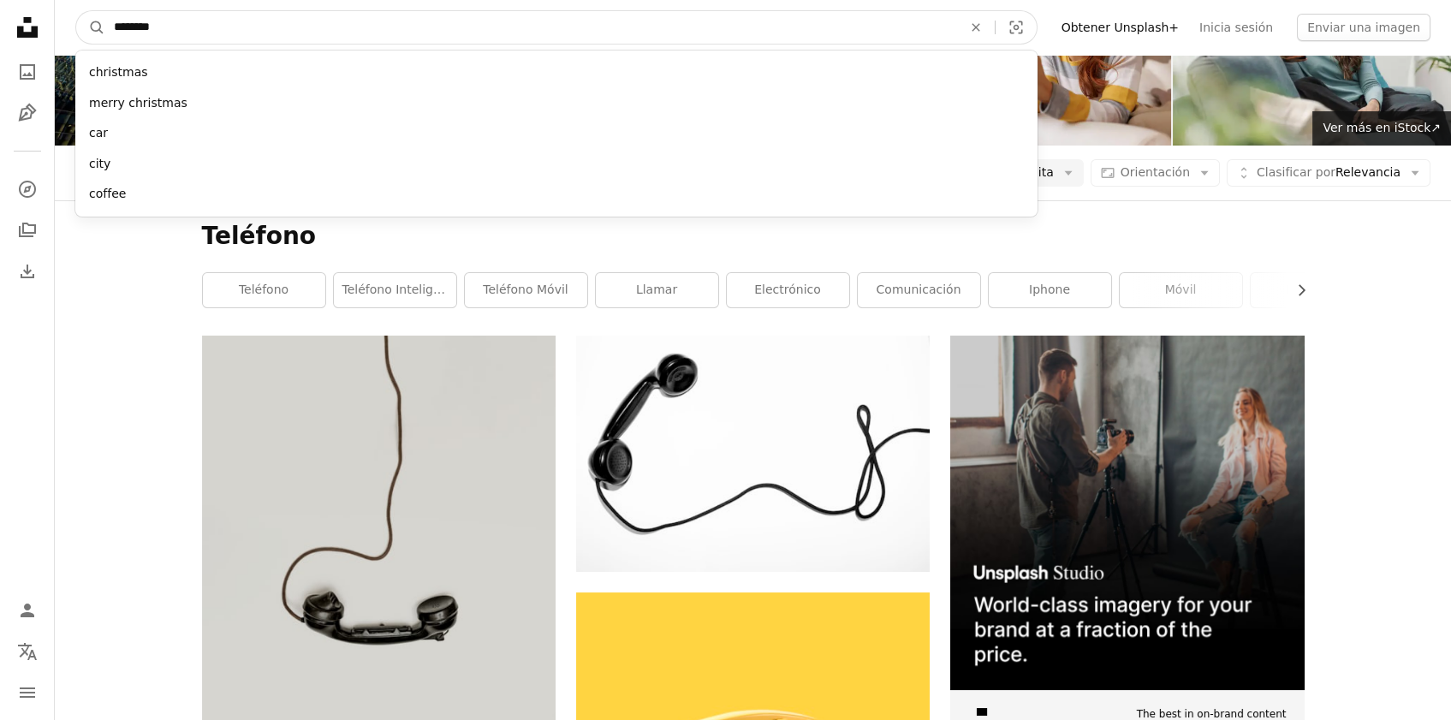
type input "********"
click at [76, 11] on button "A magnifying glass" at bounding box center [90, 27] width 29 height 33
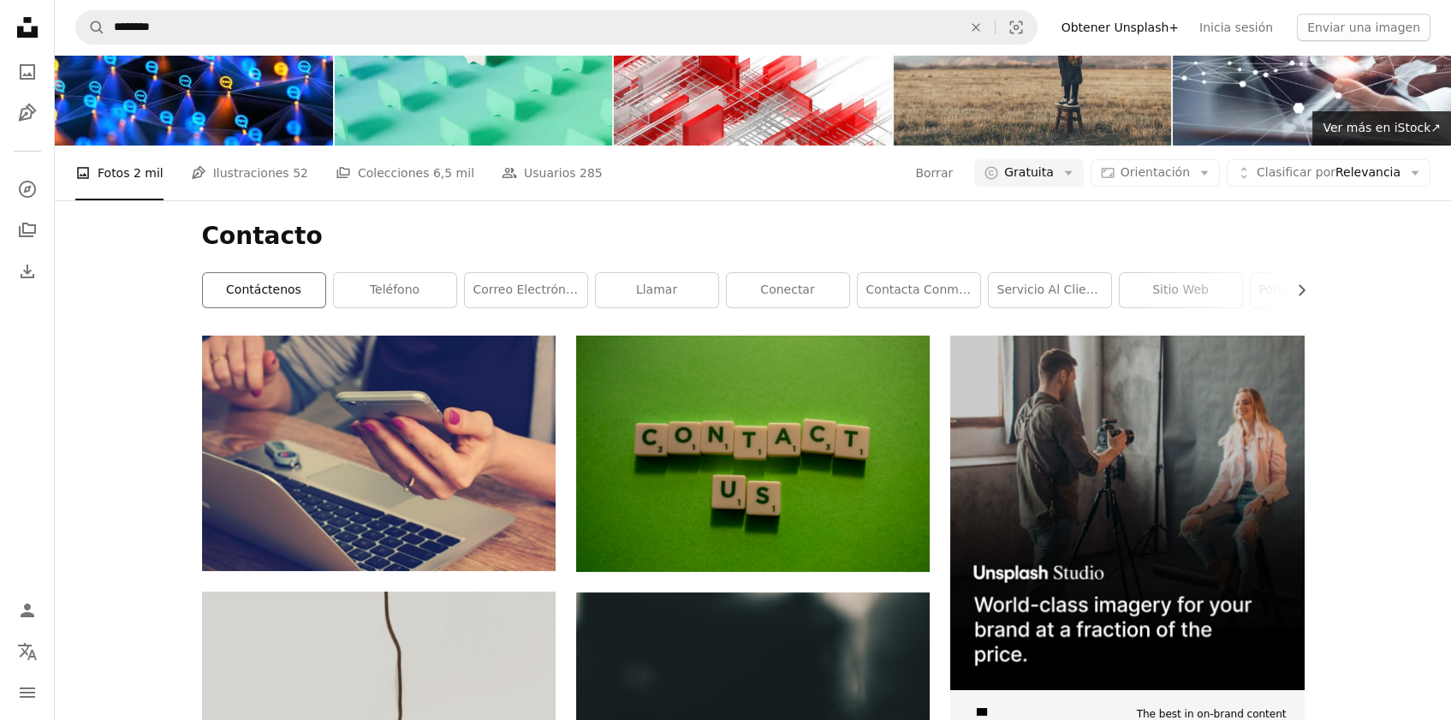
click at [260, 307] on link "contáctenos" at bounding box center [264, 290] width 122 height 34
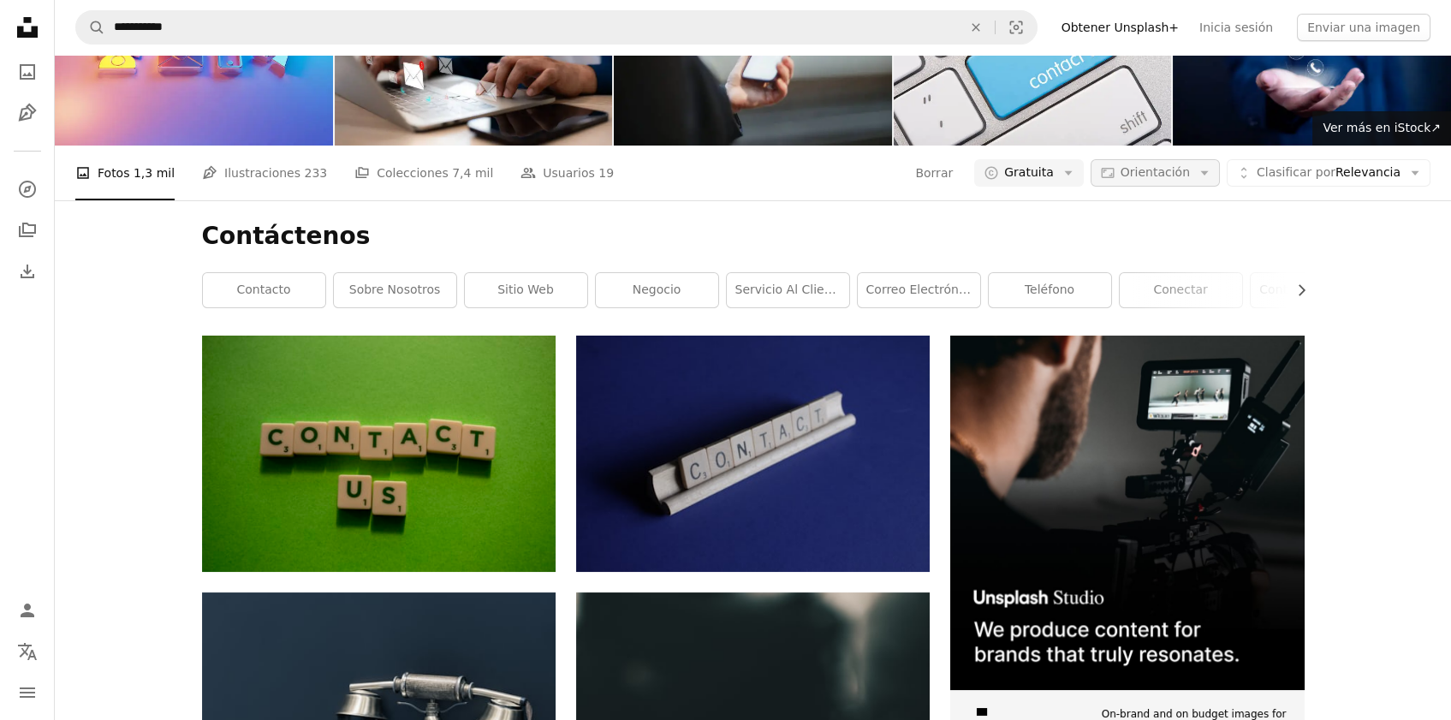
click at [1171, 187] on button "Aspect ratio Orientación Arrow down" at bounding box center [1155, 172] width 129 height 27
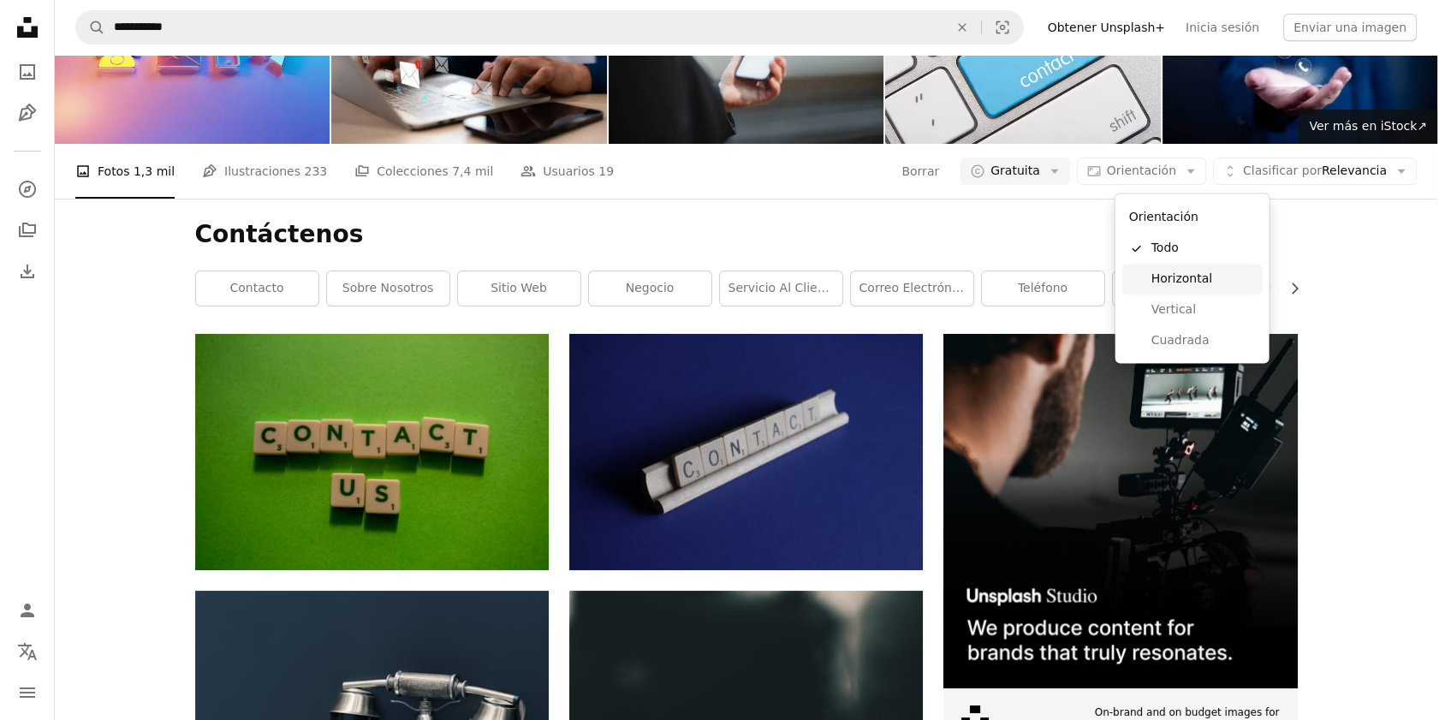
click at [1181, 288] on span "Horizontal" at bounding box center [1203, 279] width 104 height 17
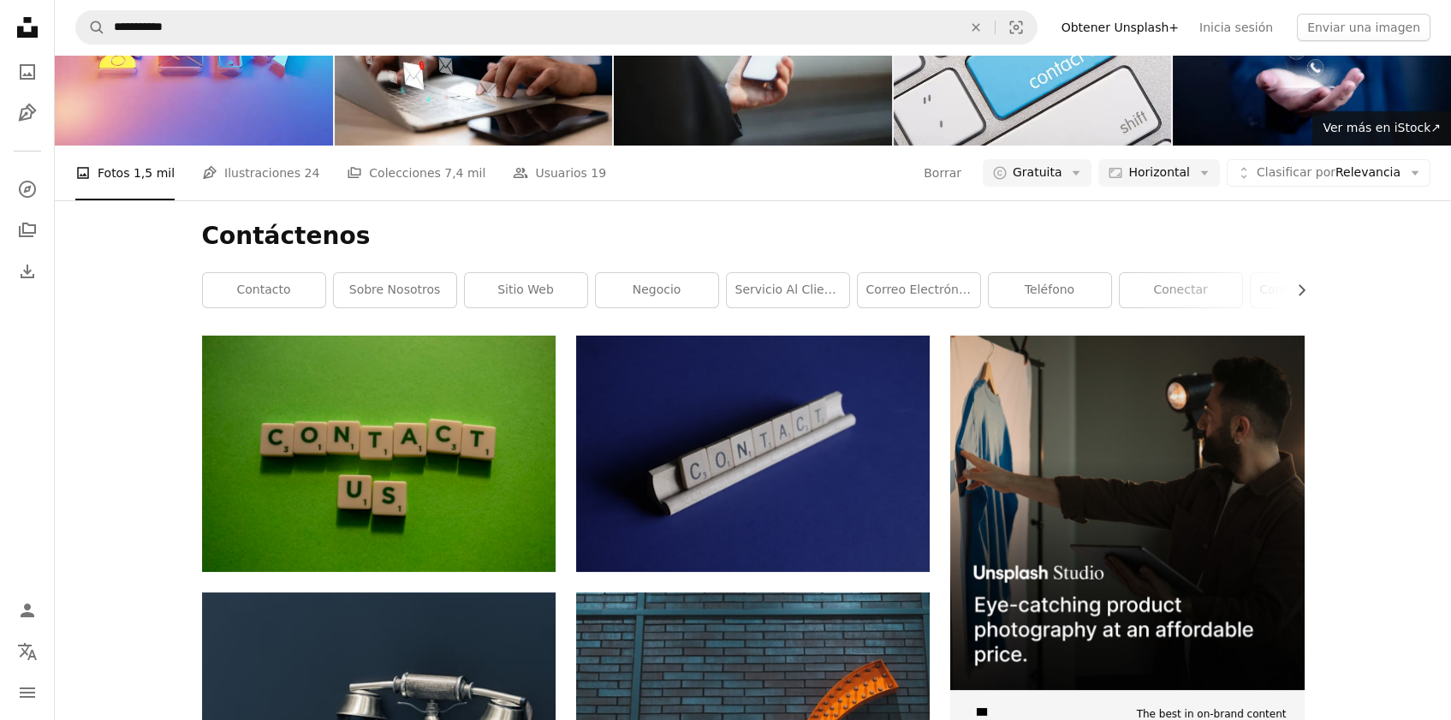
scroll to position [471, 0]
